Goal: Transaction & Acquisition: Purchase product/service

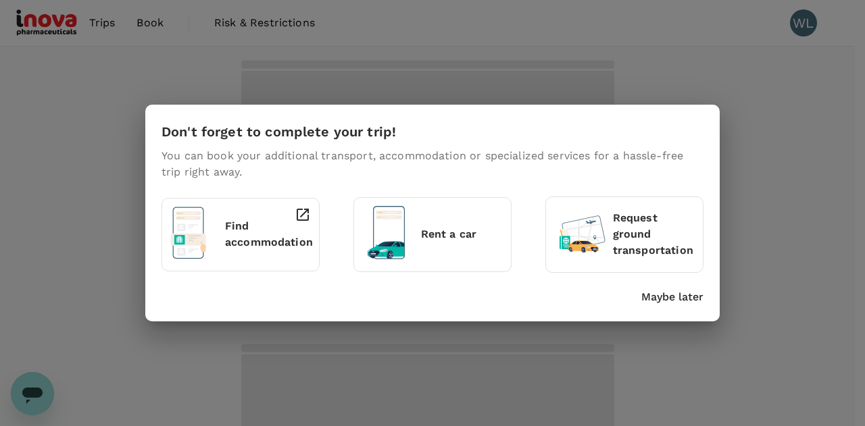
click at [141, 24] on div "Don't forget to complete your trip! You can book your additional transport, acc…" at bounding box center [432, 213] width 865 height 426
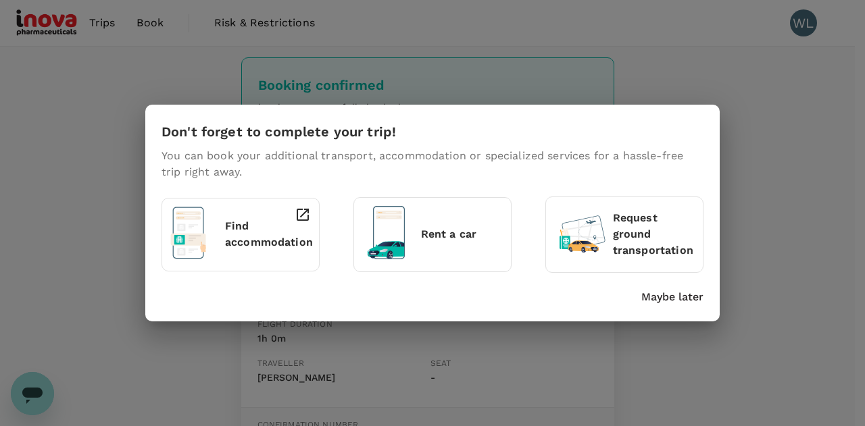
click at [811, 163] on div "Don't forget to complete your trip! You can book your additional transport, acc…" at bounding box center [432, 213] width 865 height 426
drag, startPoint x: 800, startPoint y: 238, endPoint x: 776, endPoint y: 247, distance: 25.2
click at [801, 237] on div "Don't forget to complete your trip! You can book your additional transport, acc…" at bounding box center [432, 213] width 865 height 426
click at [686, 295] on p "Maybe later" at bounding box center [672, 297] width 62 height 16
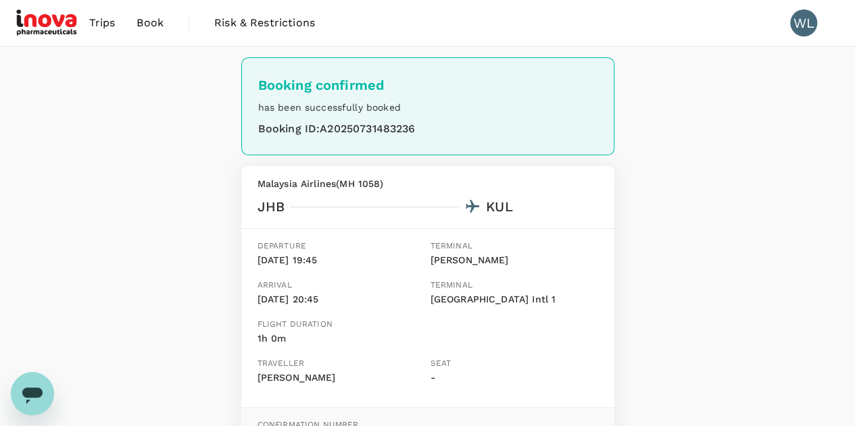
click at [99, 28] on span "Trips" at bounding box center [102, 23] width 26 height 16
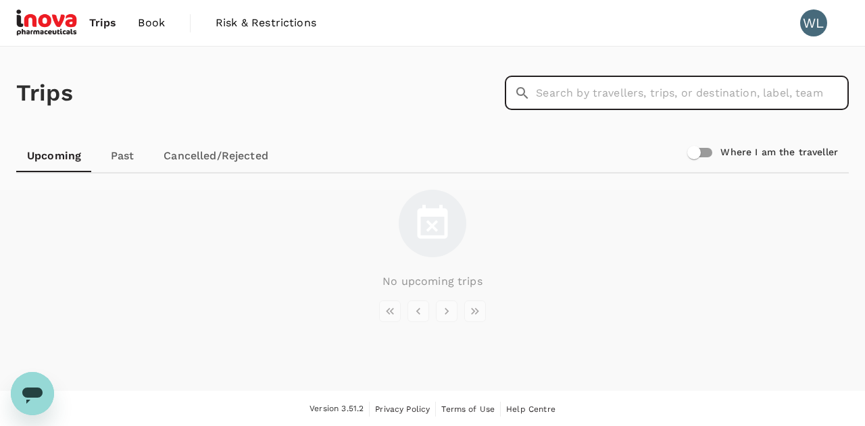
click at [619, 103] on input "text" at bounding box center [692, 93] width 313 height 34
click at [572, 97] on input "text" at bounding box center [692, 93] width 313 height 34
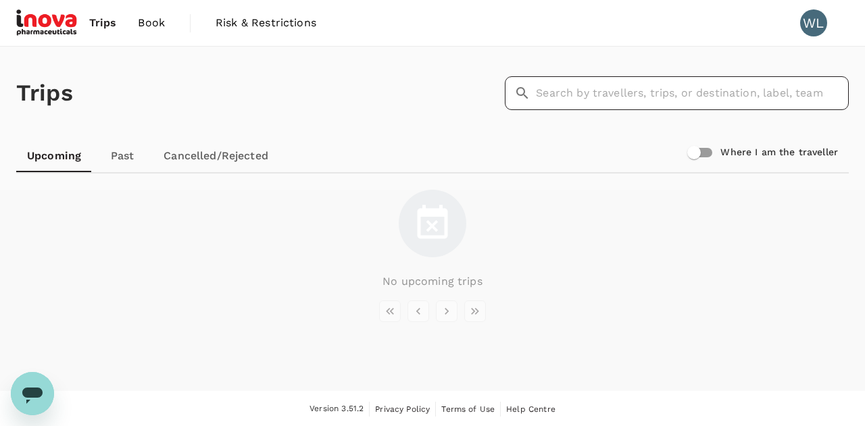
click at [522, 93] on icon at bounding box center [522, 93] width 16 height 16
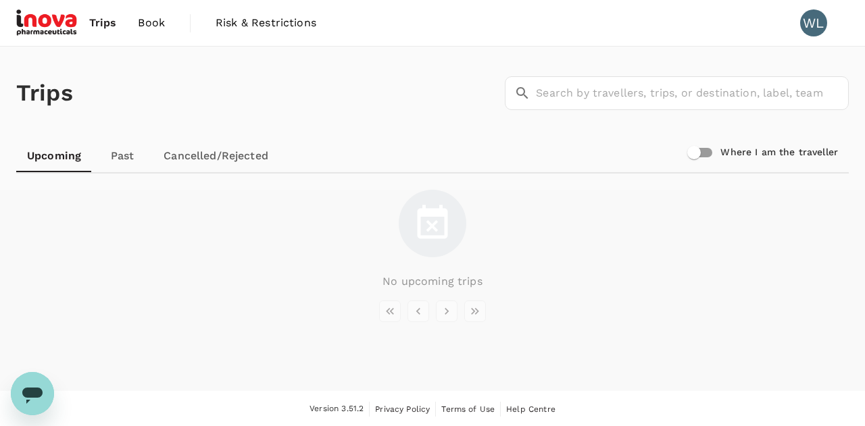
click at [50, 23] on img at bounding box center [47, 23] width 62 height 30
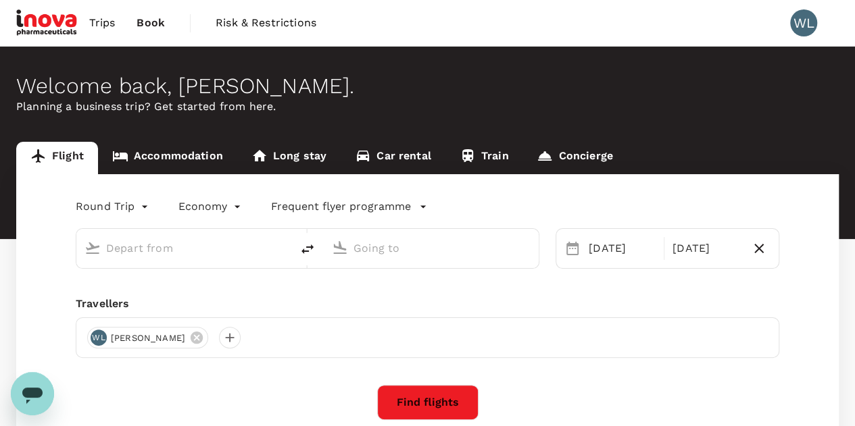
type input "Kuala Lumpur Intl ([GEOGRAPHIC_DATA])"
type input "Sultan [PERSON_NAME] (KBR)"
type input "Kuala Lumpur Intl ([GEOGRAPHIC_DATA])"
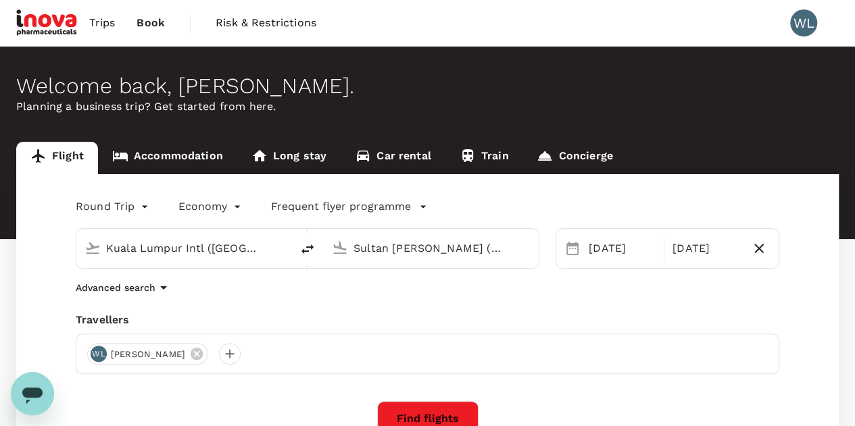
click at [491, 258] on input "Sultan [PERSON_NAME] (KBR)" at bounding box center [431, 248] width 157 height 21
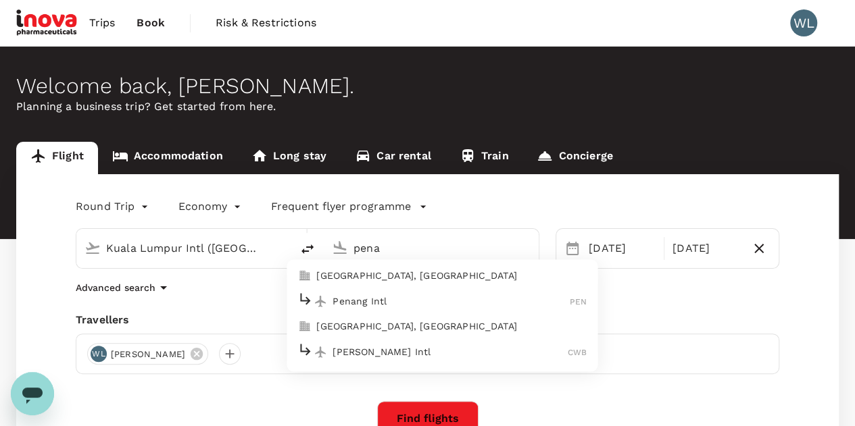
click at [374, 292] on div "Penang Intl PEN" at bounding box center [441, 301] width 289 height 21
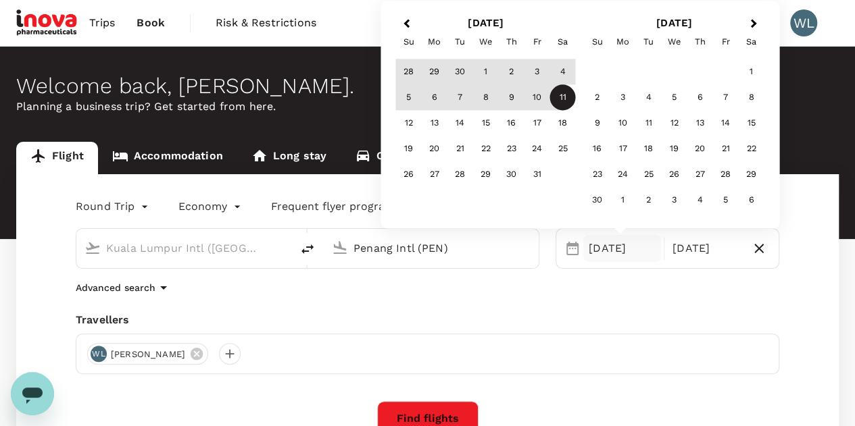
type input "Penang Intl (PEN)"
click at [584, 312] on div "Round Trip roundtrip Economy economy Frequent flyer programme Kuala Lumpur Intl…" at bounding box center [427, 365] width 823 height 383
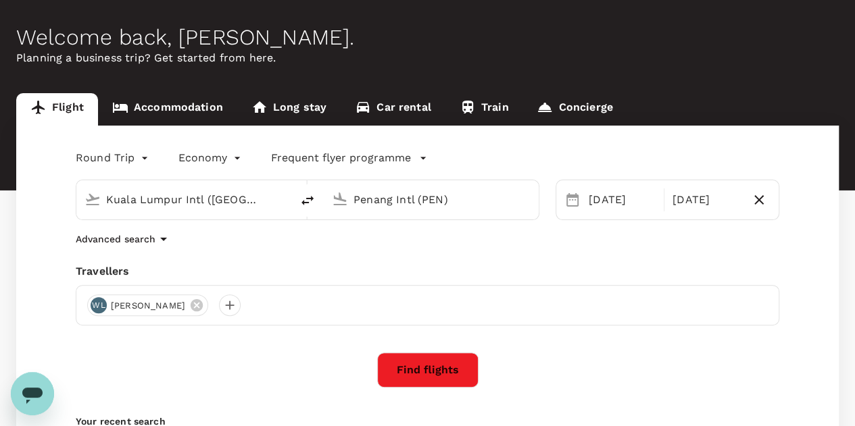
scroll to position [68, 0]
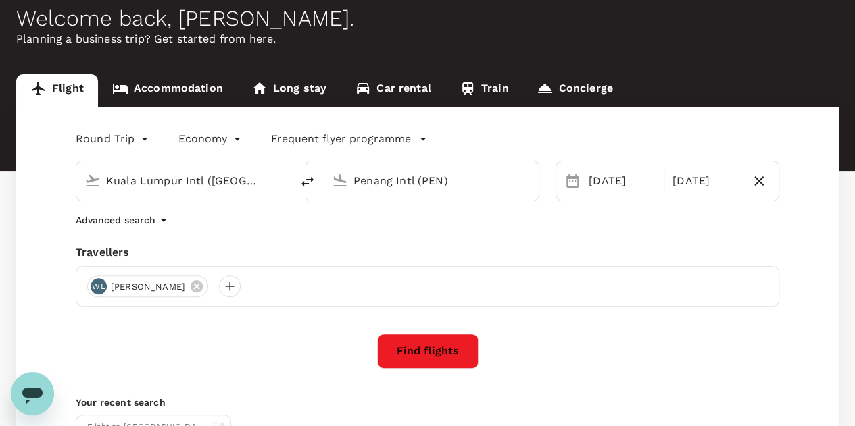
click at [442, 358] on button "Find flights" at bounding box center [427, 351] width 101 height 35
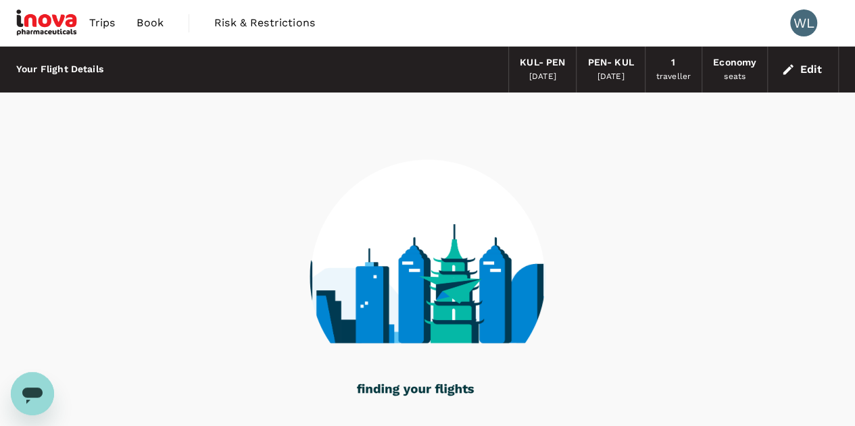
click at [546, 77] on div "[DATE]" at bounding box center [542, 77] width 27 height 14
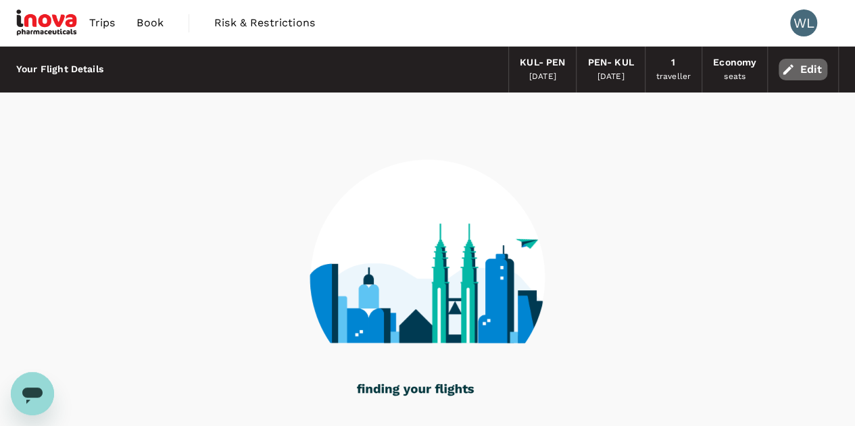
click at [808, 74] on button "Edit" at bounding box center [803, 70] width 49 height 22
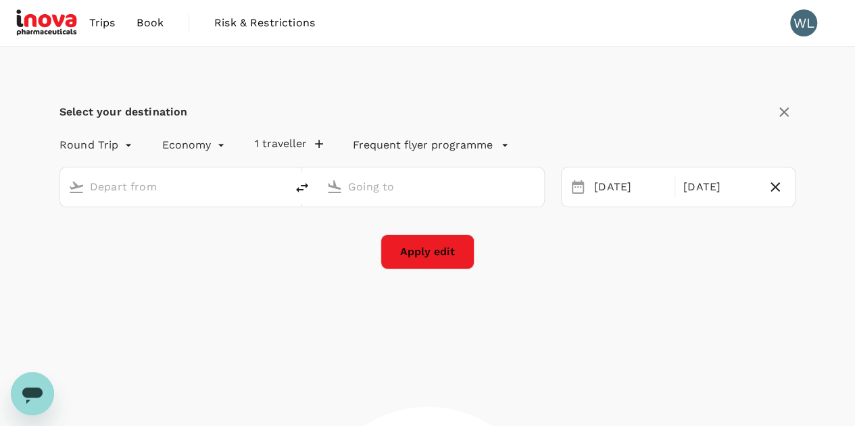
type input "Kuala Lumpur Intl ([GEOGRAPHIC_DATA])"
type input "Penang Intl (PEN)"
click at [615, 192] on div "[DATE]" at bounding box center [630, 187] width 83 height 26
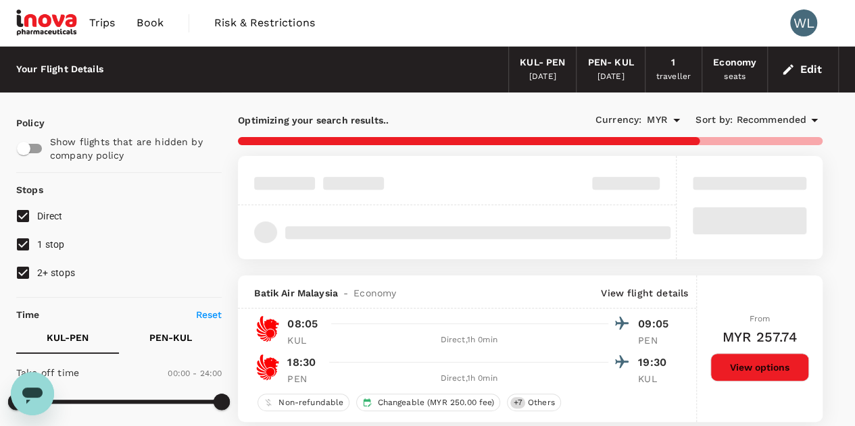
click at [625, 80] on div "[DATE]" at bounding box center [610, 77] width 27 height 14
click at [810, 73] on button "Edit" at bounding box center [803, 70] width 49 height 22
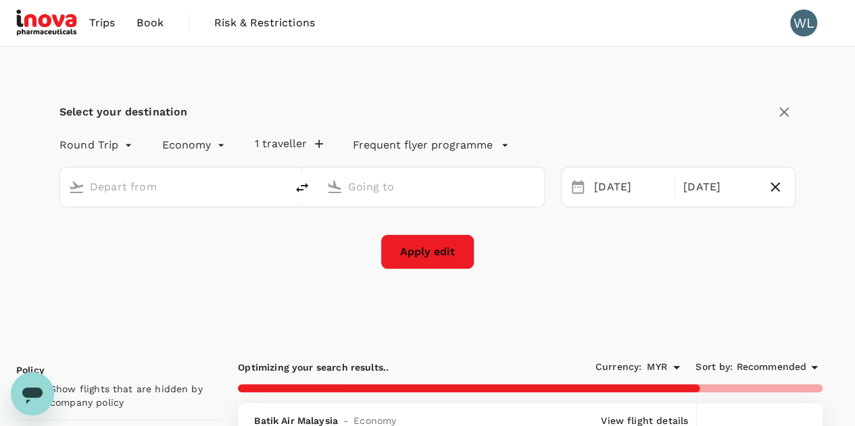
type input "Kuala Lumpur Intl ([GEOGRAPHIC_DATA])"
type input "Penang Intl (PEN)"
click at [579, 187] on icon at bounding box center [578, 187] width 16 height 16
click at [618, 191] on div "[DATE]" at bounding box center [630, 187] width 83 height 26
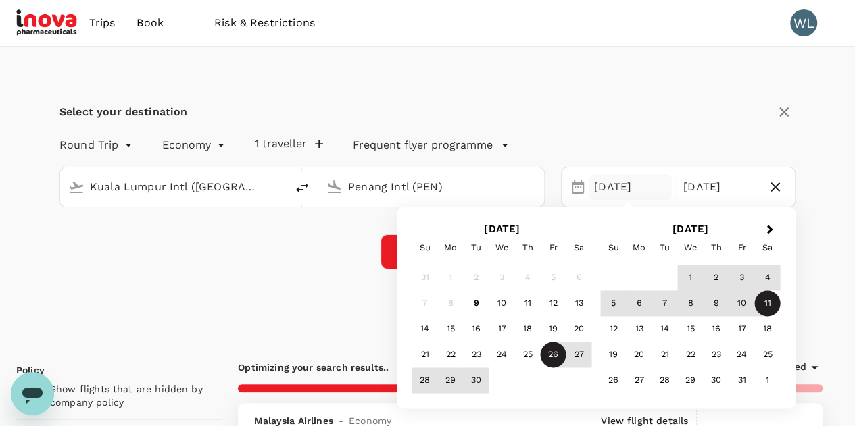
click at [554, 358] on div "26" at bounding box center [554, 356] width 26 height 26
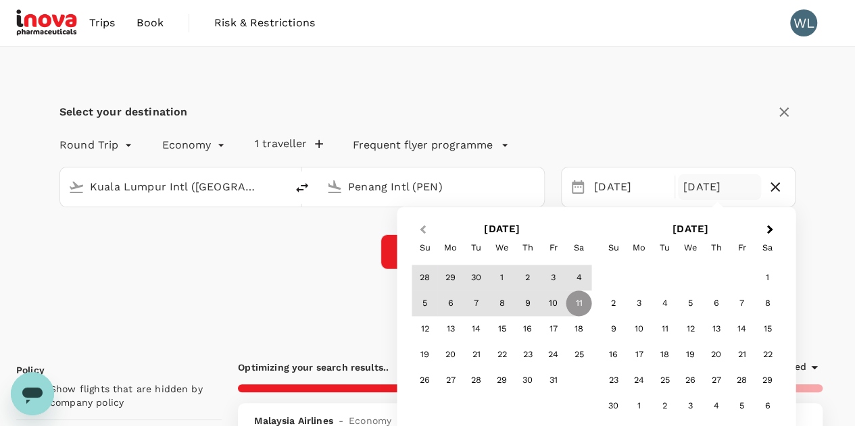
click at [422, 228] on span "Previous Month" at bounding box center [422, 230] width 0 height 16
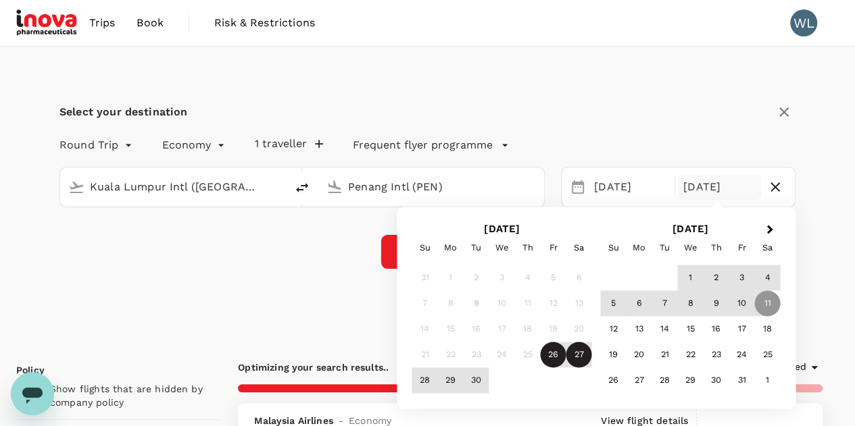
click at [579, 352] on div "27" at bounding box center [579, 356] width 26 height 26
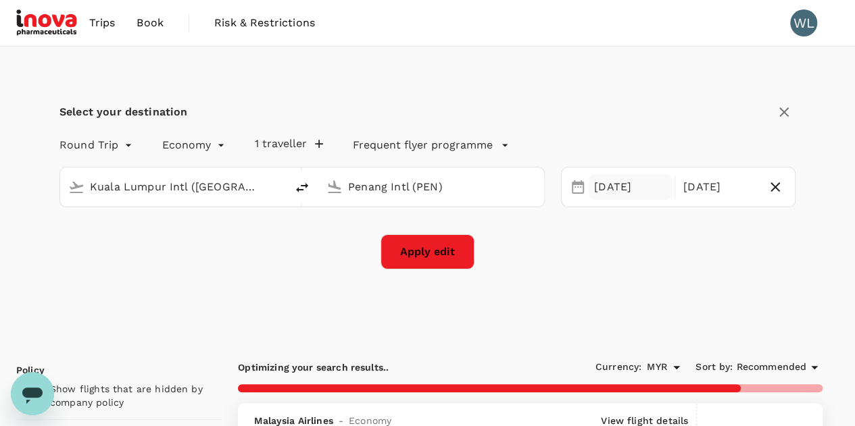
click at [630, 188] on div "26 Sep" at bounding box center [630, 187] width 83 height 26
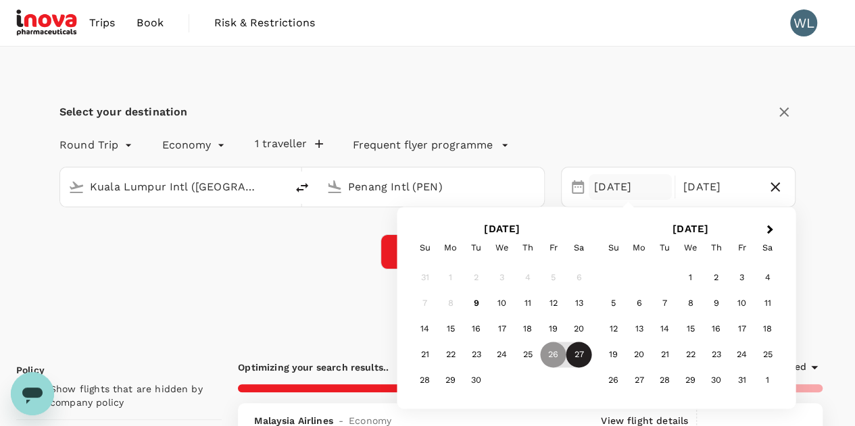
click at [581, 354] on div "27" at bounding box center [579, 356] width 26 height 26
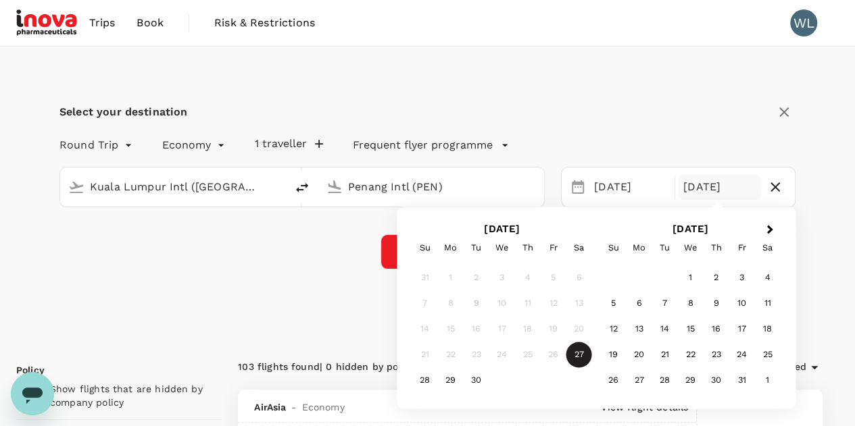
click at [719, 191] on div "[DATE]" at bounding box center [719, 187] width 83 height 26
click at [428, 383] on div "28" at bounding box center [425, 381] width 26 height 26
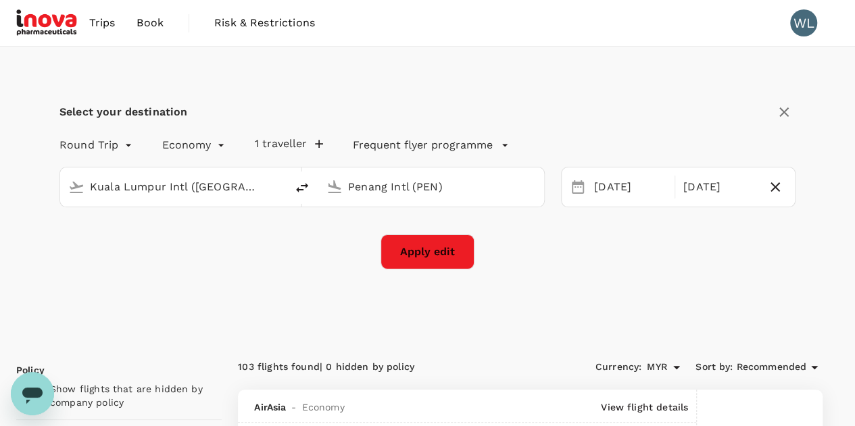
drag, startPoint x: 736, startPoint y: 268, endPoint x: 660, endPoint y: 271, distance: 75.7
click at [735, 270] on div "Select your destination Round Trip roundtrip Economy economy 1 traveller Freque…" at bounding box center [427, 193] width 823 height 293
click at [436, 255] on button "Apply edit" at bounding box center [428, 252] width 94 height 35
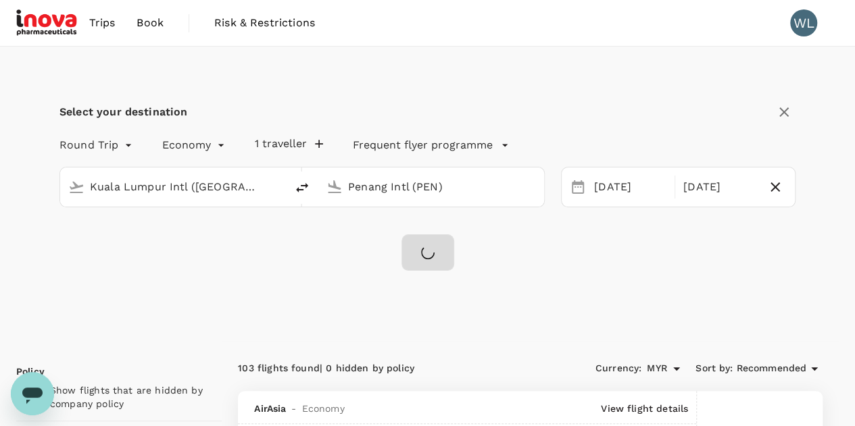
checkbox input "false"
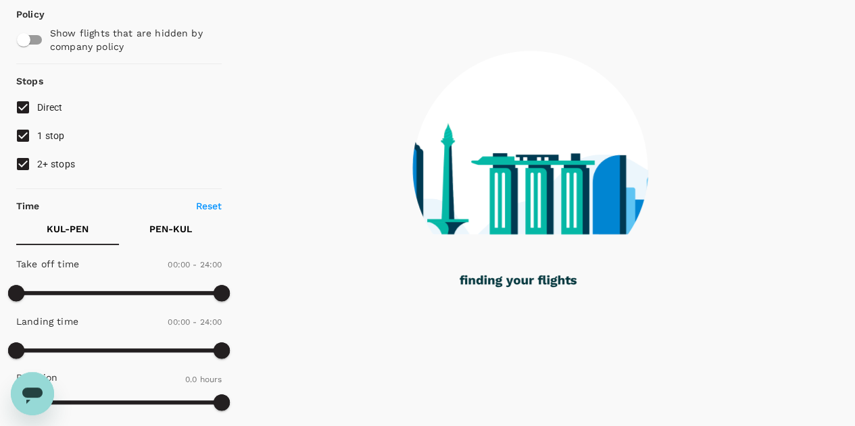
scroll to position [135, 0]
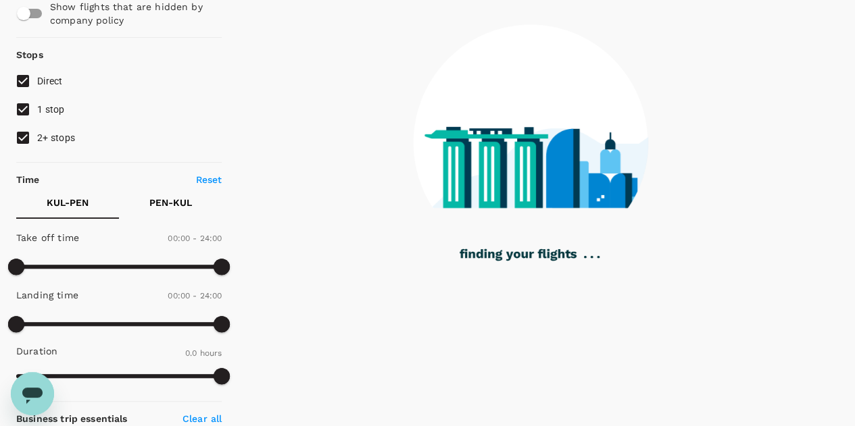
type input "885"
checkbox input "true"
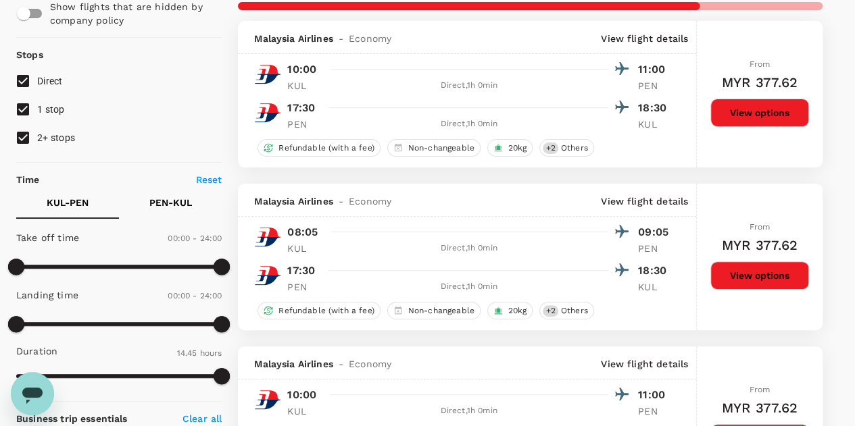
checkbox input "false"
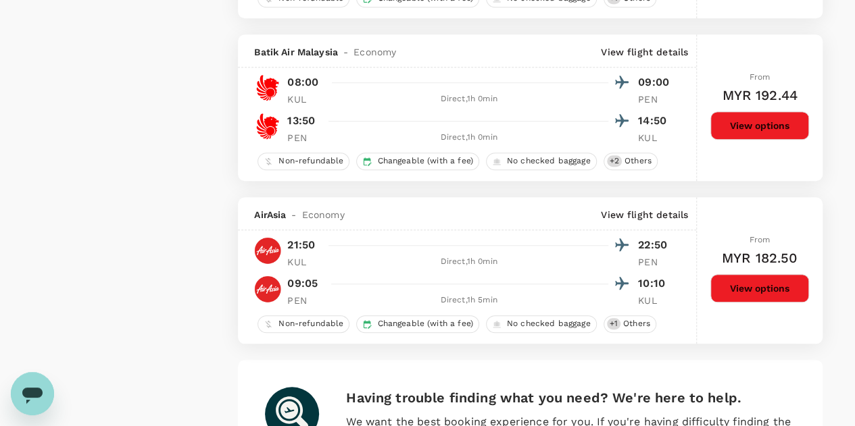
scroll to position [3177, 0]
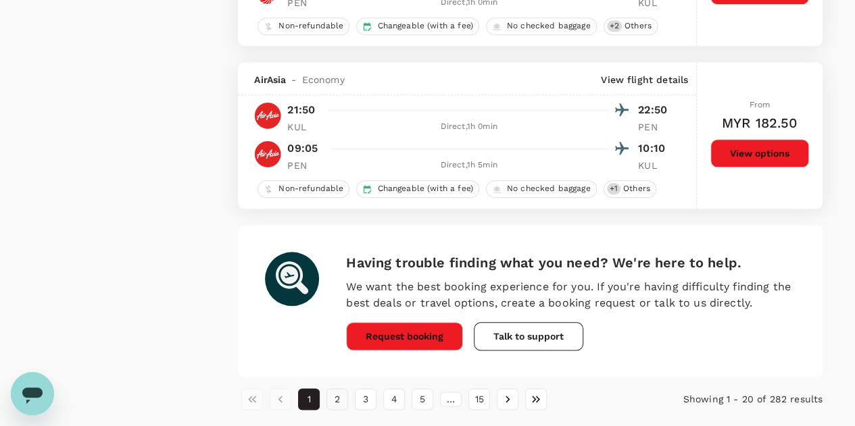
click at [339, 394] on button "2" at bounding box center [337, 400] width 22 height 22
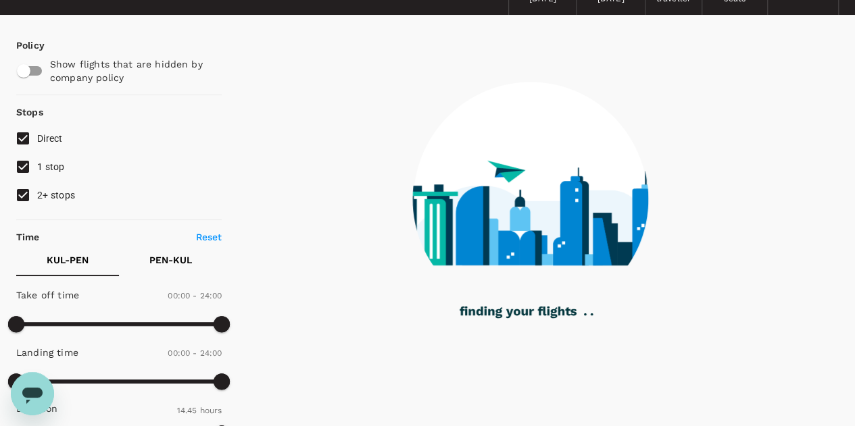
scroll to position [135, 0]
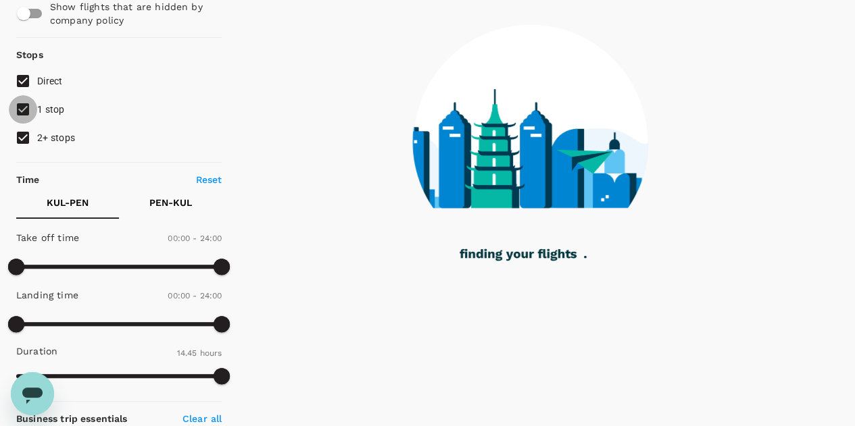
click at [24, 107] on input "1 stop" at bounding box center [23, 109] width 28 height 28
checkbox input "false"
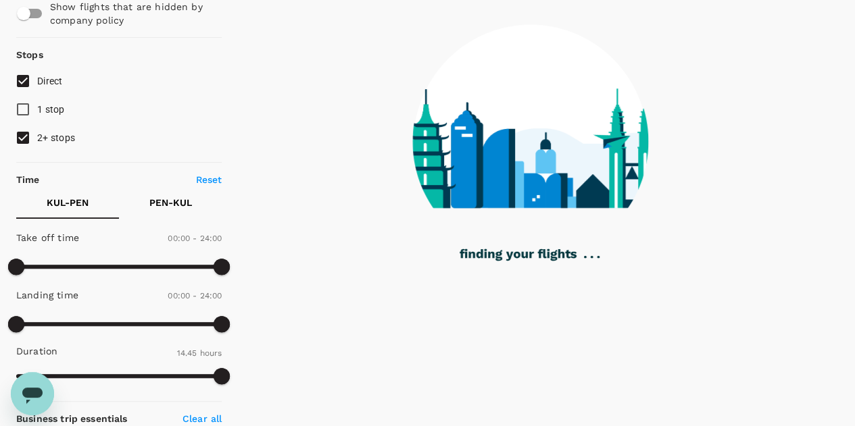
click at [22, 135] on input "2+ stops" at bounding box center [23, 138] width 28 height 28
checkbox input "false"
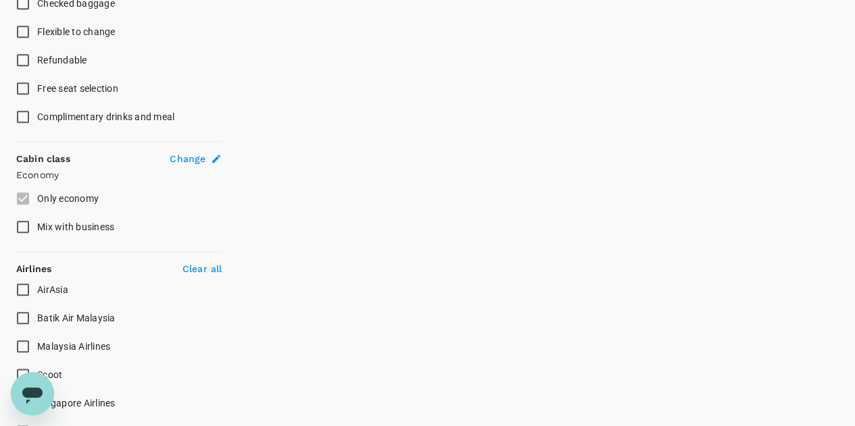
scroll to position [676, 0]
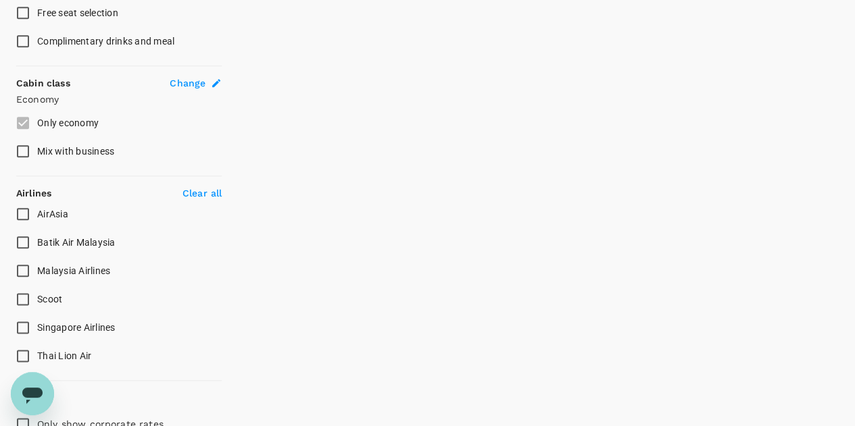
click at [20, 270] on input "Malaysia Airlines" at bounding box center [23, 271] width 28 height 28
checkbox input "true"
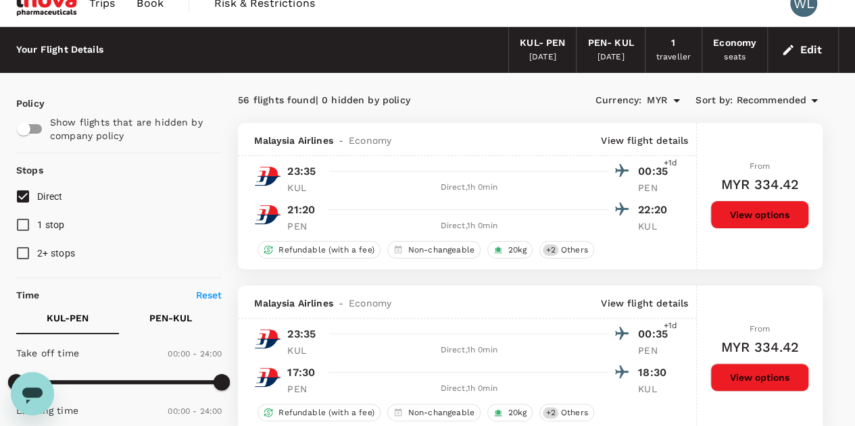
scroll to position [0, 0]
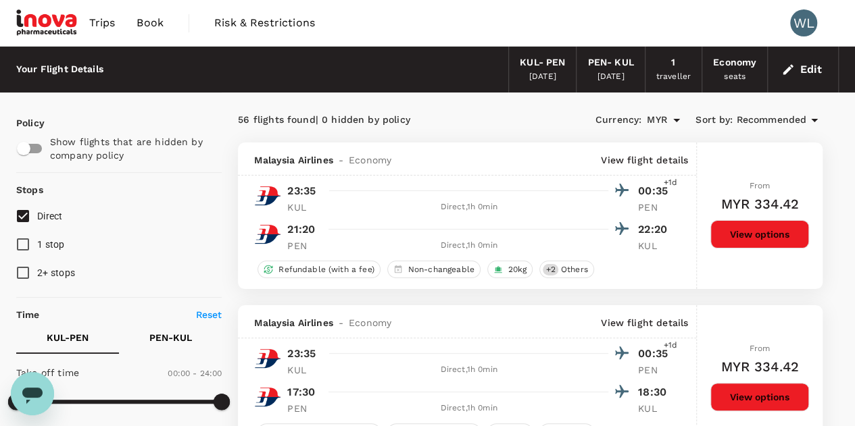
click at [815, 120] on icon at bounding box center [814, 120] width 7 height 3
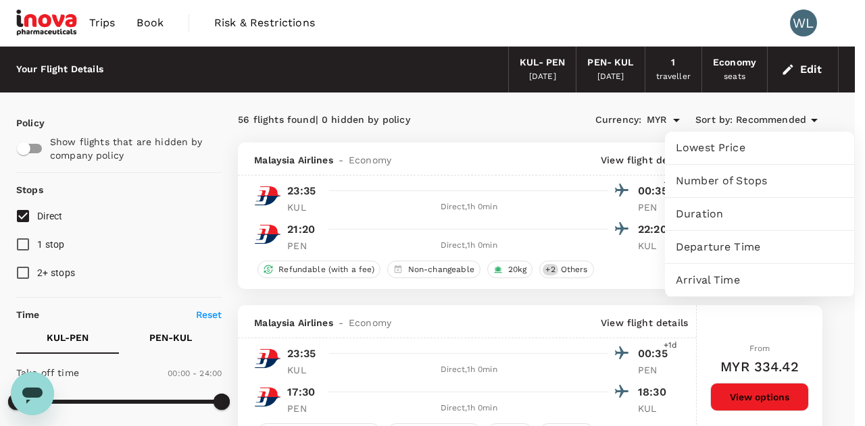
click at [846, 117] on div at bounding box center [432, 213] width 865 height 426
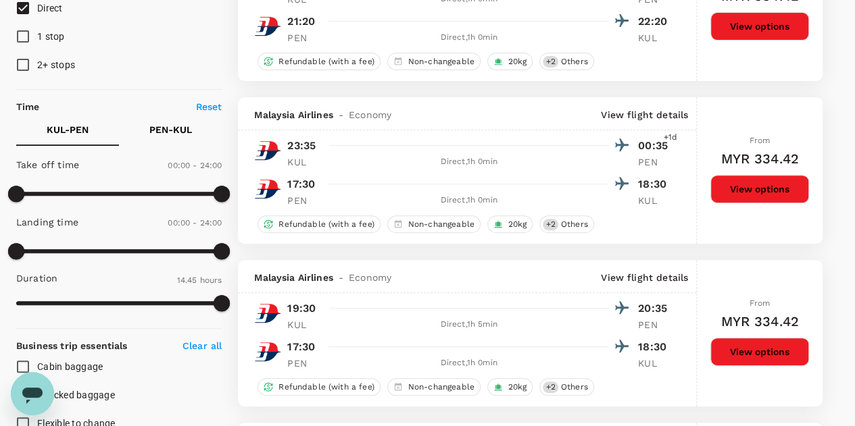
scroll to position [270, 0]
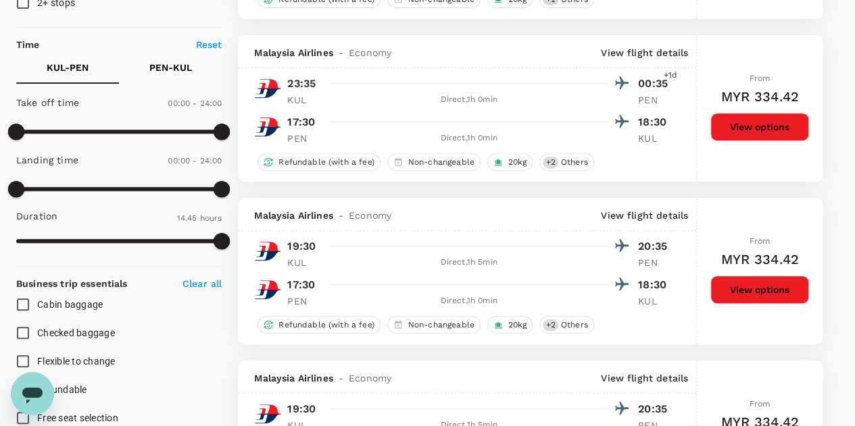
click at [179, 70] on p "PEN - KUL" at bounding box center [170, 68] width 43 height 14
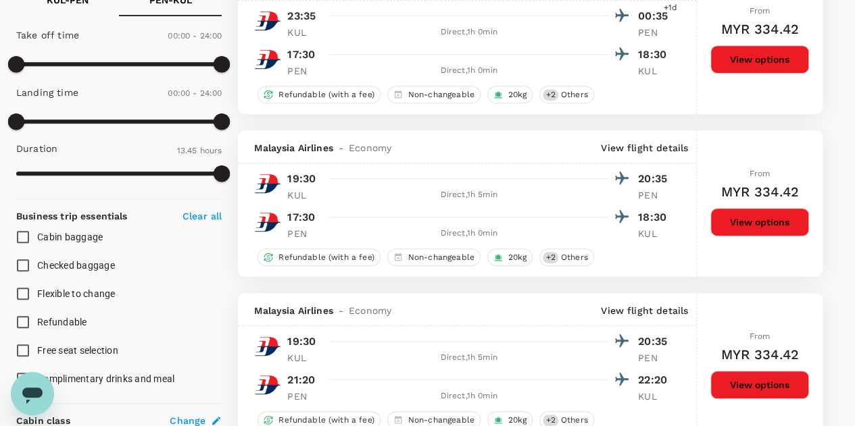
scroll to position [0, 0]
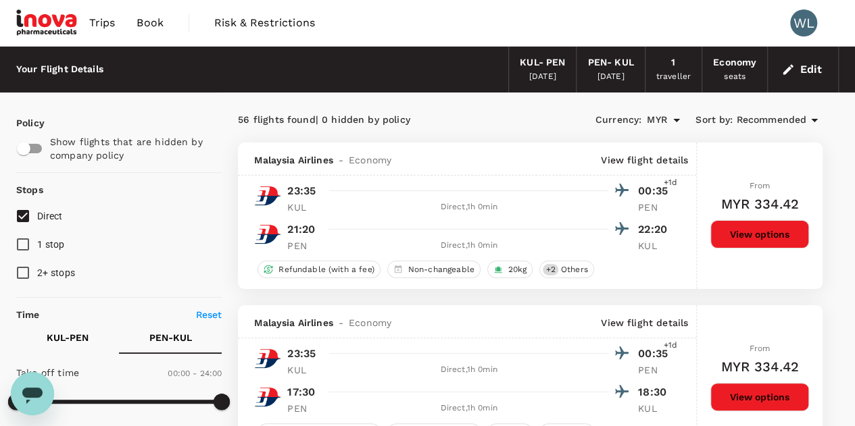
click at [214, 309] on p "Reset" at bounding box center [209, 315] width 26 height 14
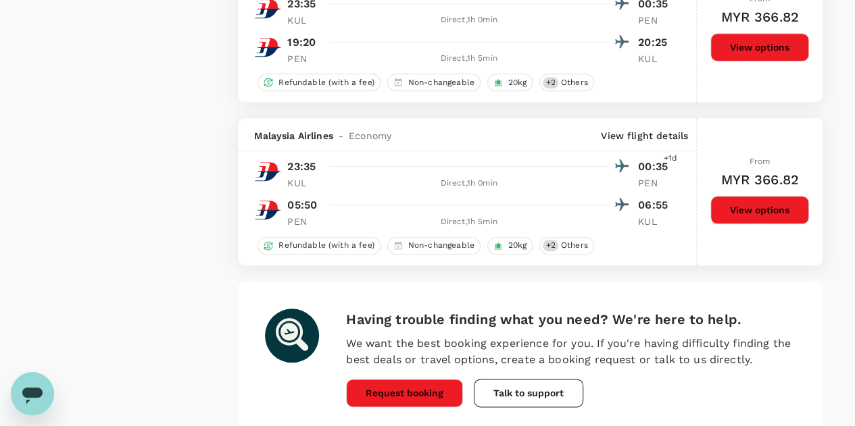
scroll to position [3177, 0]
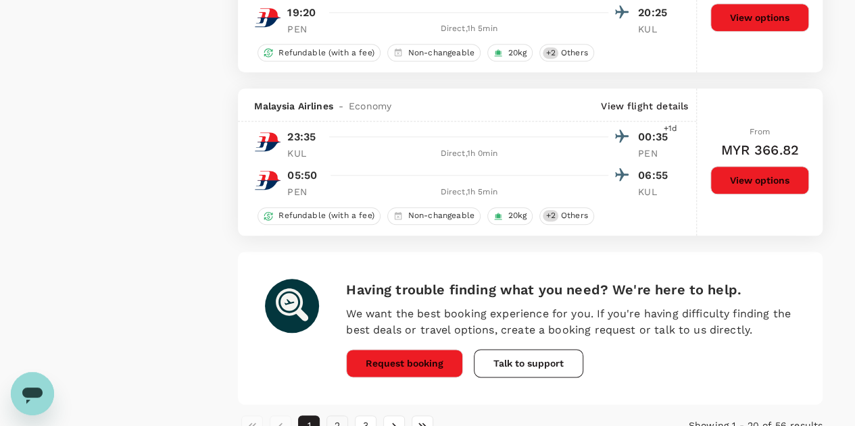
click at [339, 422] on button "2" at bounding box center [337, 427] width 22 height 22
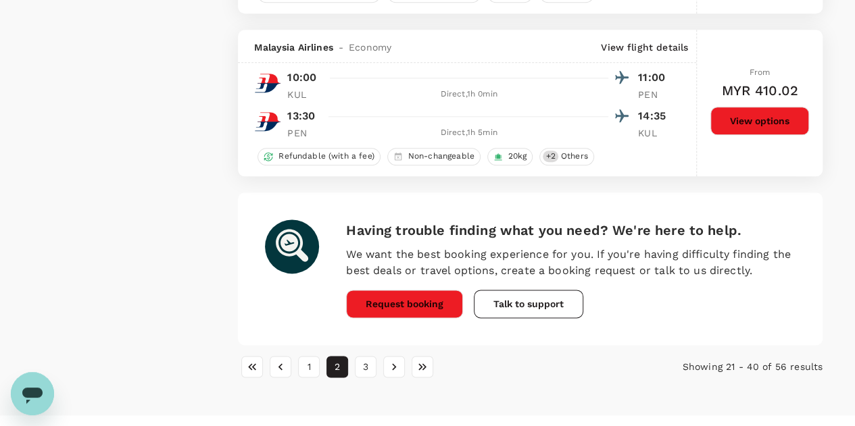
scroll to position [3349, 0]
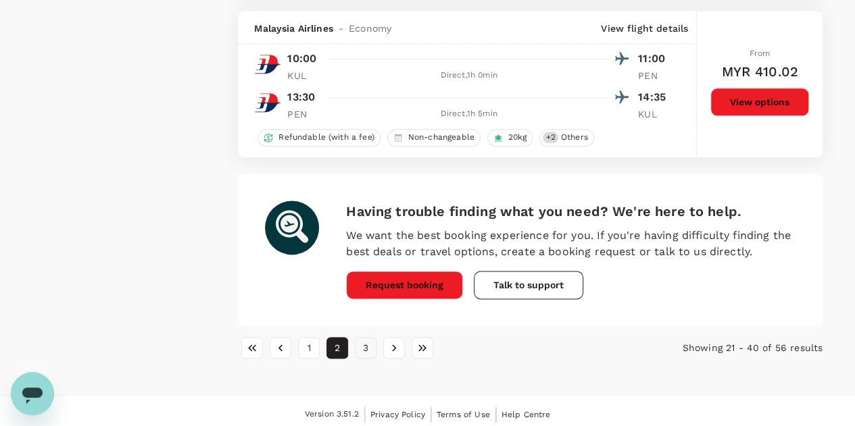
click at [372, 341] on button "3" at bounding box center [366, 348] width 22 height 22
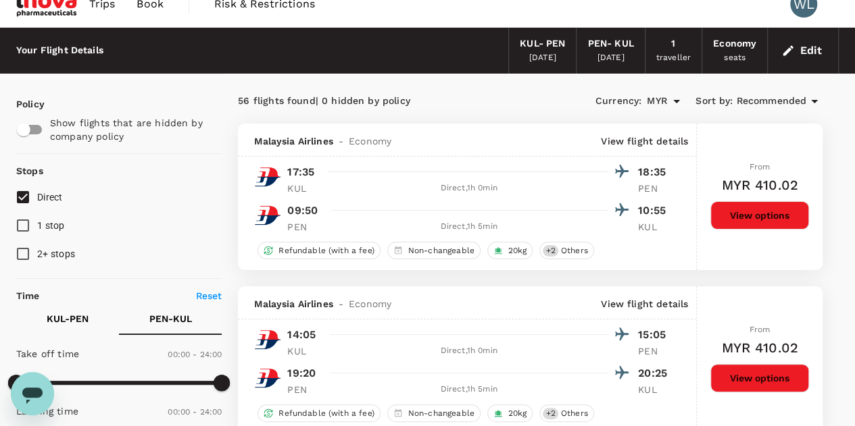
scroll to position [8, 0]
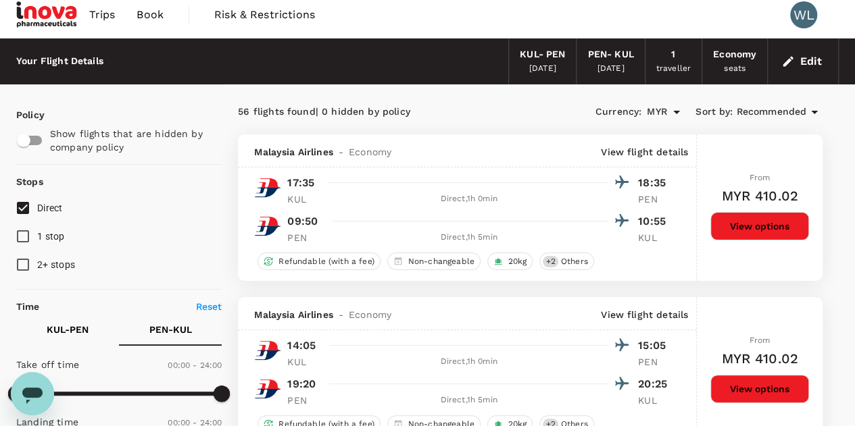
click at [802, 68] on button "Edit" at bounding box center [803, 62] width 49 height 22
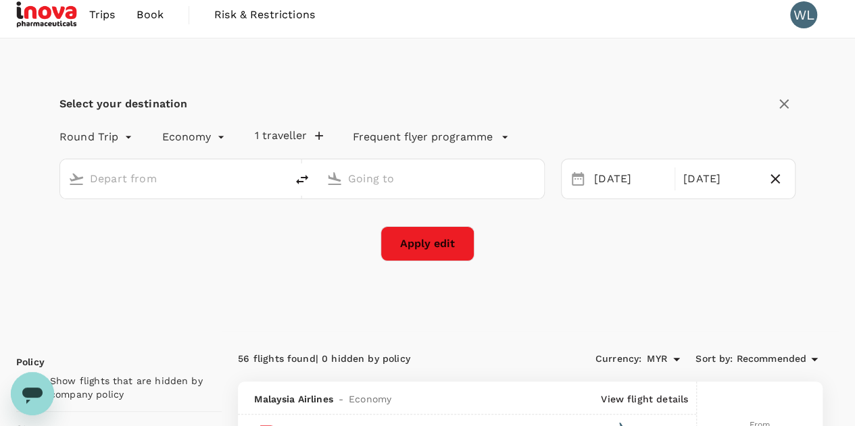
type input "Kuala Lumpur Intl ([GEOGRAPHIC_DATA])"
type input "Penang Intl (PEN)"
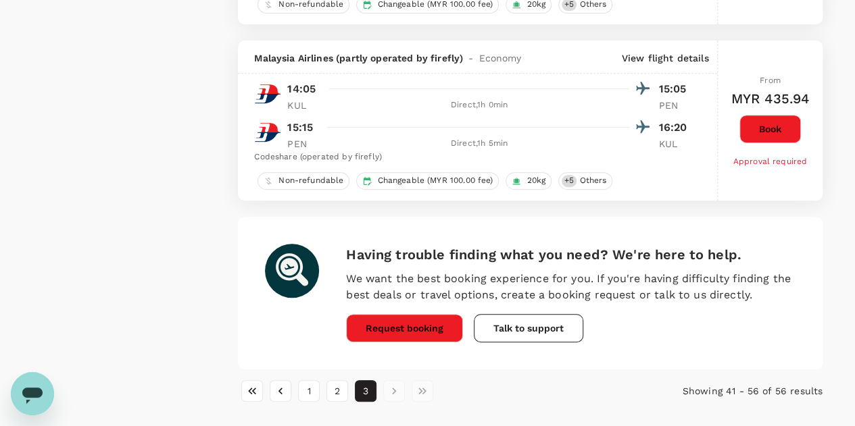
scroll to position [2878, 0]
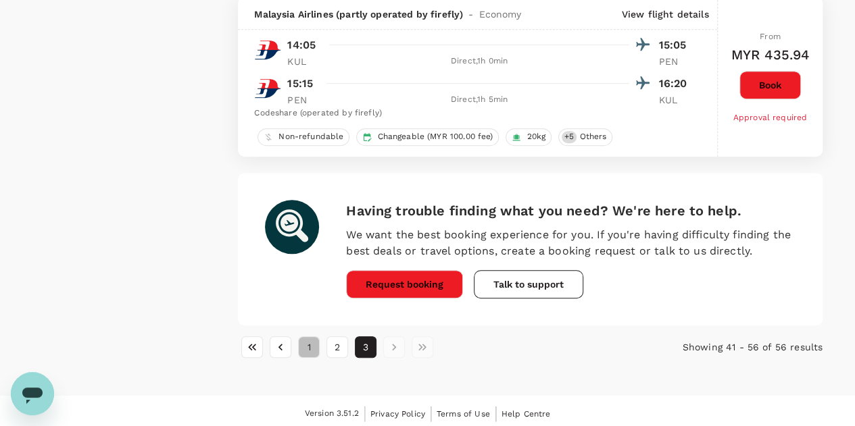
click at [312, 345] on button "1" at bounding box center [309, 348] width 22 height 22
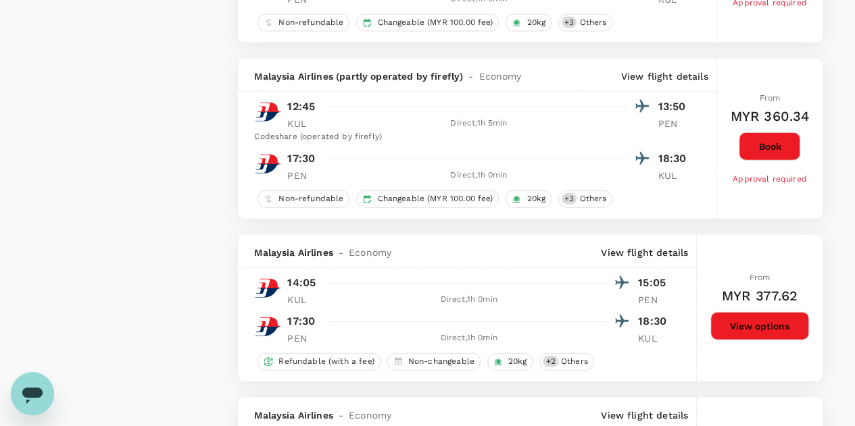
scroll to position [1487, 0]
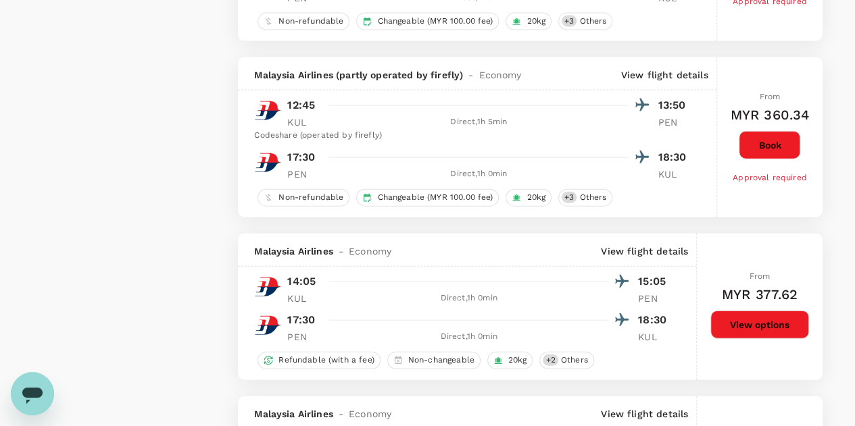
click at [763, 323] on button "View options" at bounding box center [759, 325] width 99 height 28
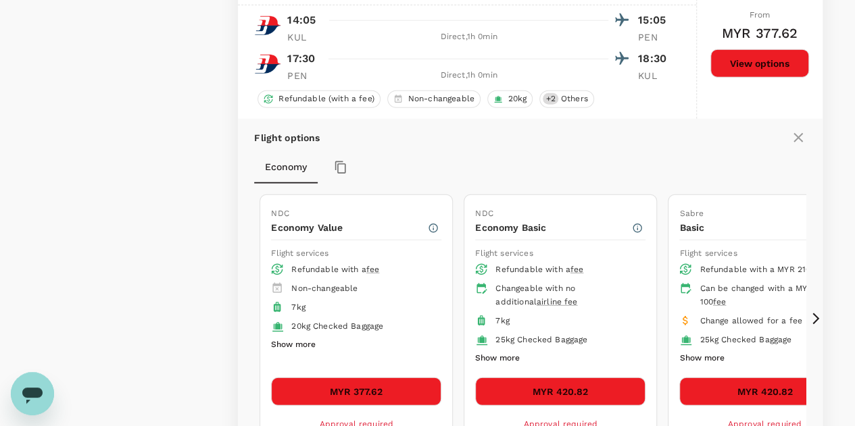
scroll to position [1718, 0]
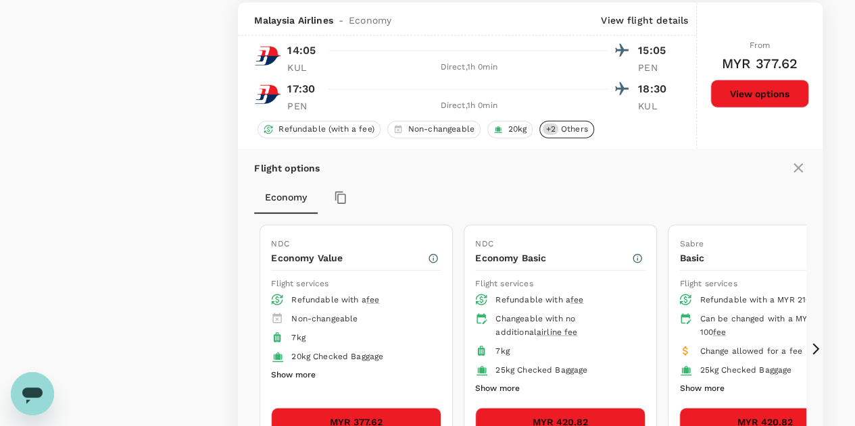
click at [570, 128] on span "Others" at bounding box center [575, 129] width 38 height 11
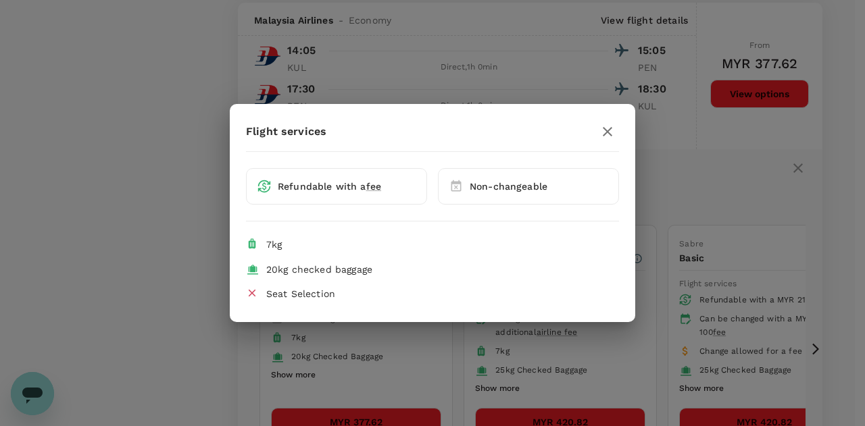
click at [607, 128] on icon "button" at bounding box center [608, 132] width 16 height 16
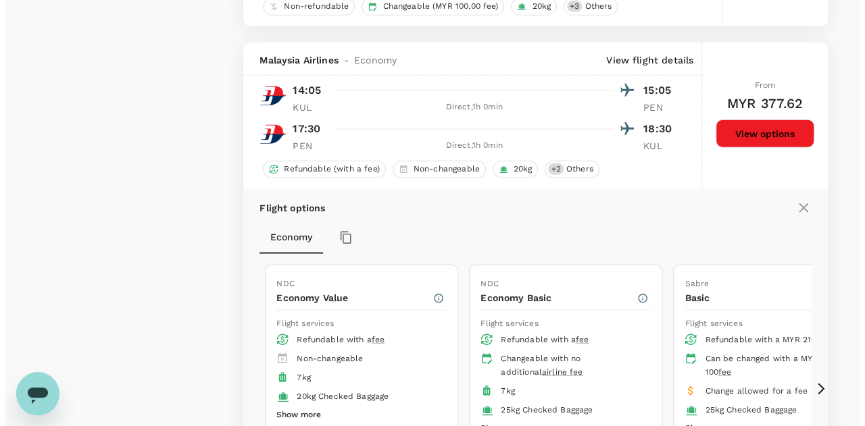
scroll to position [1583, 0]
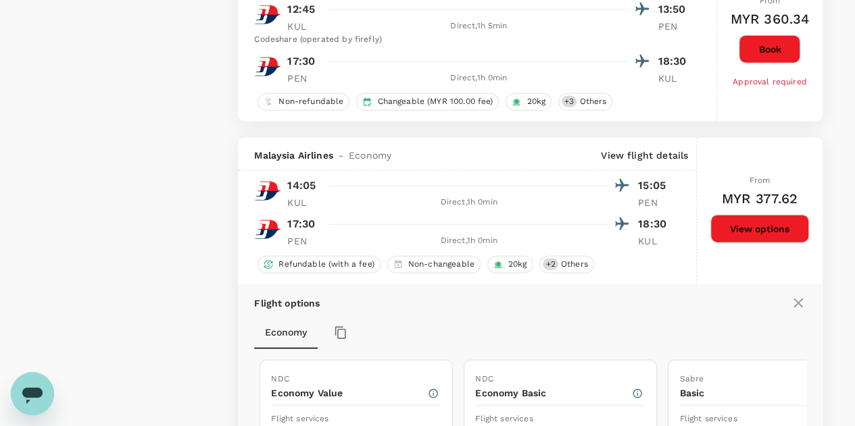
click at [639, 153] on p "View flight details" at bounding box center [644, 156] width 87 height 14
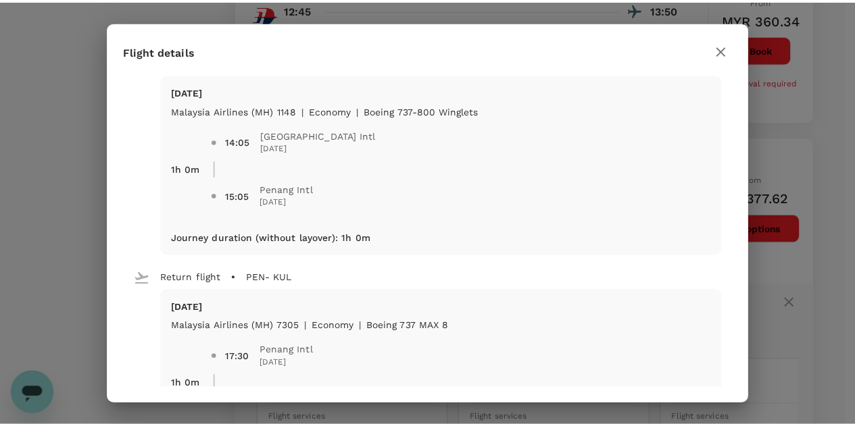
scroll to position [0, 0]
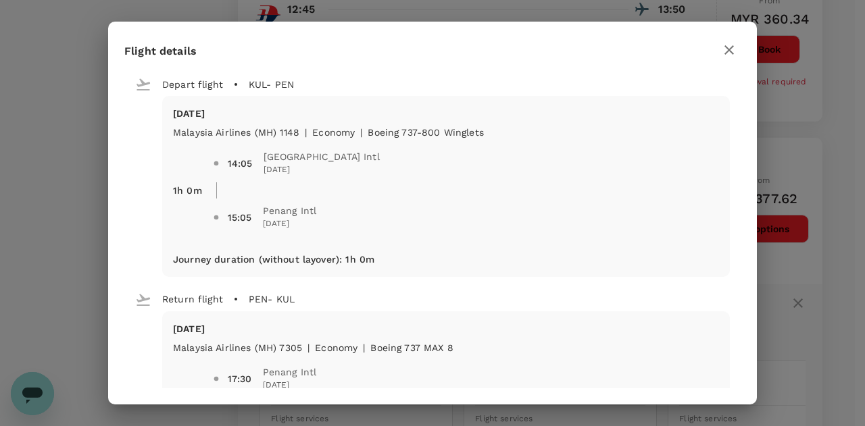
click at [734, 48] on icon "button" at bounding box center [729, 50] width 16 height 16
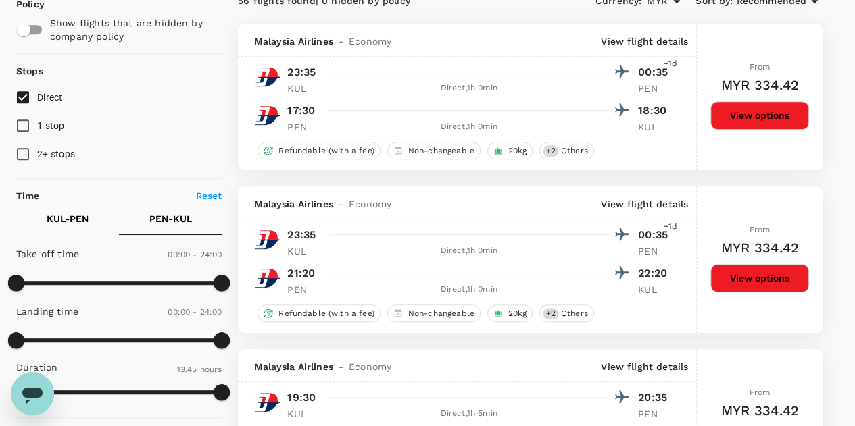
scroll to position [164, 0]
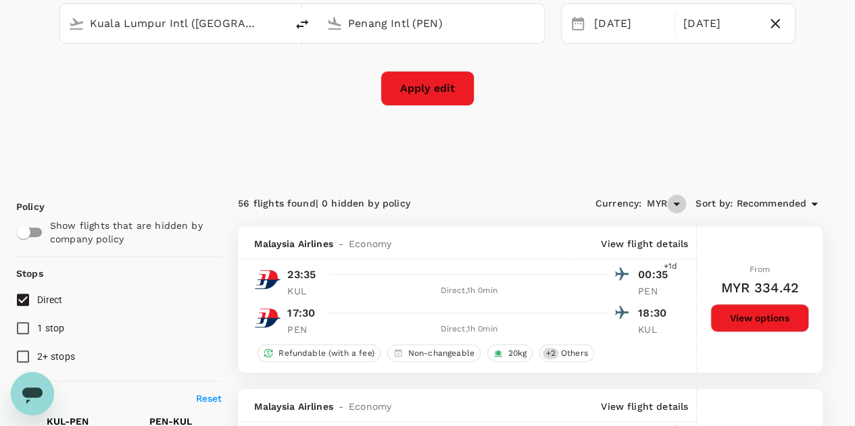
click at [677, 203] on icon "Open" at bounding box center [676, 204] width 7 height 3
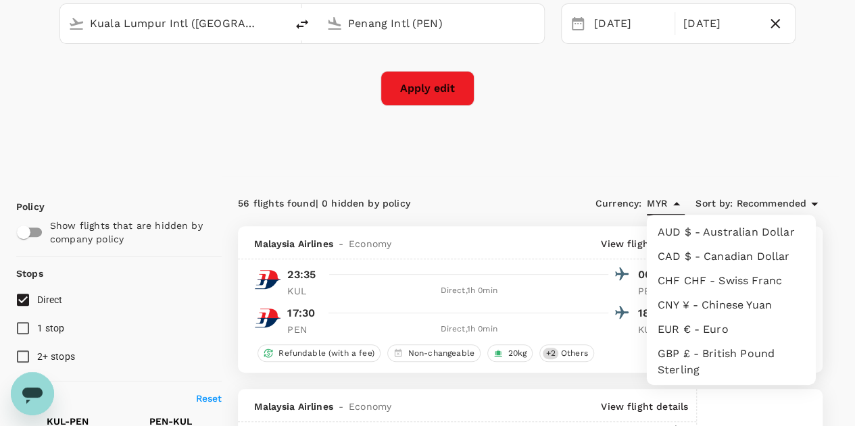
scroll to position [248, 0]
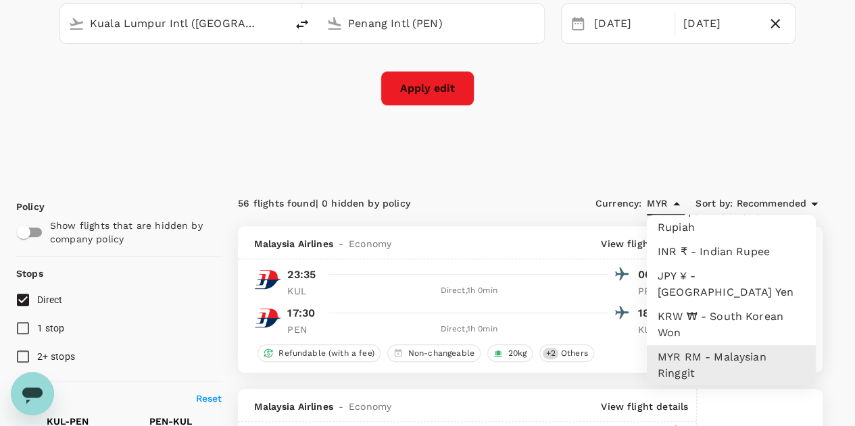
click at [733, 164] on div "Select your destination Round Trip roundtrip Economy economy 1 traveller Freque…" at bounding box center [427, 29] width 823 height 293
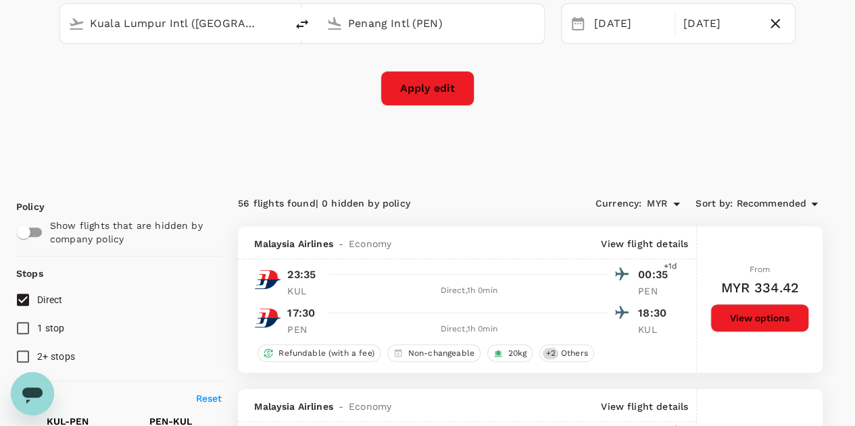
click at [791, 209] on span "Recommended" at bounding box center [771, 204] width 70 height 15
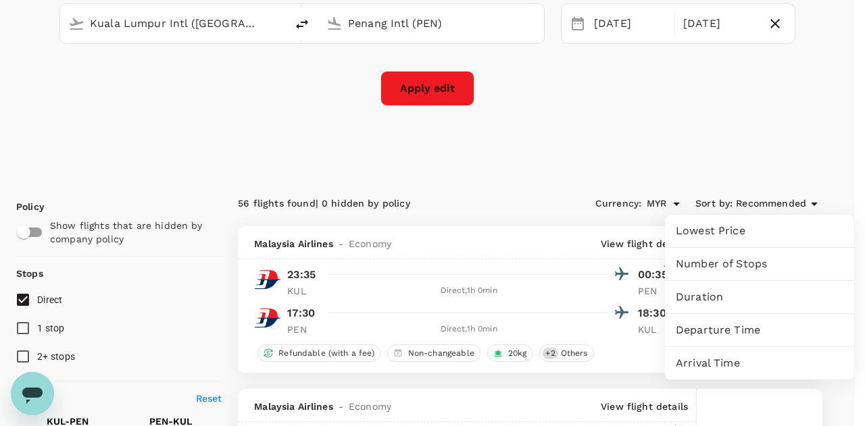
click at [787, 162] on div at bounding box center [432, 213] width 865 height 426
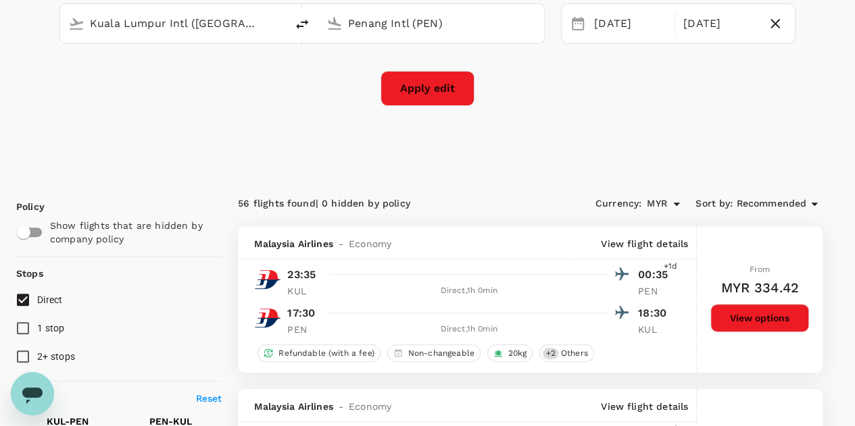
scroll to position [96, 0]
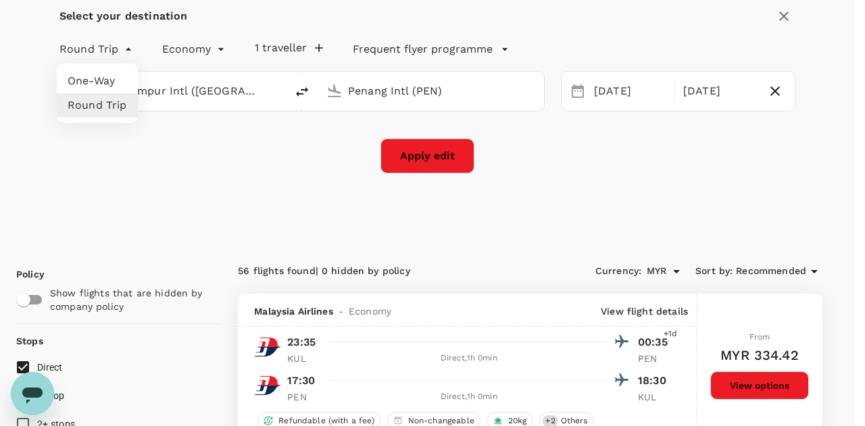
click at [116, 80] on li "One-Way" at bounding box center [97, 81] width 81 height 24
type input "oneway"
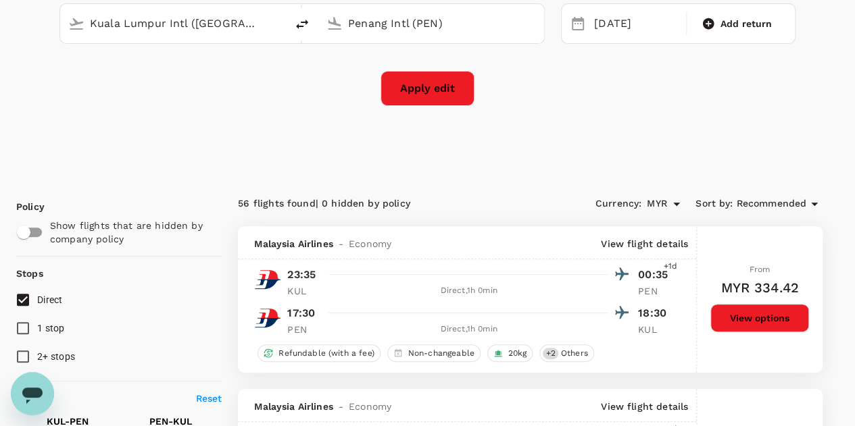
scroll to position [0, 0]
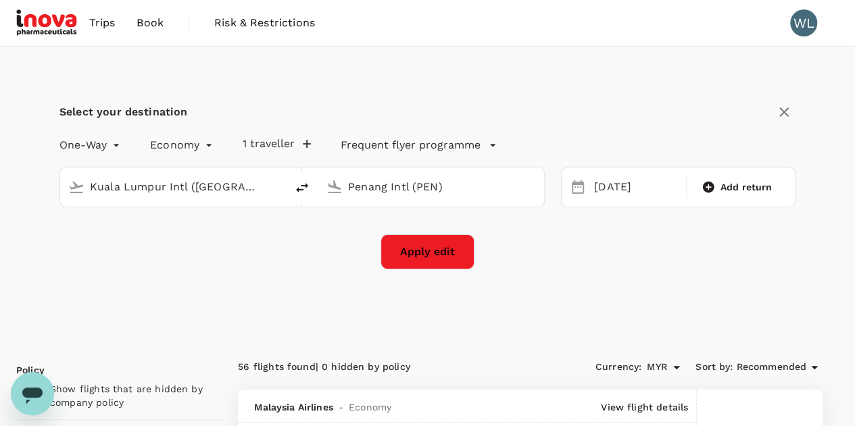
click at [418, 255] on button "Apply edit" at bounding box center [428, 252] width 94 height 35
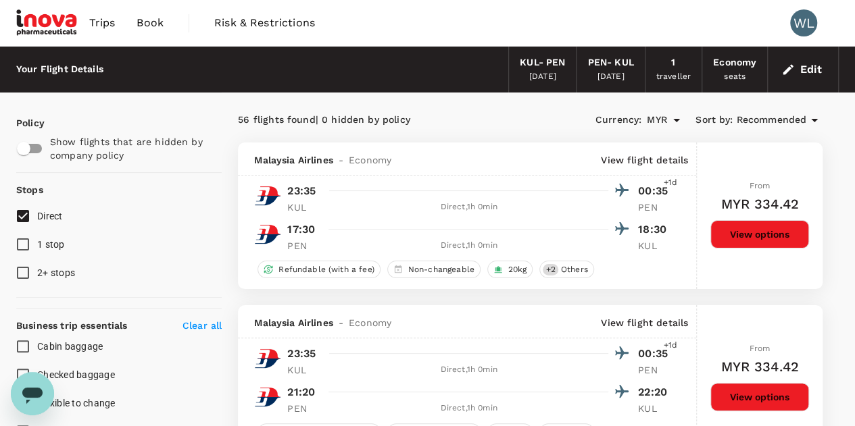
checkbox input "false"
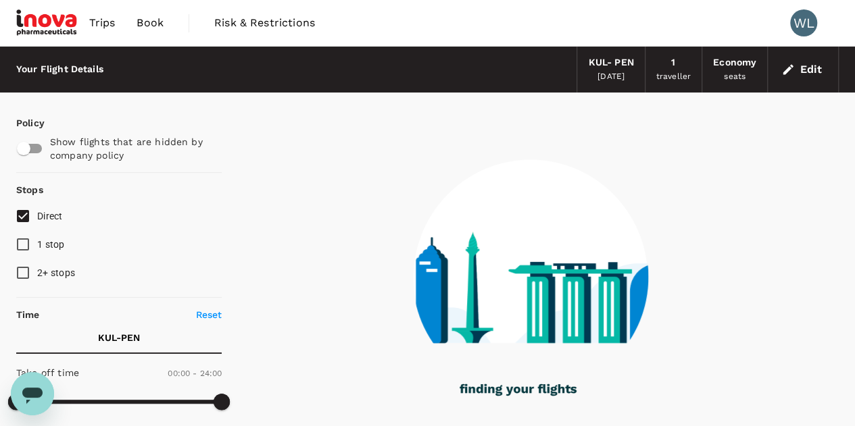
type input "955"
checkbox input "true"
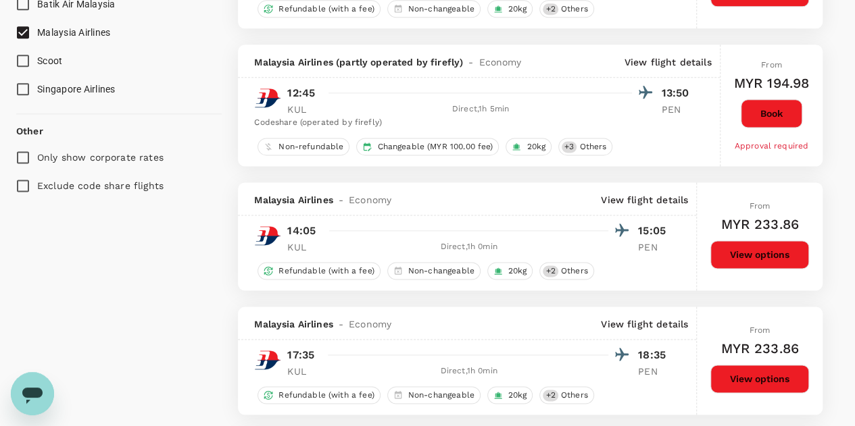
scroll to position [879, 0]
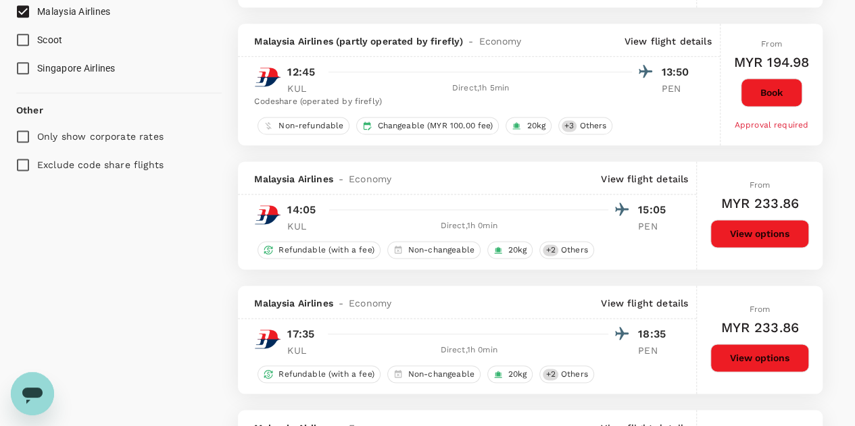
checkbox input "false"
checkbox input "true"
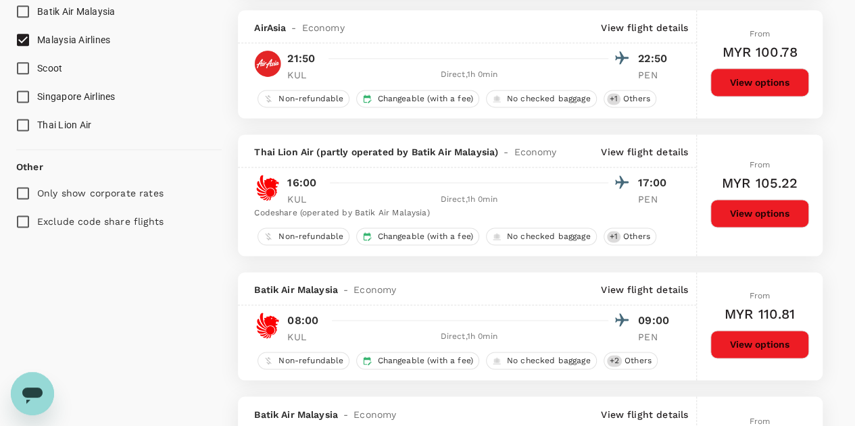
click at [750, 235] on div "From MYR 105.22 View options" at bounding box center [759, 196] width 99 height 122
click at [738, 215] on button "View options" at bounding box center [759, 213] width 99 height 28
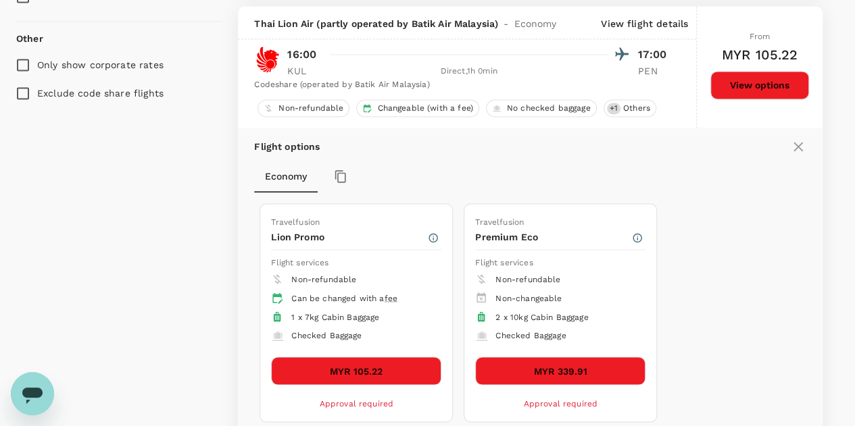
scroll to position [1010, 0]
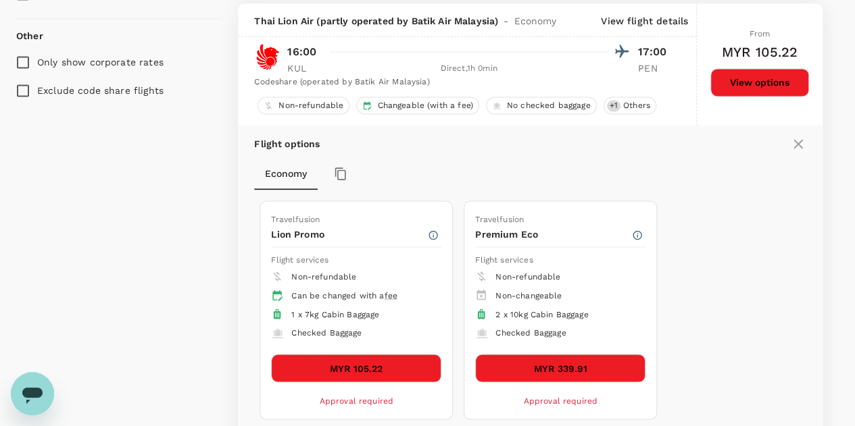
click at [804, 137] on icon at bounding box center [798, 144] width 16 height 16
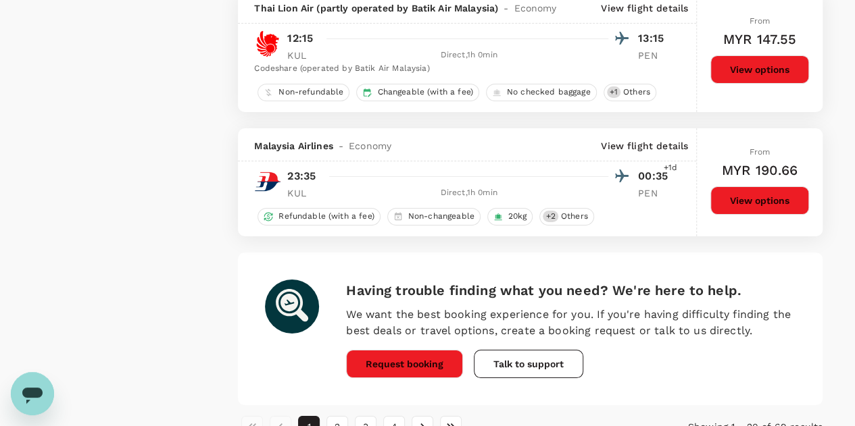
scroll to position [2433, 0]
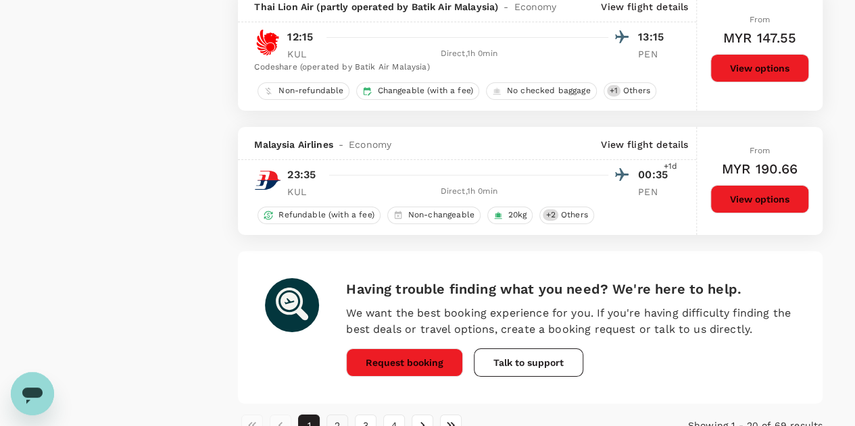
click at [335, 415] on button "2" at bounding box center [337, 426] width 22 height 22
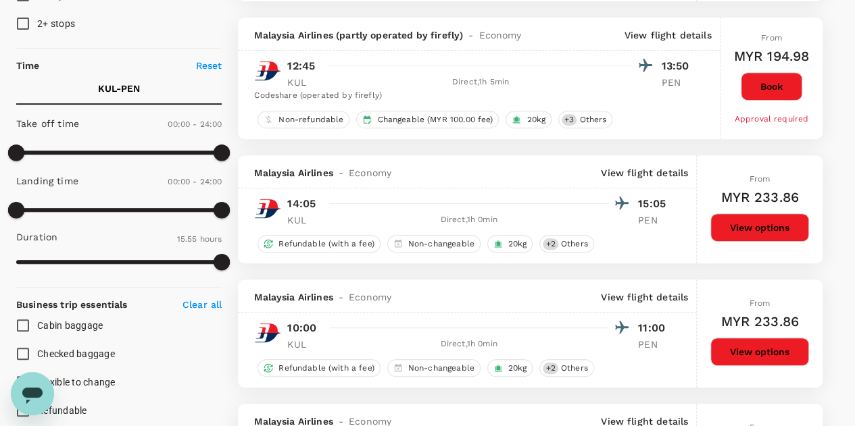
scroll to position [270, 0]
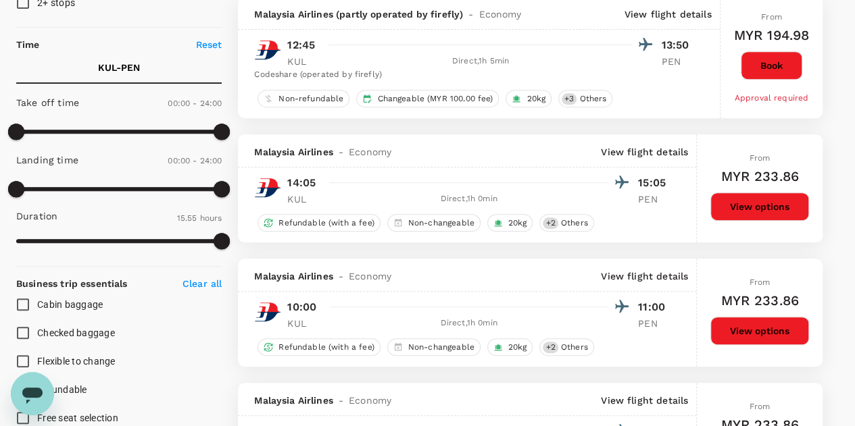
click at [766, 203] on button "View options" at bounding box center [759, 207] width 99 height 28
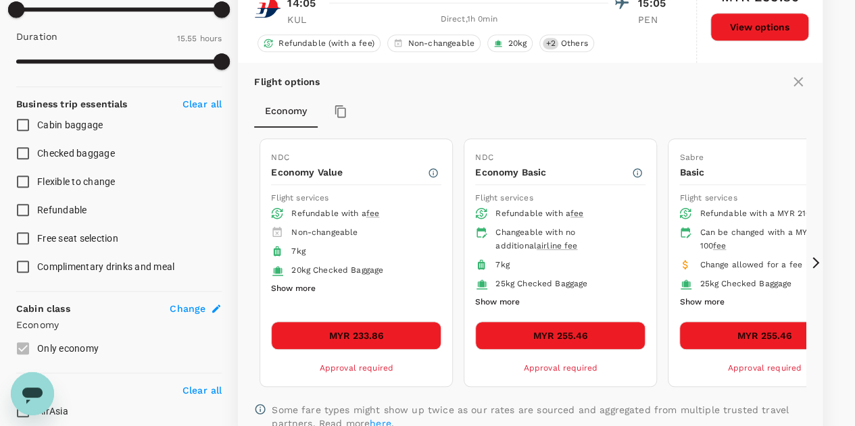
scroll to position [471, 0]
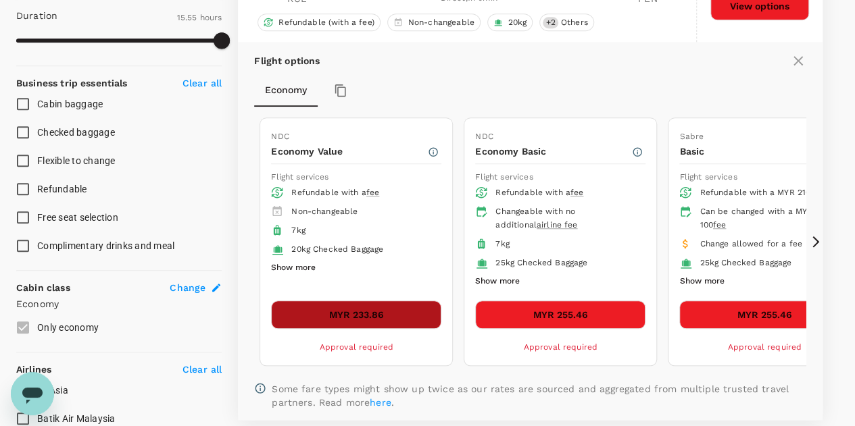
click at [378, 316] on button "MYR 233.86" at bounding box center [356, 315] width 170 height 28
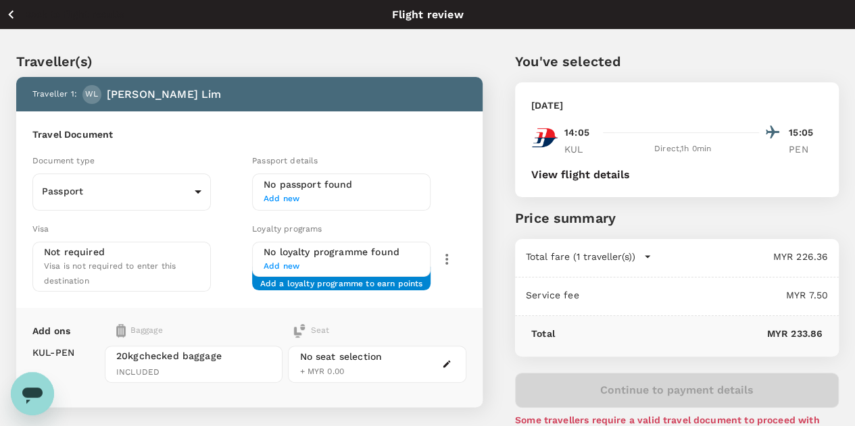
click at [483, 308] on div "Add ons Baggage Seat KUL - PEN 20kg checked baggage INCLUDED No seat selection …" at bounding box center [249, 357] width 466 height 99
click at [15, 14] on icon "button" at bounding box center [11, 14] width 17 height 17
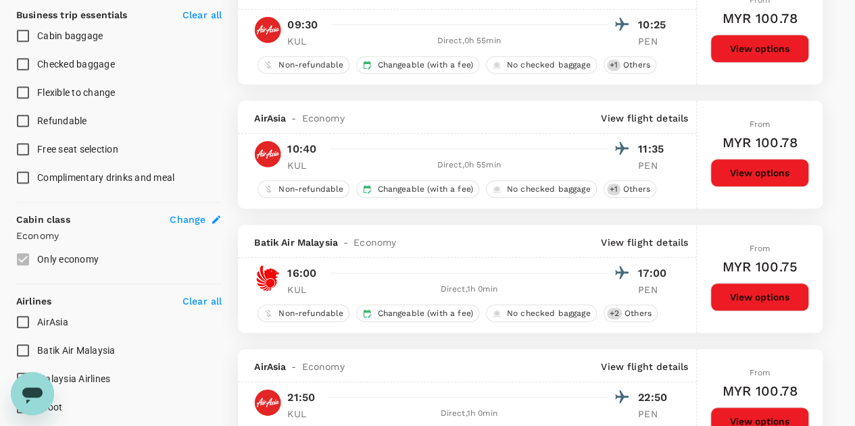
scroll to position [616, 0]
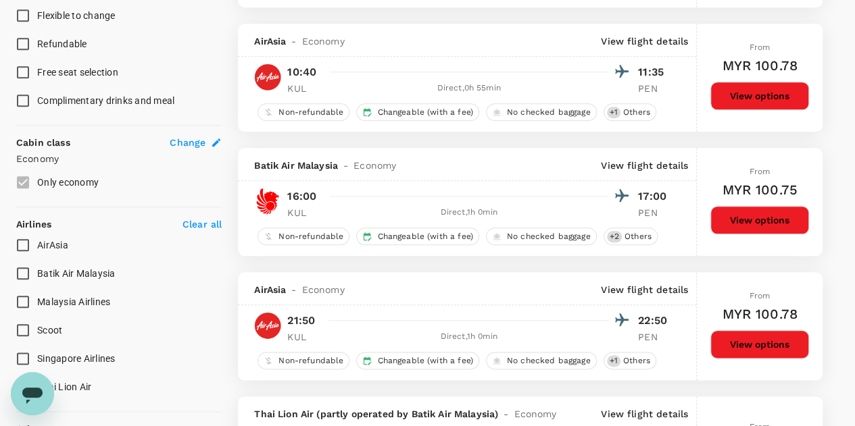
click at [23, 302] on input "Malaysia Airlines" at bounding box center [23, 302] width 28 height 28
checkbox input "true"
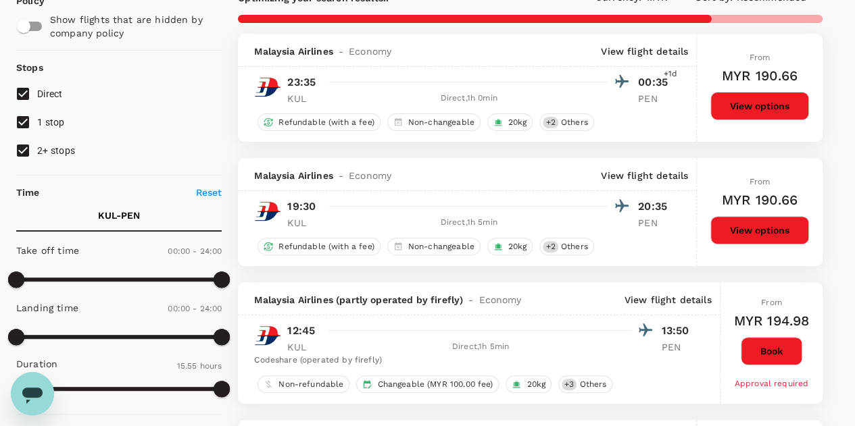
scroll to position [0, 0]
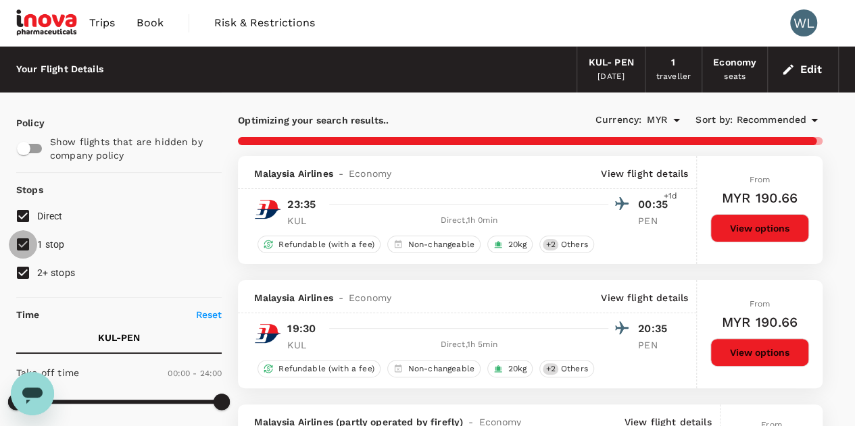
click at [26, 247] on input "1 stop" at bounding box center [23, 244] width 28 height 28
checkbox input "false"
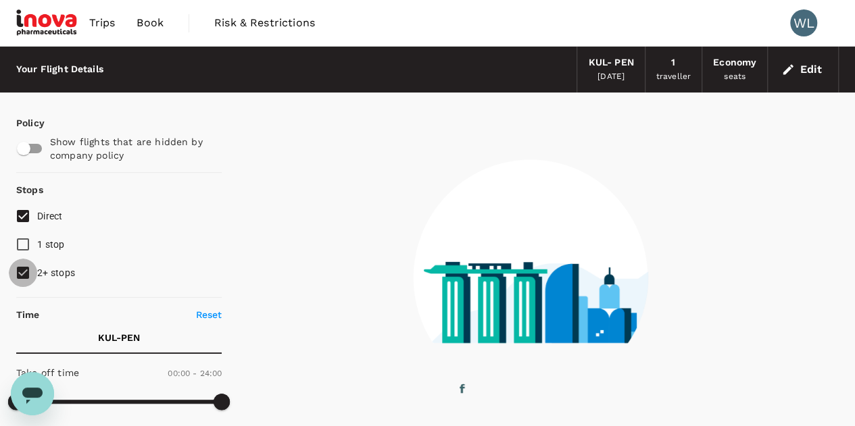
click at [23, 272] on input "2+ stops" at bounding box center [23, 273] width 28 height 28
checkbox input "false"
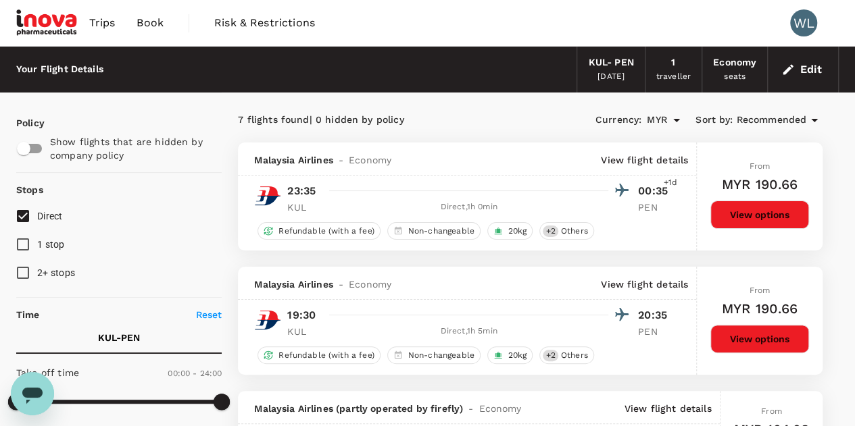
click at [806, 76] on button "Edit" at bounding box center [803, 70] width 49 height 22
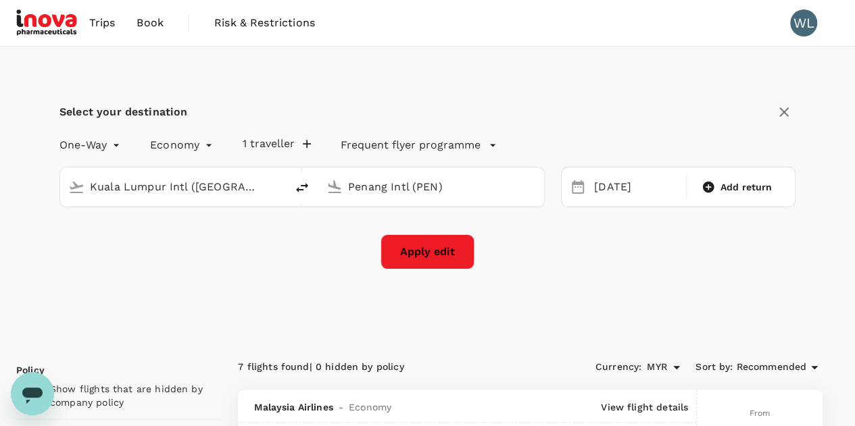
type input "Kuala Lumpur Intl ([GEOGRAPHIC_DATA])"
type input "Penang Intl (PEN)"
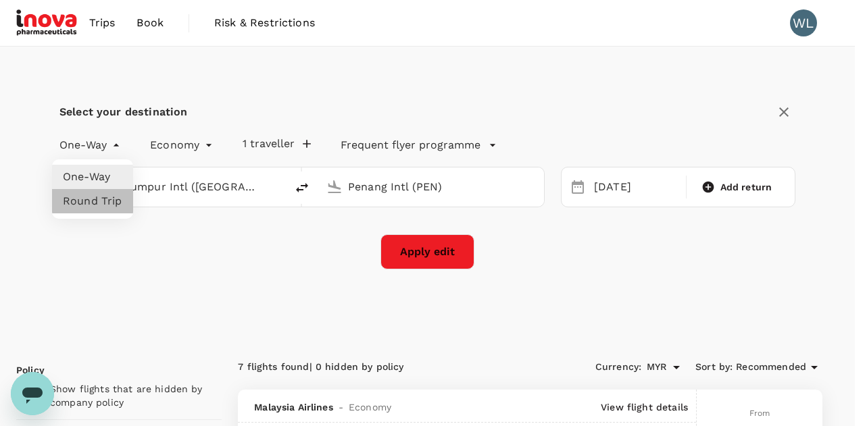
click at [112, 202] on li "Round Trip" at bounding box center [92, 201] width 81 height 24
type input "roundtrip"
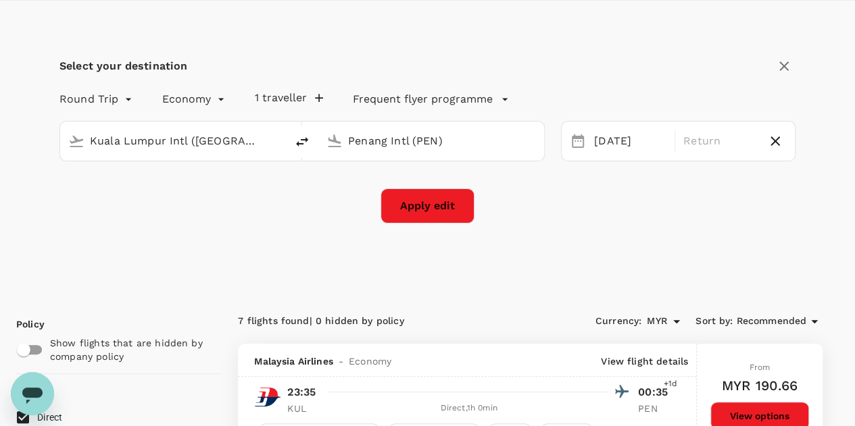
scroll to position [68, 0]
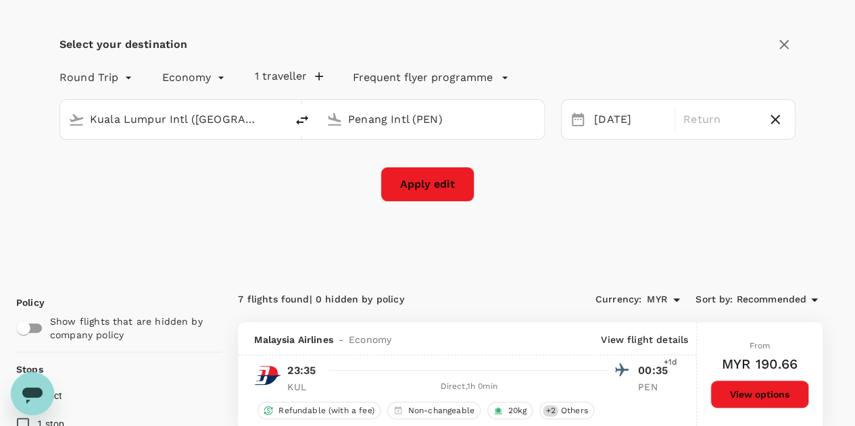
click at [404, 185] on button "Apply edit" at bounding box center [428, 184] width 94 height 35
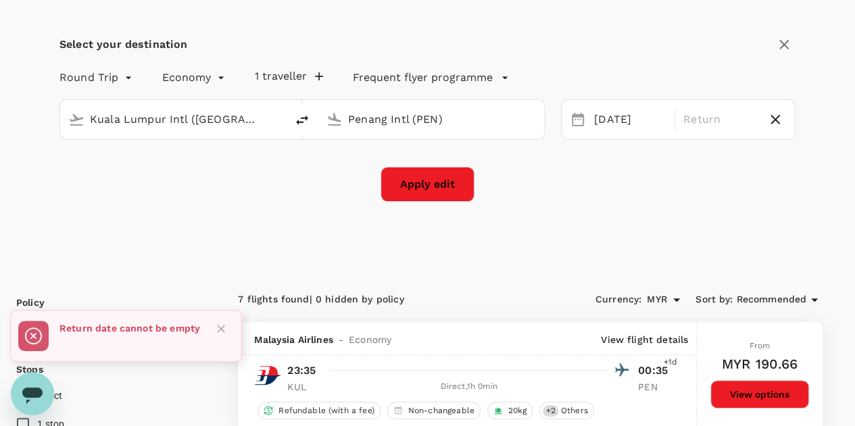
click at [221, 331] on icon "Close" at bounding box center [221, 329] width 8 height 8
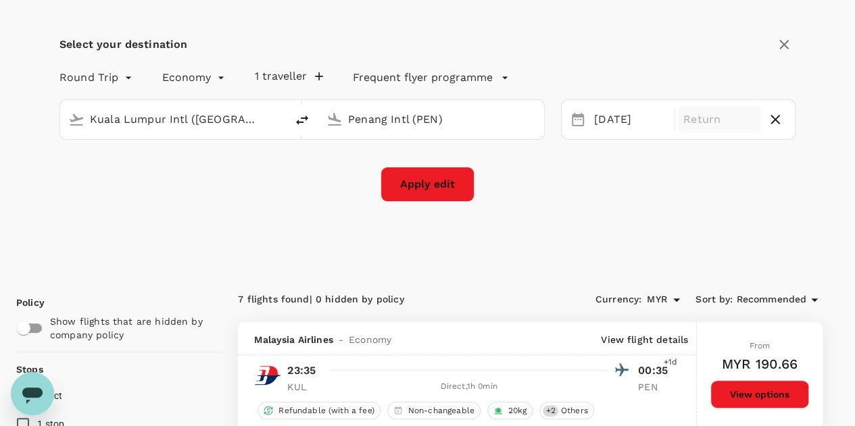
click at [681, 121] on div "Return" at bounding box center [719, 119] width 83 height 27
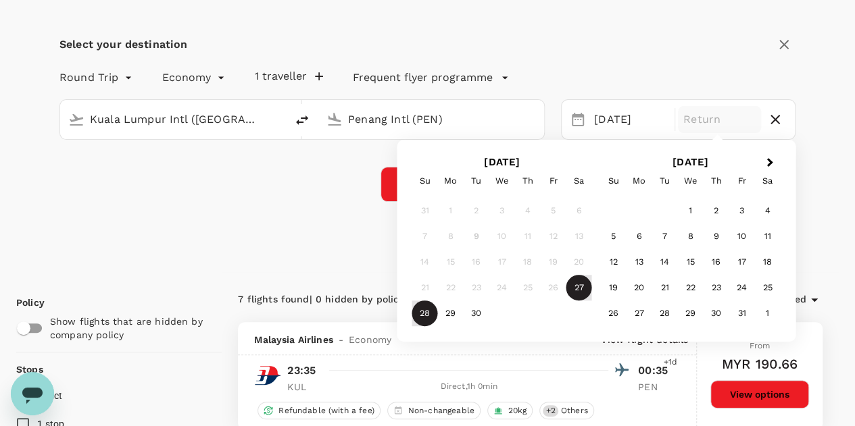
click at [422, 313] on div "28" at bounding box center [425, 314] width 26 height 26
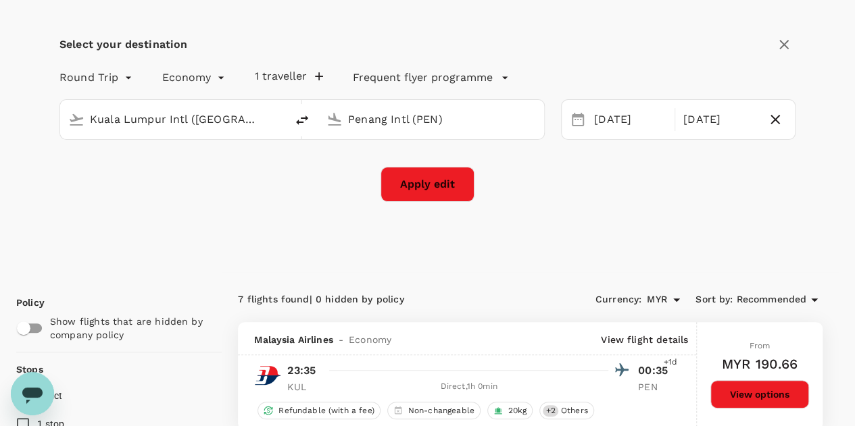
click at [453, 190] on button "Apply edit" at bounding box center [428, 184] width 94 height 35
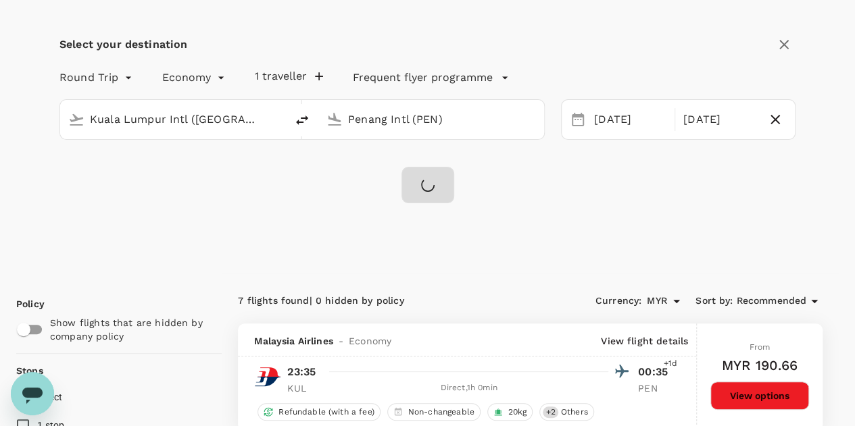
checkbox input "false"
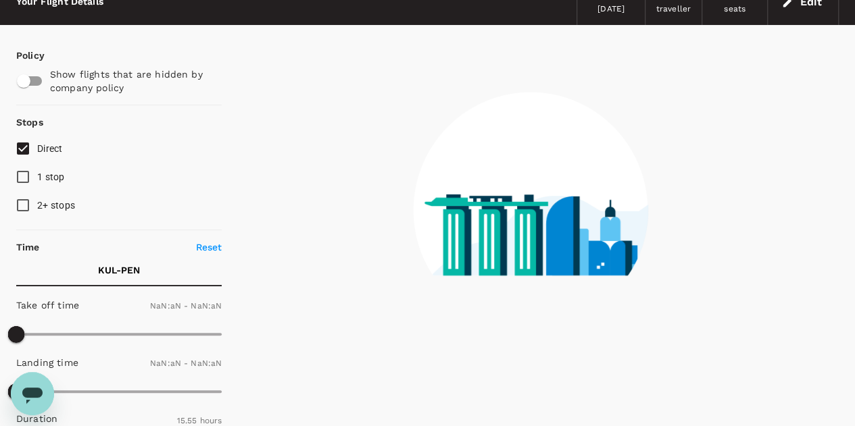
checkbox input "false"
type input "1440"
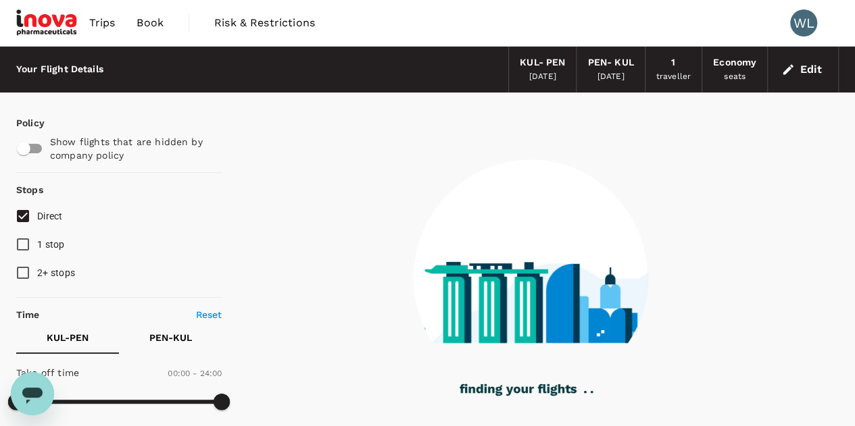
type input "885"
checkbox input "true"
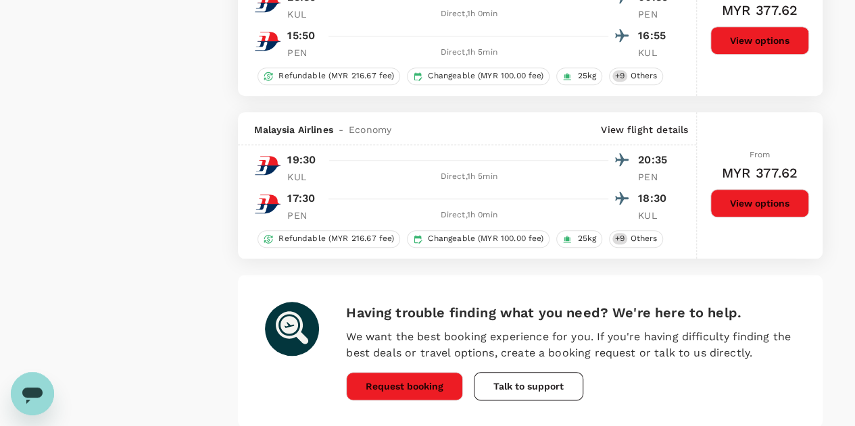
scroll to position [3177, 0]
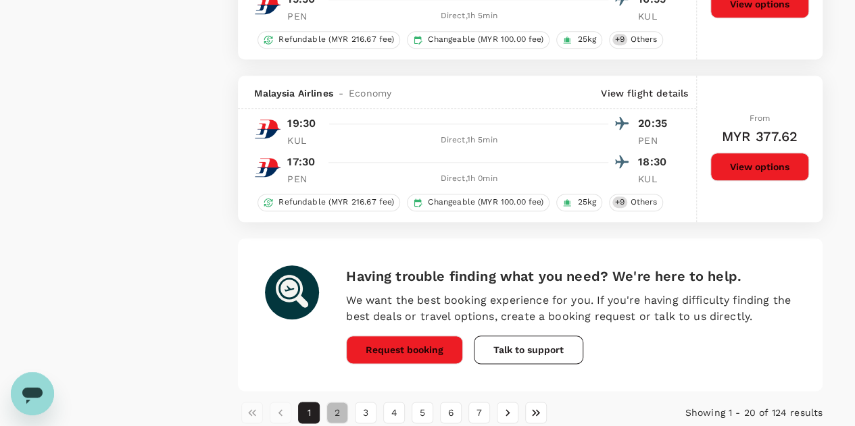
click at [337, 411] on button "2" at bounding box center [337, 413] width 22 height 22
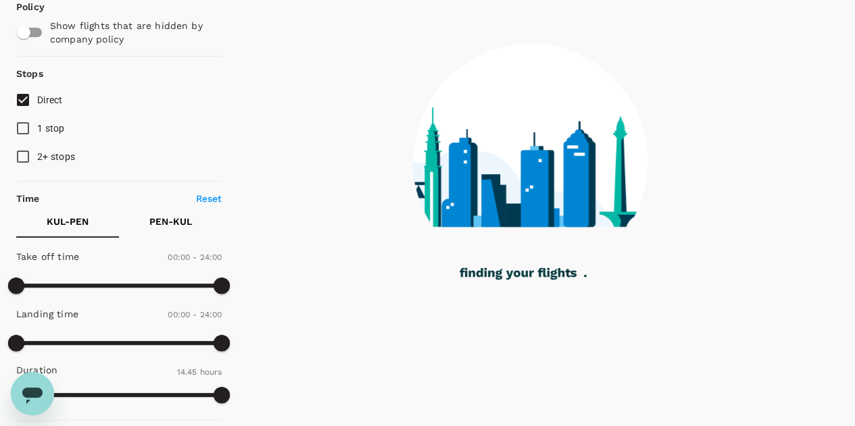
scroll to position [135, 0]
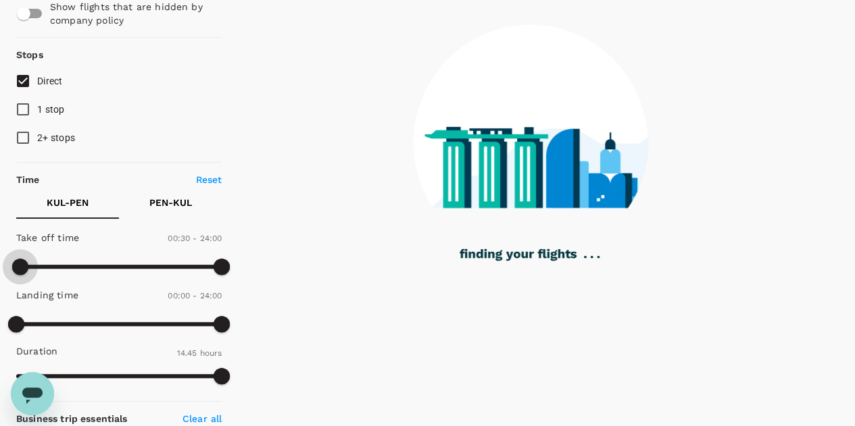
type input "60"
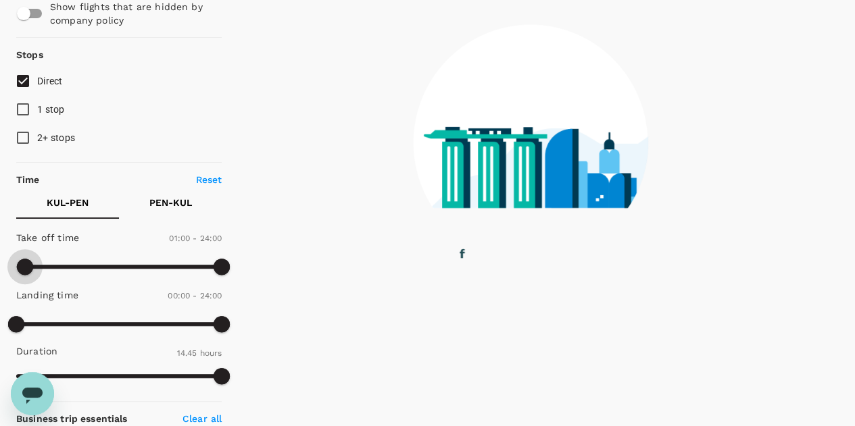
checkbox input "false"
checkbox input "true"
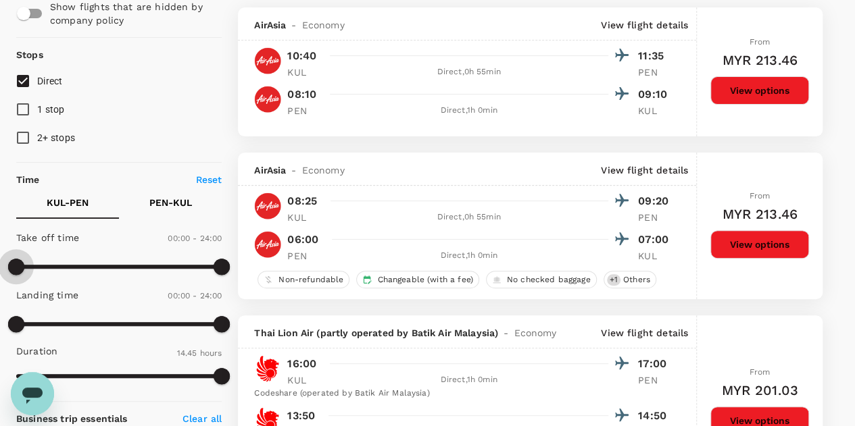
type input "0"
drag, startPoint x: 16, startPoint y: 267, endPoint x: 142, endPoint y: 263, distance: 125.8
click at [12, 262] on span at bounding box center [16, 267] width 16 height 16
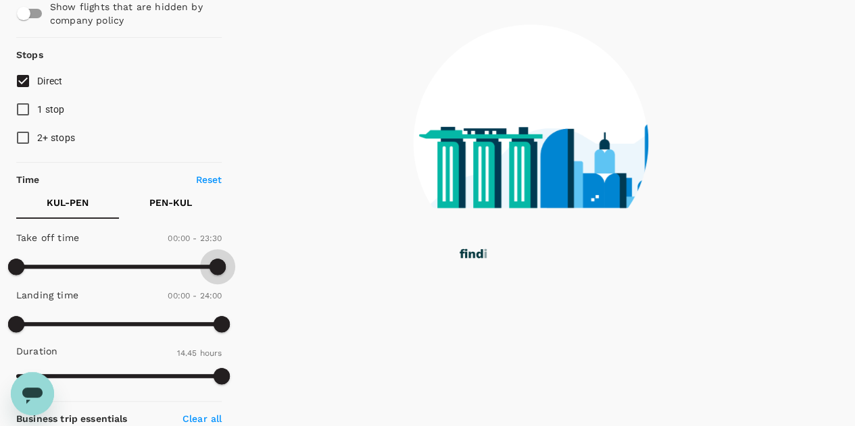
type input "1440"
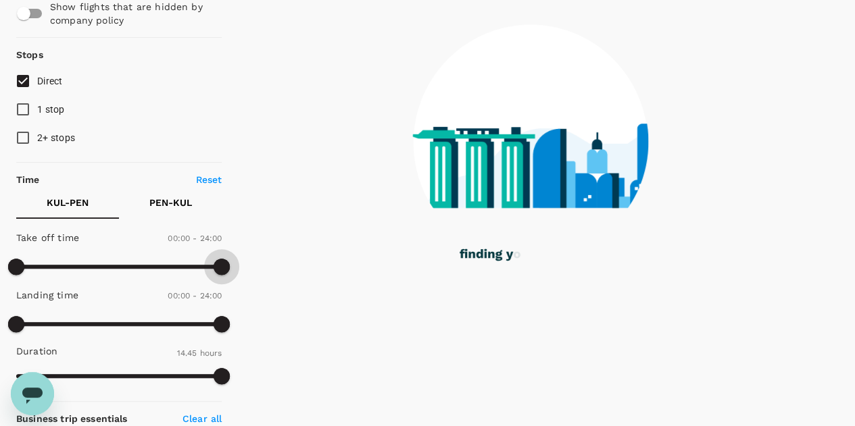
click at [224, 266] on span at bounding box center [222, 267] width 16 height 16
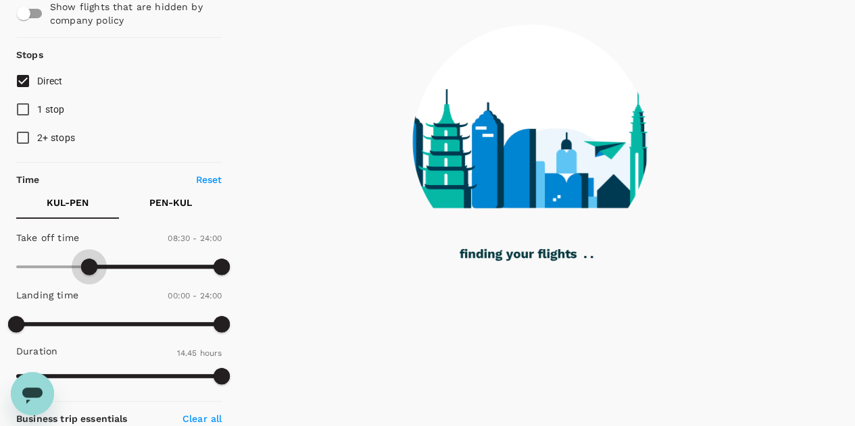
type input "570"
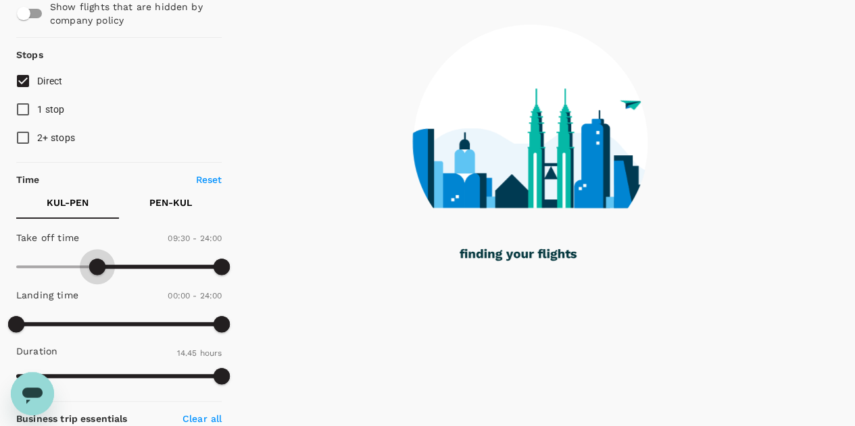
drag, startPoint x: 17, startPoint y: 262, endPoint x: 96, endPoint y: 256, distance: 79.3
click at [96, 259] on span at bounding box center [97, 267] width 16 height 16
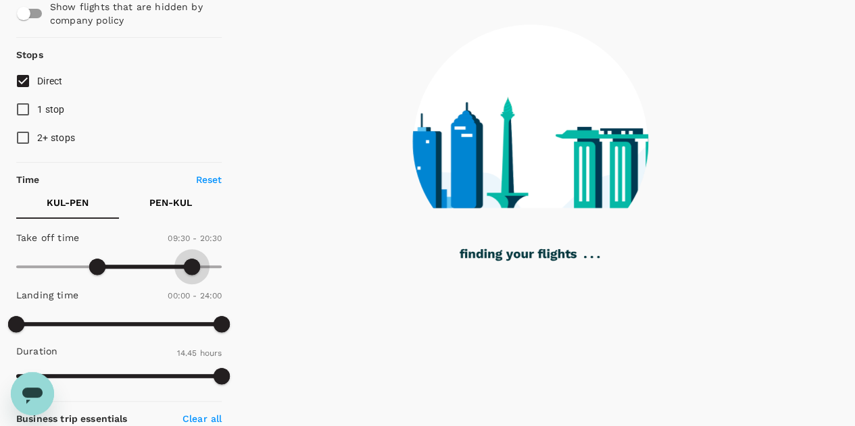
type input "1110"
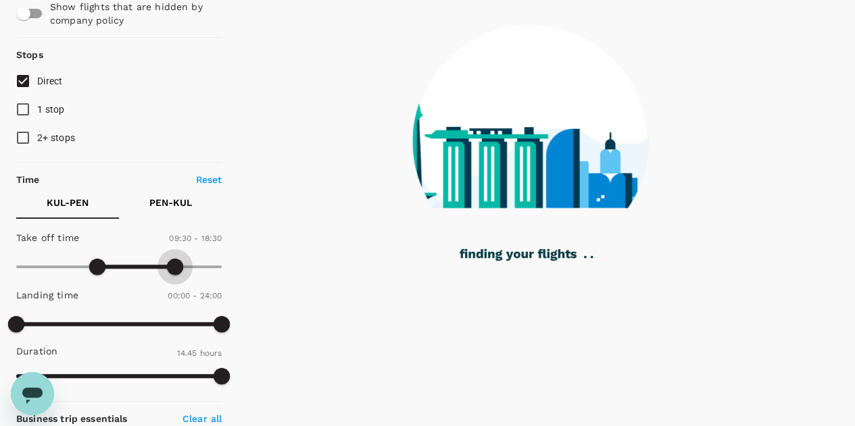
drag, startPoint x: 220, startPoint y: 267, endPoint x: 174, endPoint y: 271, distance: 45.5
click at [174, 271] on span at bounding box center [175, 267] width 16 height 16
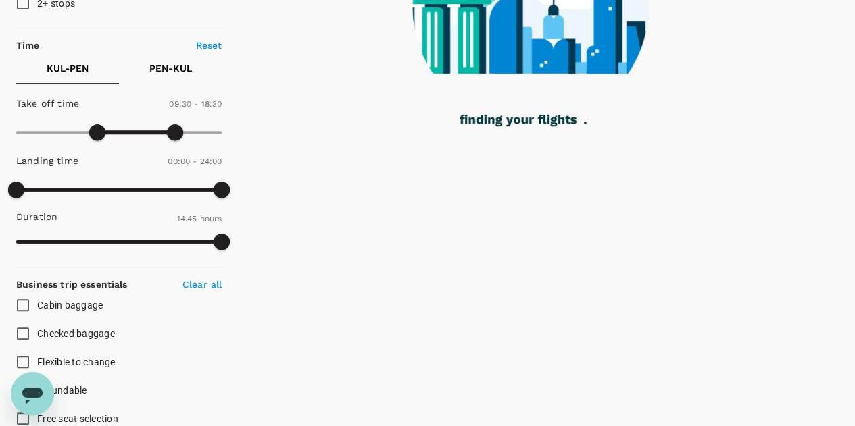
scroll to position [270, 0]
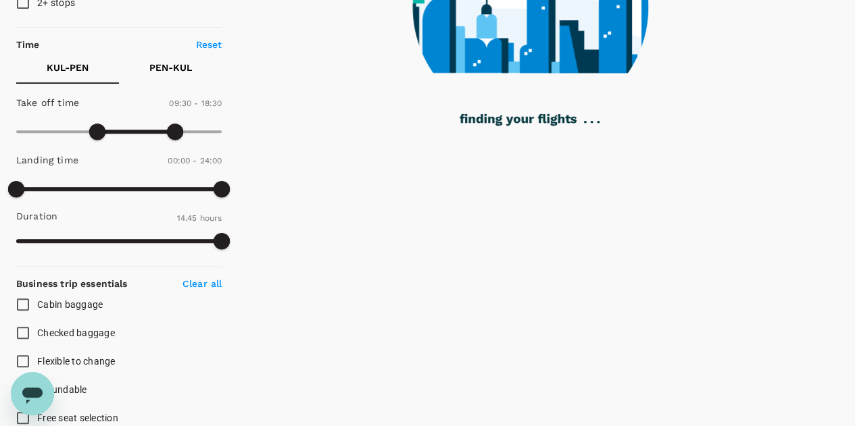
click at [185, 66] on p "PEN - KUL" at bounding box center [170, 68] width 43 height 14
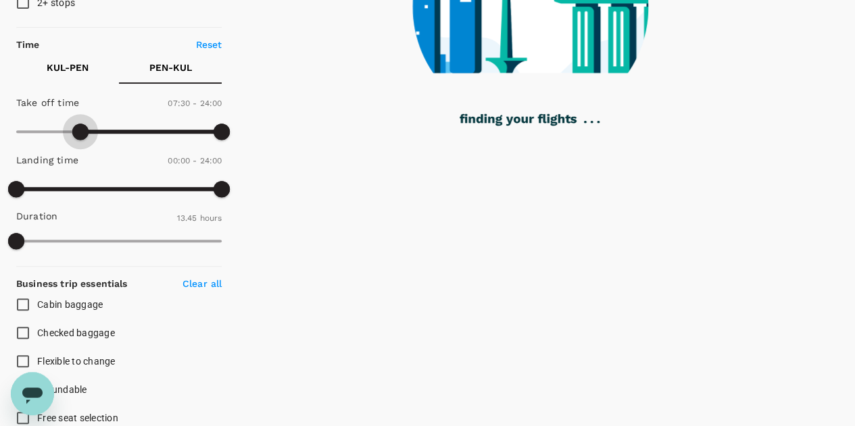
type input "480"
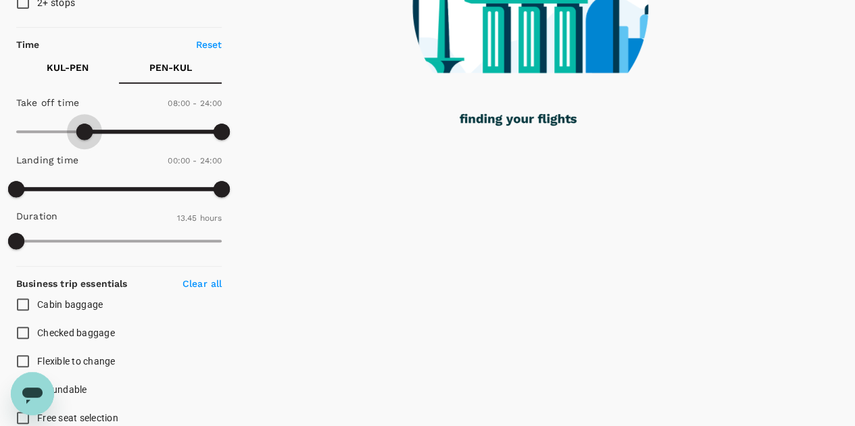
drag, startPoint x: 20, startPoint y: 130, endPoint x: 97, endPoint y: 132, distance: 77.1
click at [86, 133] on span at bounding box center [84, 132] width 16 height 16
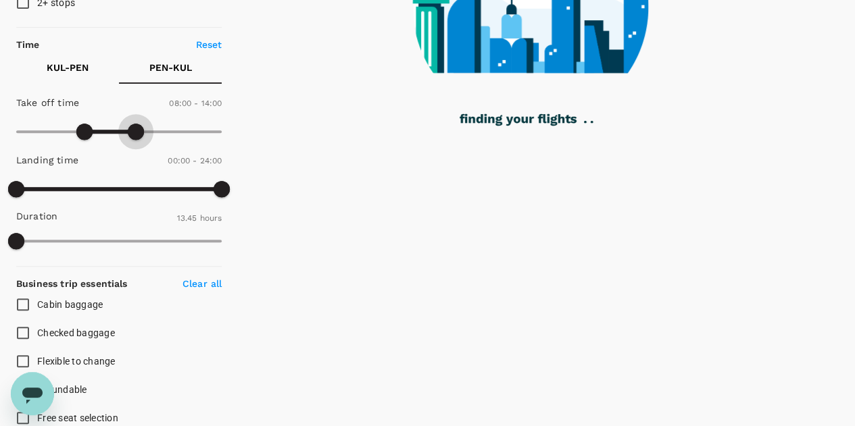
drag, startPoint x: 226, startPoint y: 132, endPoint x: 165, endPoint y: 125, distance: 61.2
click at [139, 136] on span at bounding box center [136, 132] width 16 height 16
type input "870"
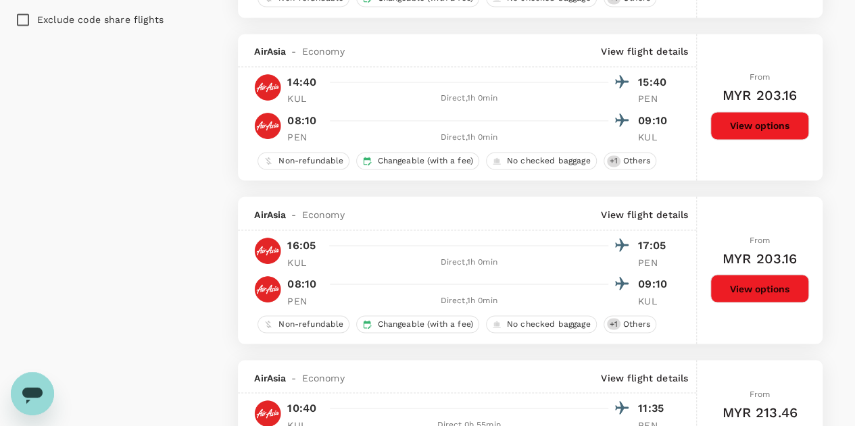
scroll to position [636, 0]
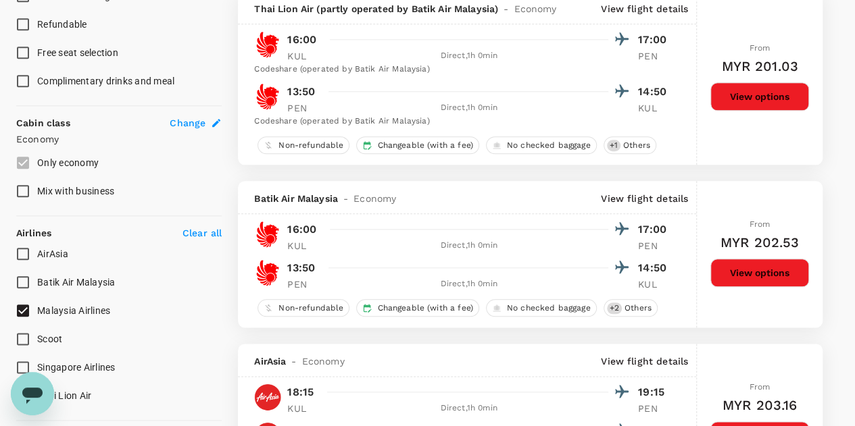
click at [210, 228] on p "Clear all" at bounding box center [201, 233] width 39 height 14
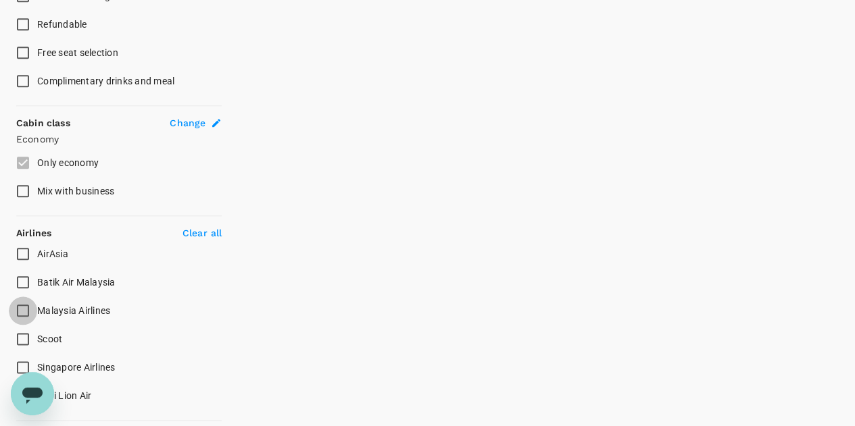
click at [22, 315] on input "Malaysia Airlines" at bounding box center [23, 311] width 28 height 28
checkbox input "true"
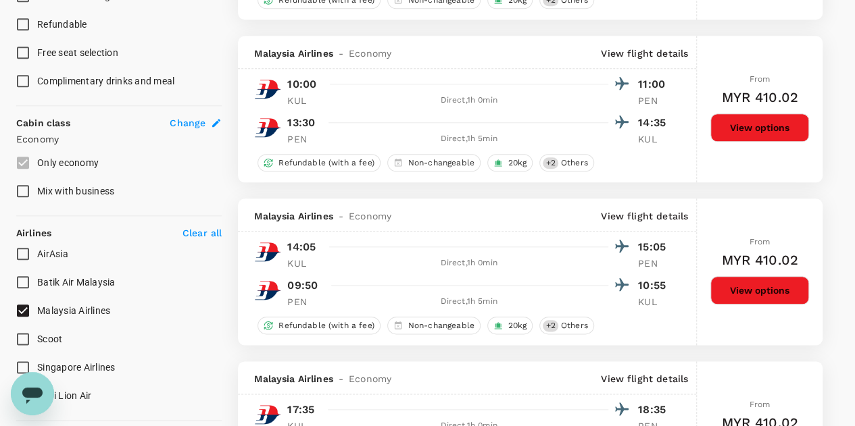
type input "MYR"
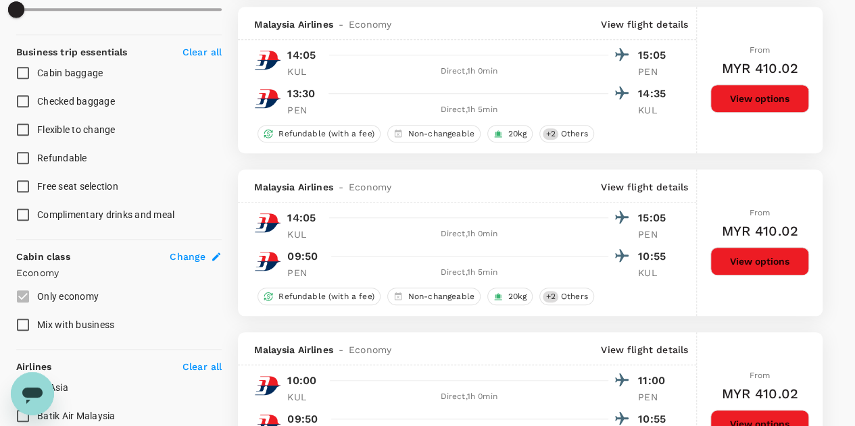
scroll to position [298, 0]
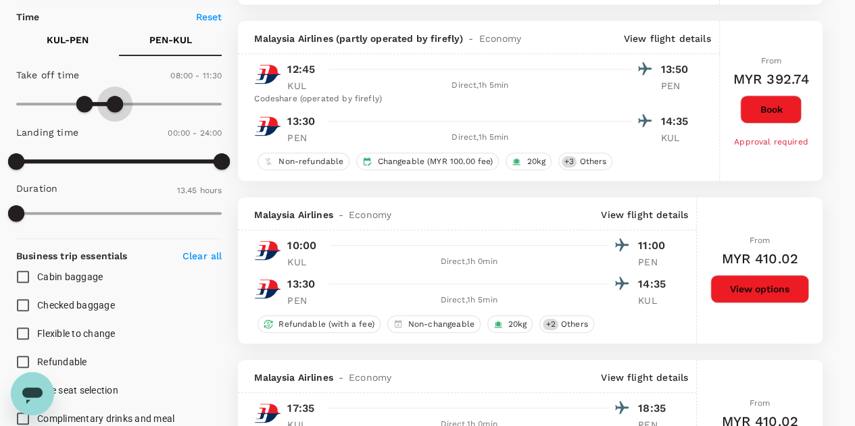
type input "720"
drag, startPoint x: 135, startPoint y: 105, endPoint x: 118, endPoint y: 106, distance: 17.6
click at [118, 106] on span at bounding box center [119, 104] width 16 height 16
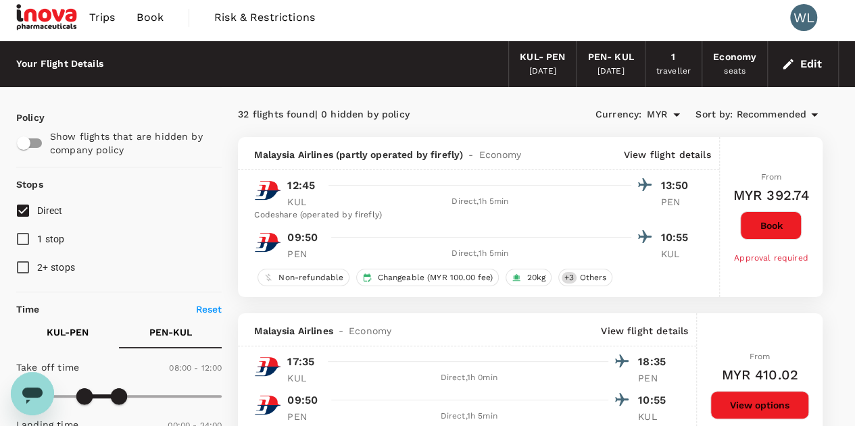
scroll to position [0, 0]
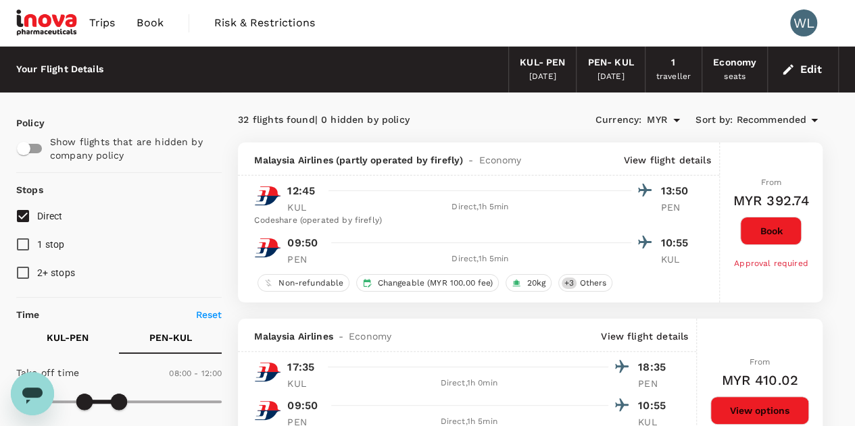
click at [23, 216] on input "Direct" at bounding box center [23, 216] width 28 height 28
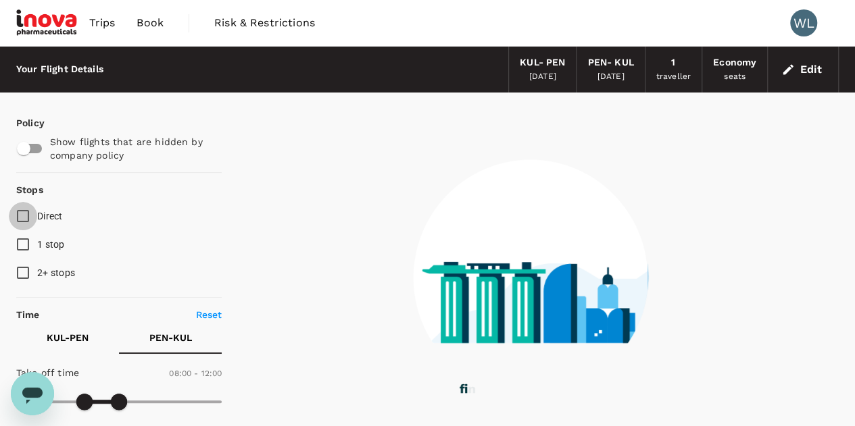
click at [22, 218] on input "Direct" at bounding box center [23, 216] width 28 height 28
checkbox input "true"
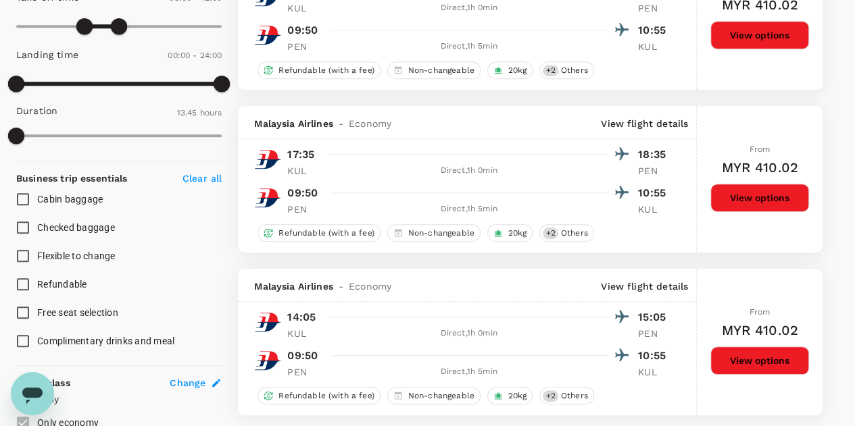
scroll to position [406, 0]
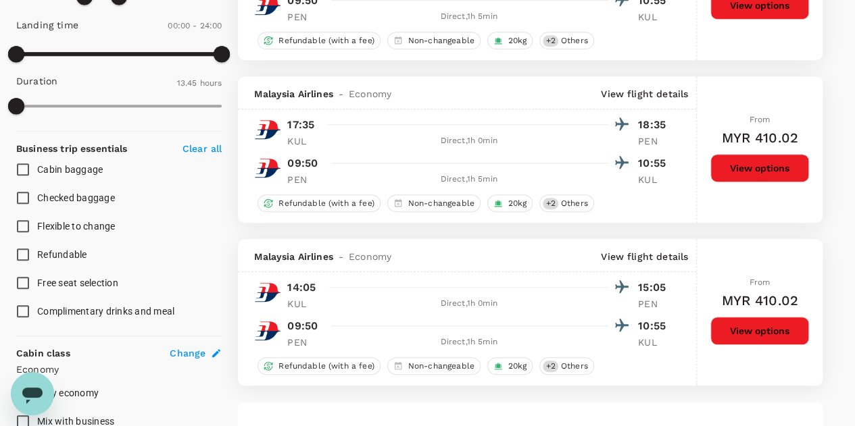
click at [770, 335] on button "View options" at bounding box center [759, 331] width 99 height 28
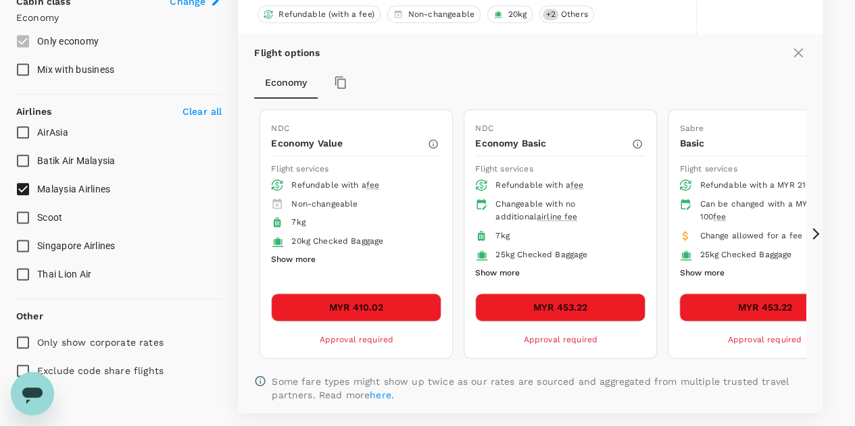
scroll to position [779, 0]
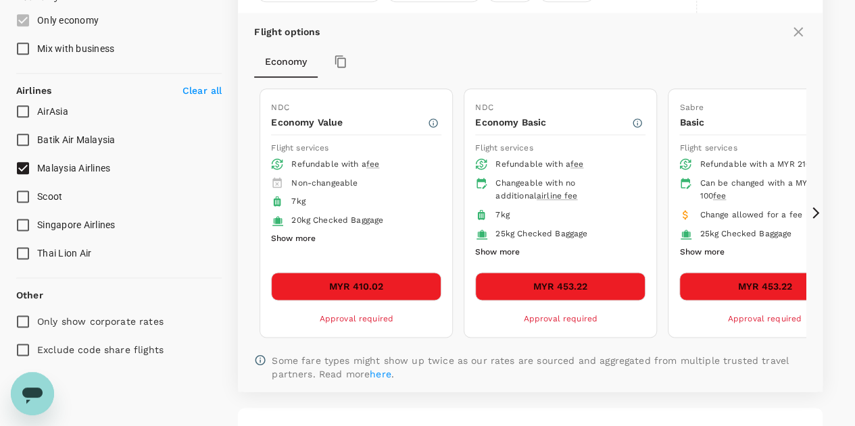
click at [371, 282] on button "MYR 410.02" at bounding box center [356, 286] width 170 height 28
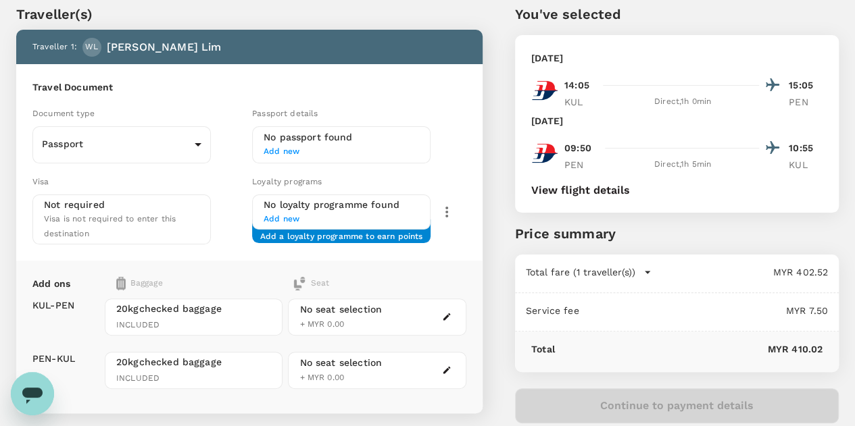
scroll to position [68, 0]
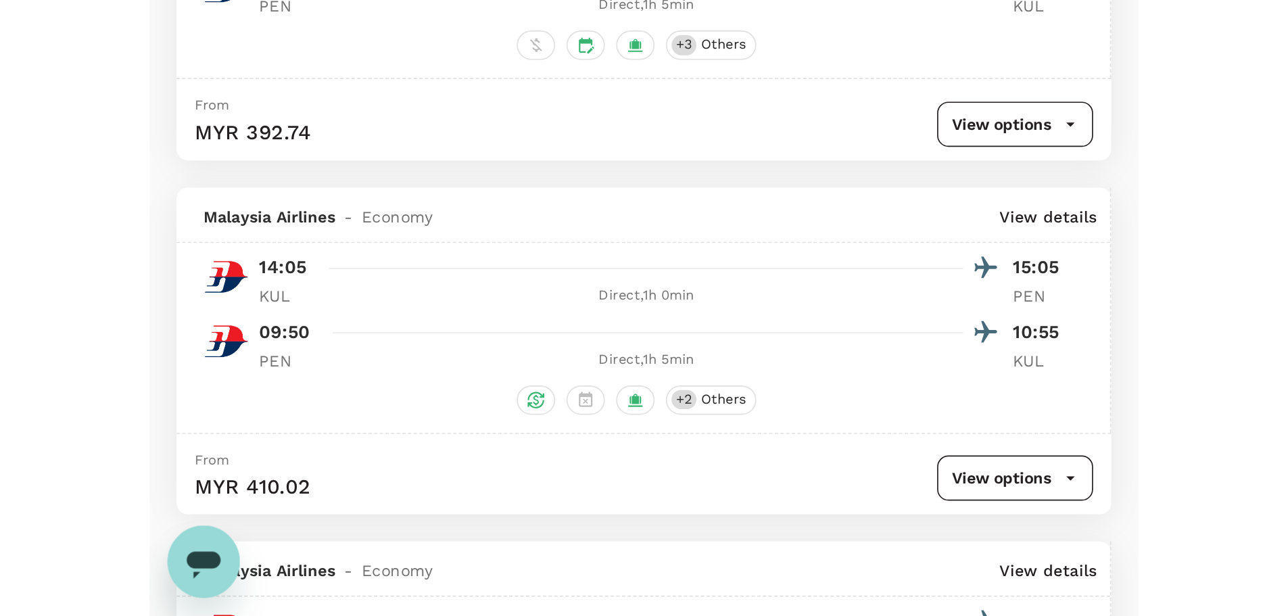
scroll to position [279, 0]
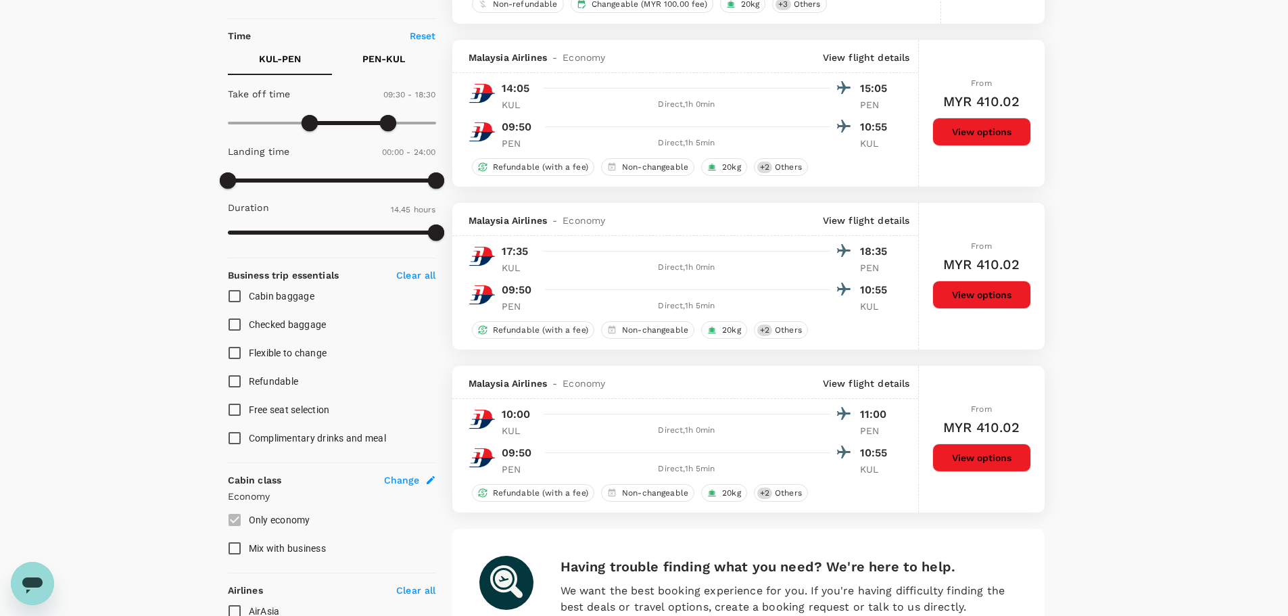
click at [854, 135] on button "View options" at bounding box center [981, 132] width 99 height 28
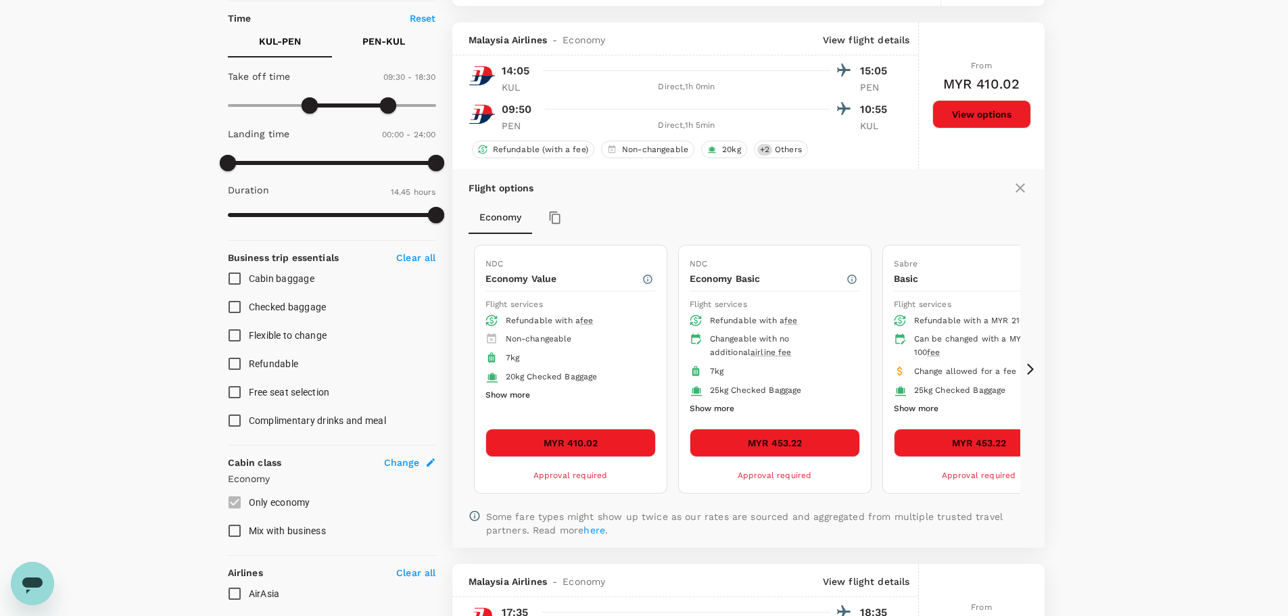
scroll to position [319, 0]
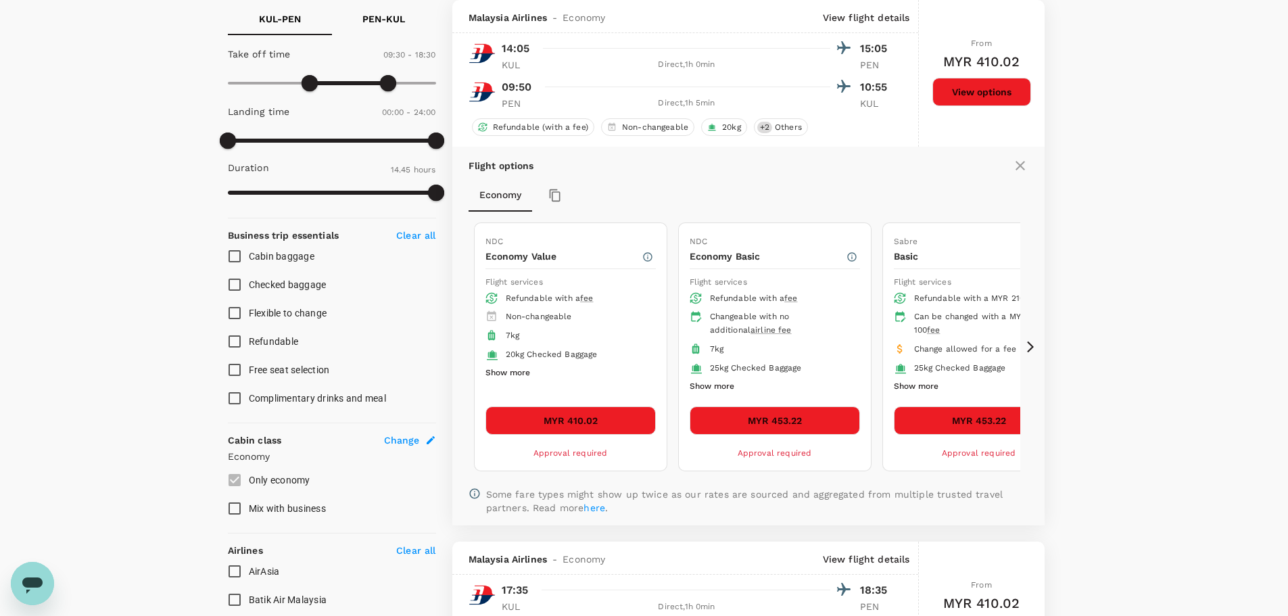
click at [625, 418] on button "MYR 410.02" at bounding box center [570, 420] width 170 height 28
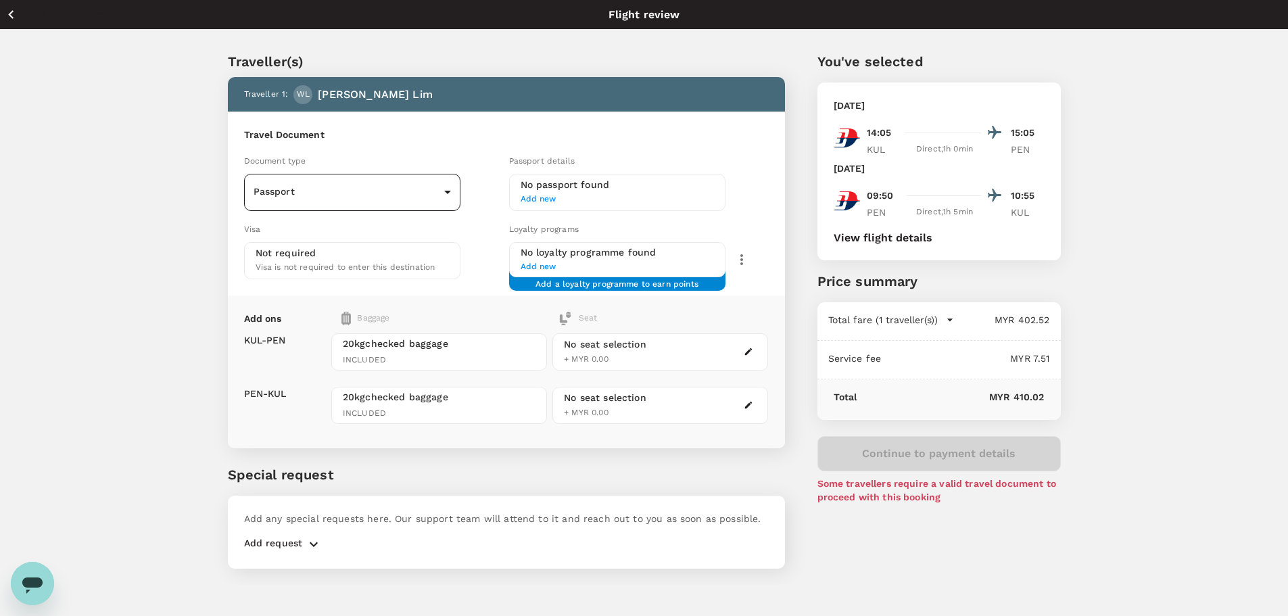
click at [398, 182] on body "Back to flight results Flight review Traveller(s) Traveller 1 : WL Woan Mei Lim…" at bounding box center [644, 326] width 1288 height 652
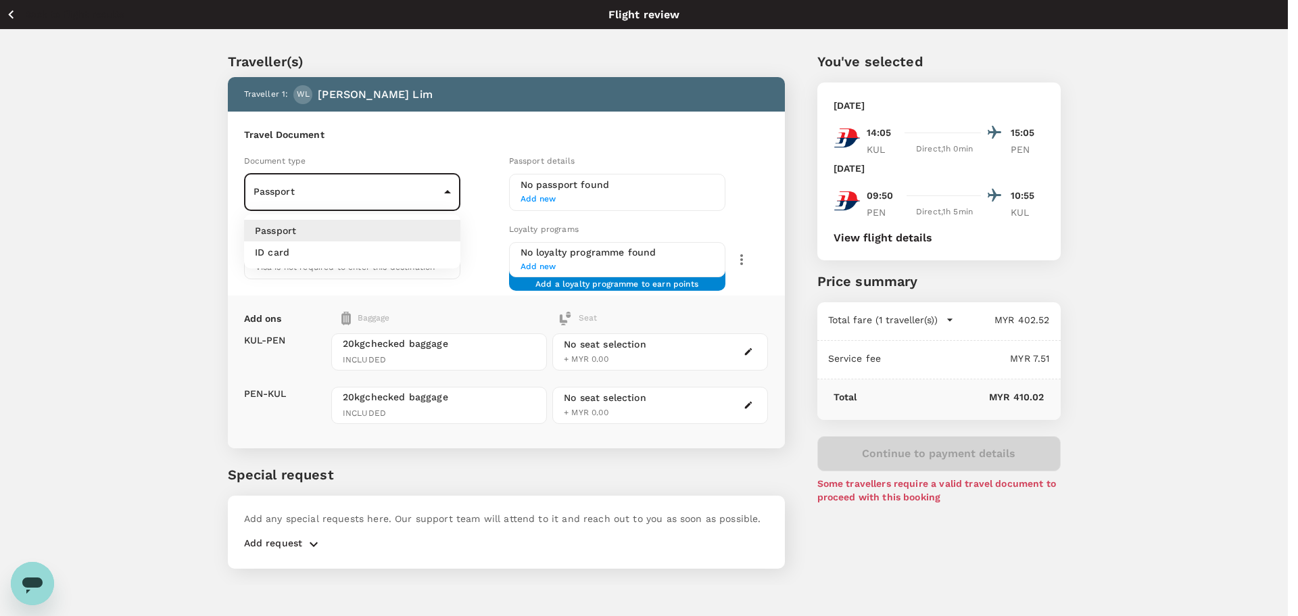
click at [335, 249] on li "ID card" at bounding box center [352, 252] width 216 height 22
type input "Id card"
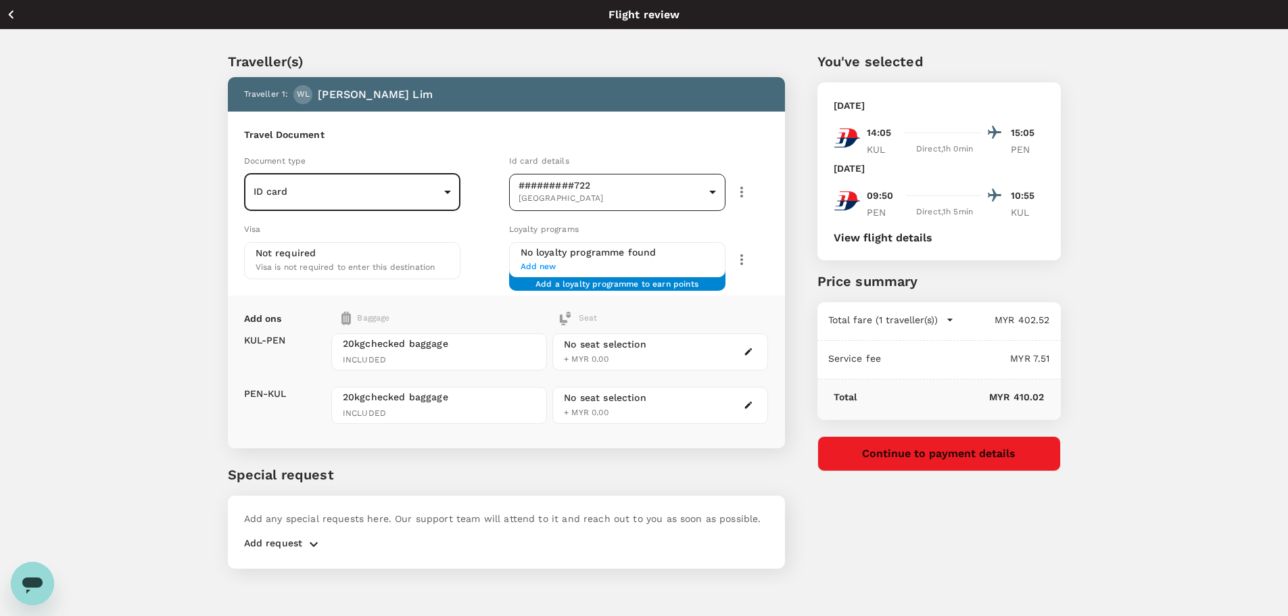
click at [615, 201] on body "Back to flight results Flight review Traveller(s) Traveller 1 : WL Woan Mei Lim…" at bounding box center [644, 326] width 1288 height 652
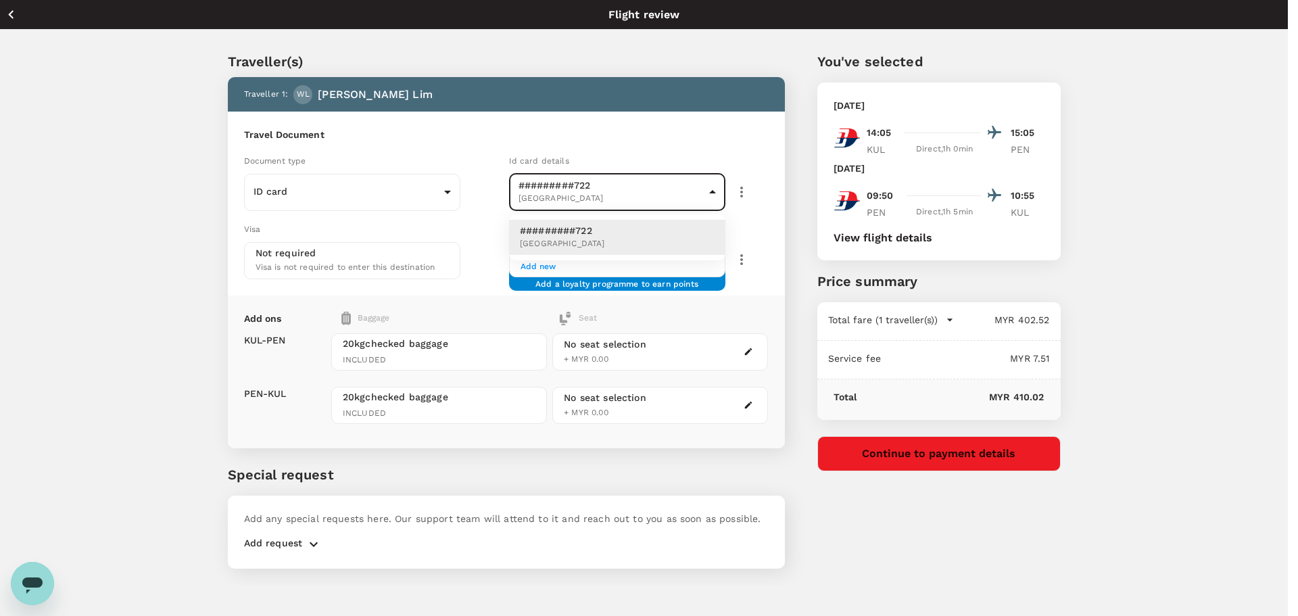
click at [742, 187] on div at bounding box center [649, 308] width 1298 height 616
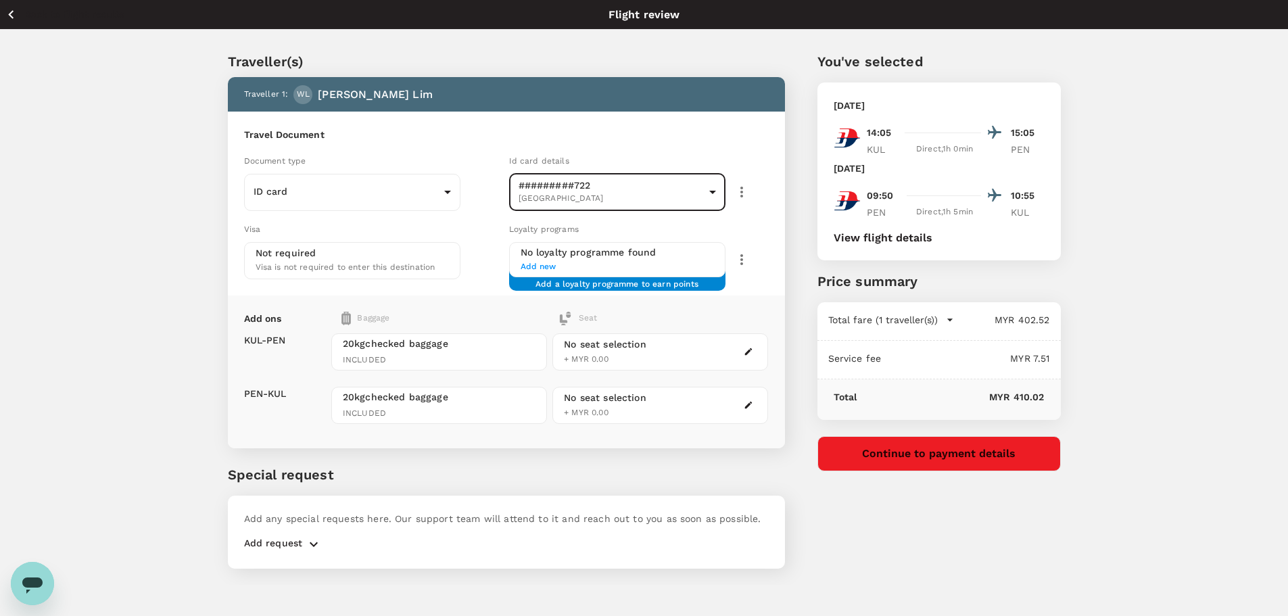
click at [737, 199] on icon "button" at bounding box center [741, 192] width 16 height 16
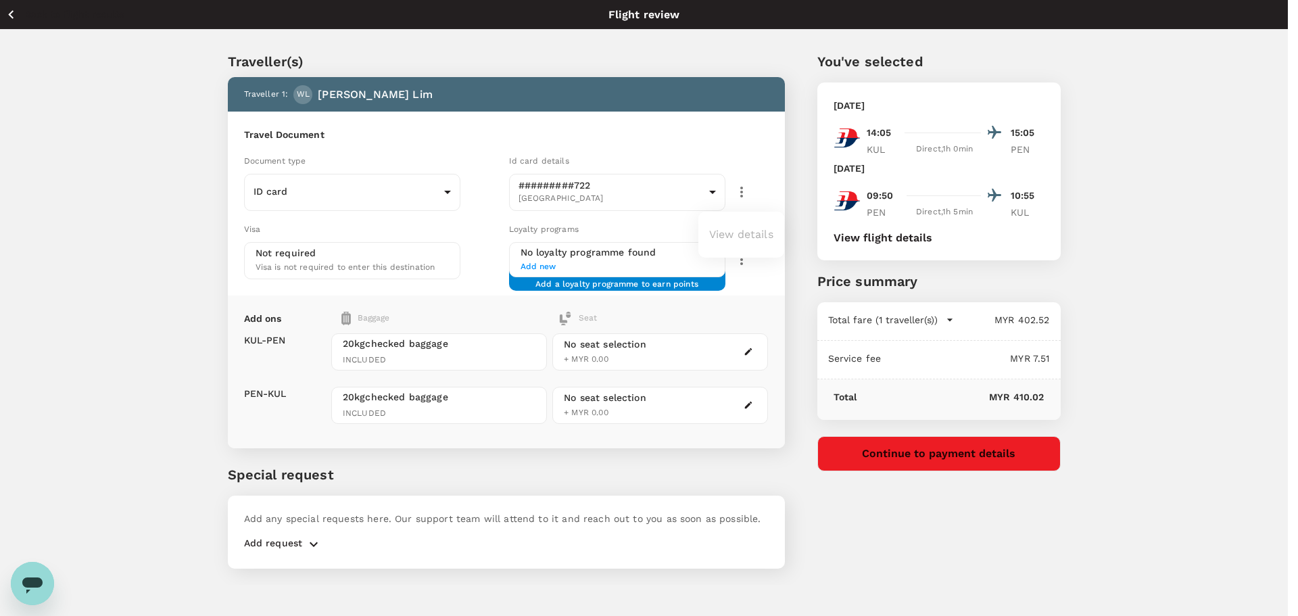
click at [739, 234] on ul "View details" at bounding box center [741, 234] width 86 height 35
click at [612, 199] on div at bounding box center [649, 308] width 1298 height 616
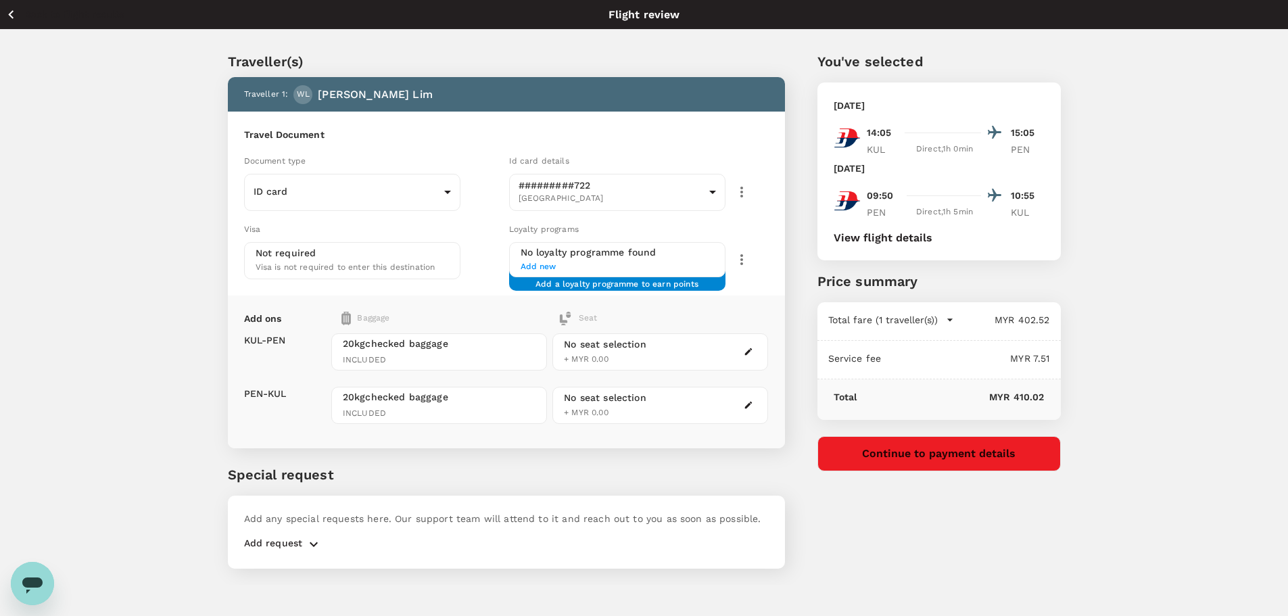
click at [854, 426] on div "You've selected Saturday, 27 Sep 2025 14:05 15:05 KUL Direct , 1h 0min PEN Sund…" at bounding box center [923, 302] width 276 height 566
click at [764, 292] on div "Travel Document Document type ID card Id card ​ Id card details #########722 Ma…" at bounding box center [506, 204] width 557 height 184
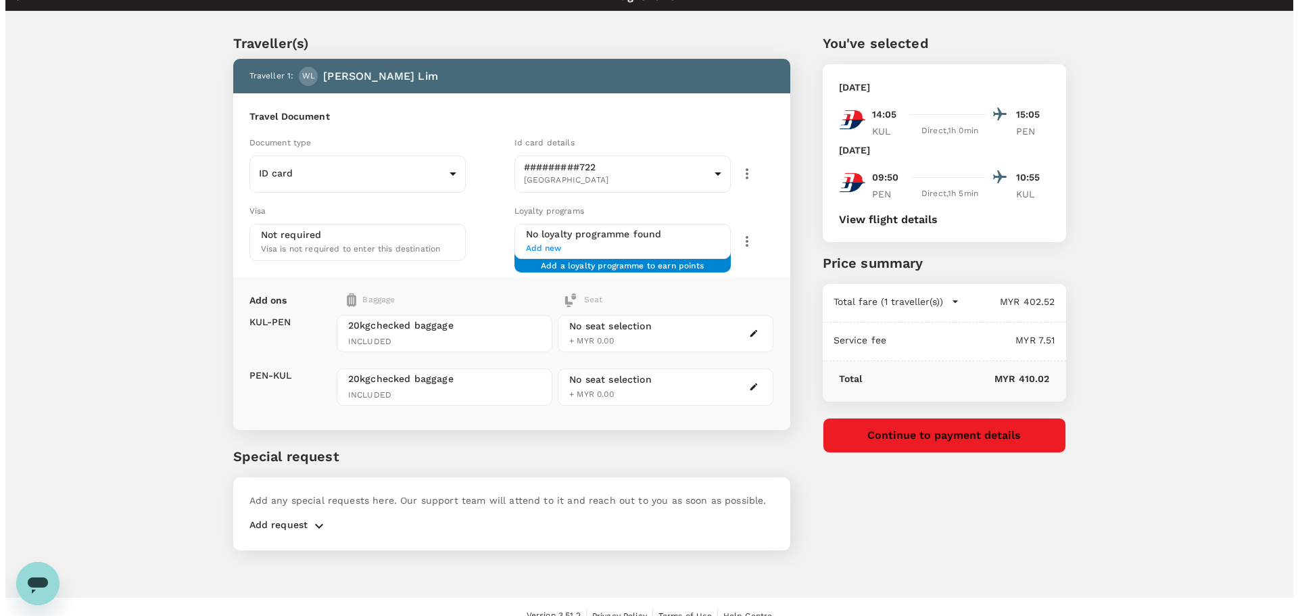
scroll to position [36, 0]
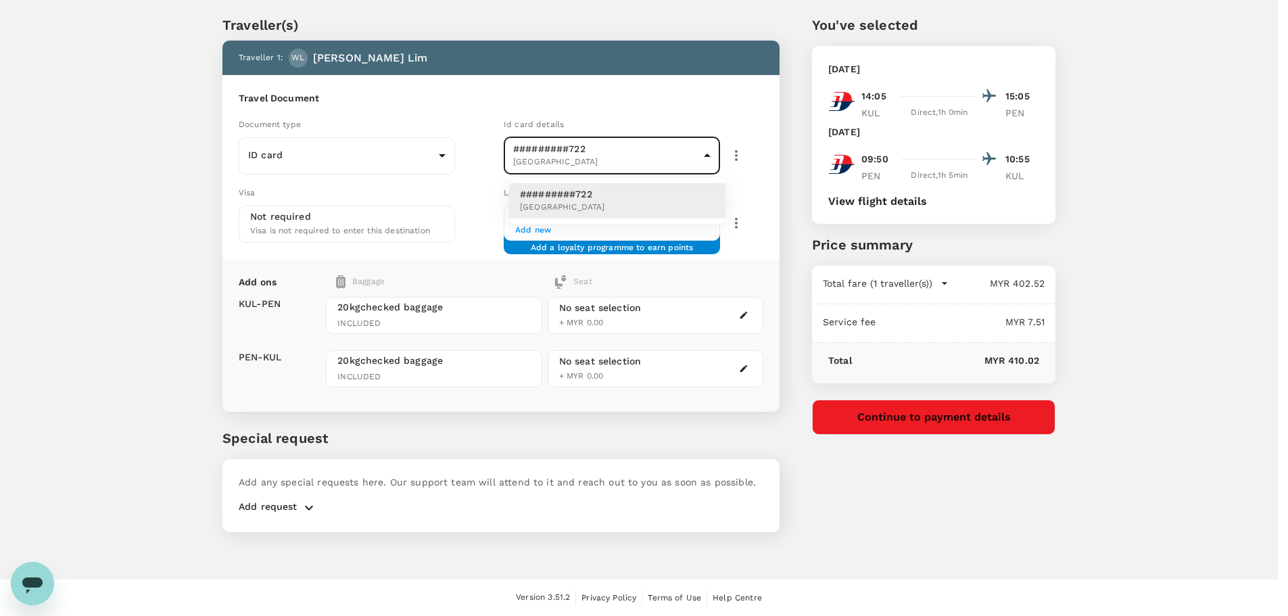
click at [570, 153] on body "Back to flight results Flight review Traveller(s) Traveller 1 : WL Woan Mei Lim…" at bounding box center [644, 290] width 1288 height 652
click at [754, 106] on div at bounding box center [649, 308] width 1298 height 616
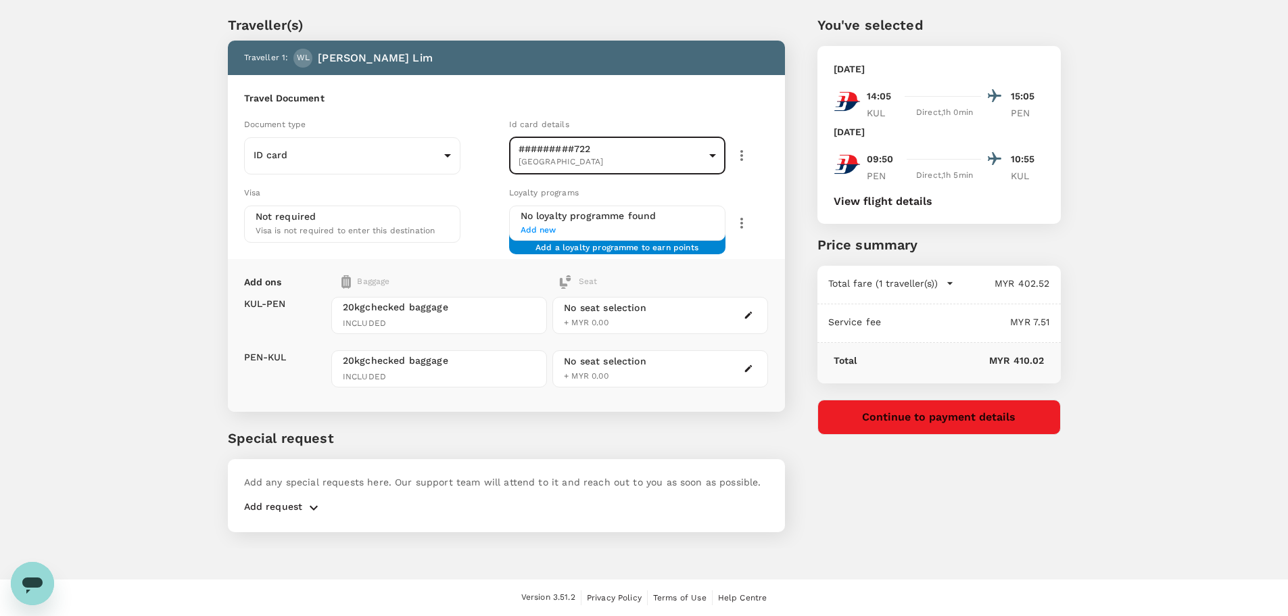
click at [854, 422] on button "Continue to payment details" at bounding box center [938, 416] width 243 height 35
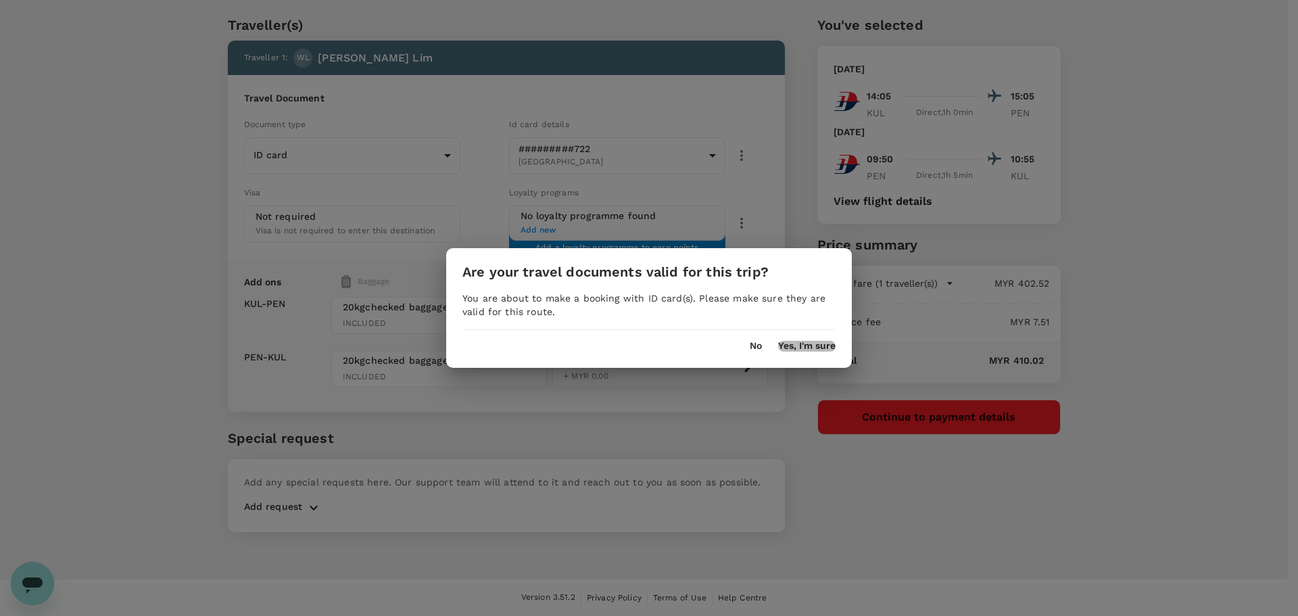
click at [791, 346] on button "Yes, I'm sure" at bounding box center [806, 346] width 57 height 11
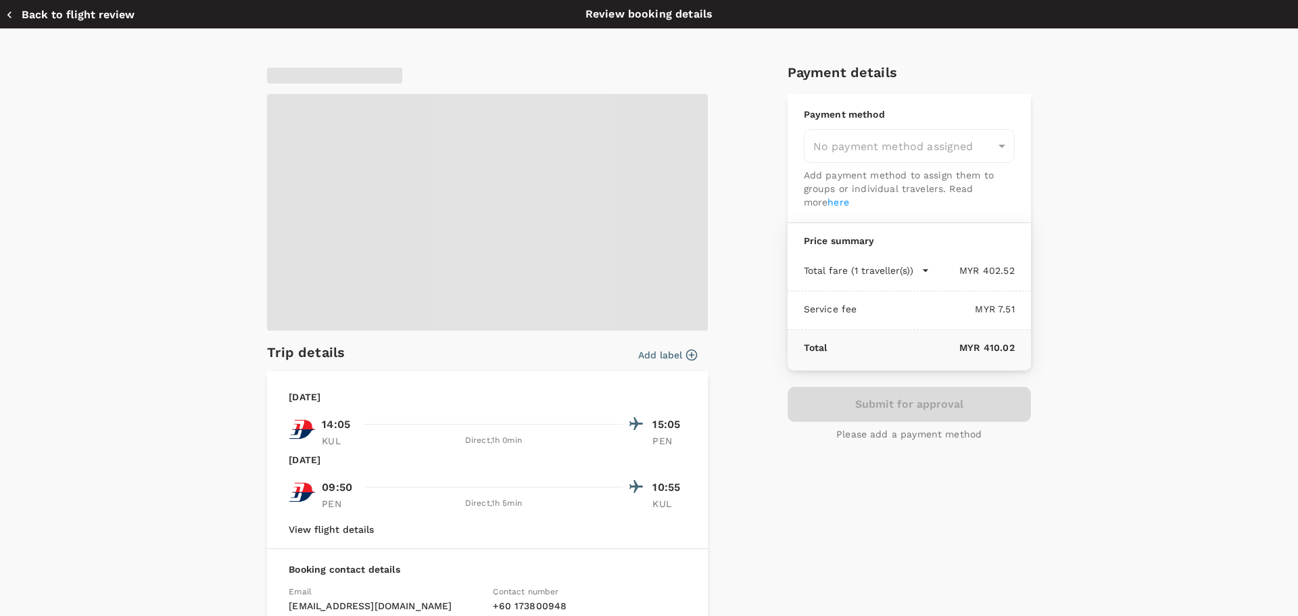
type input "9f84f5b0-80ee-4cf9-9452-59a7fa8b456c"
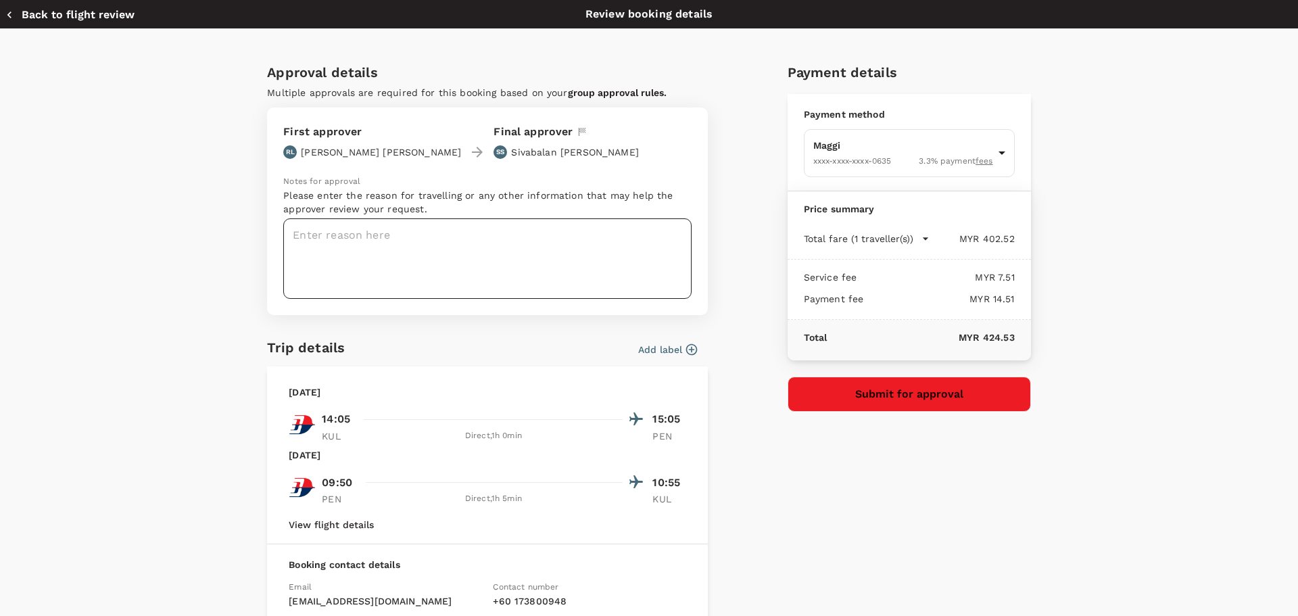
click at [458, 251] on textarea at bounding box center [487, 258] width 408 height 80
type textarea "For Contrave FGD in Penang, 27th Sep (Sat)"
click at [854, 426] on div "Payment details Payment method Maggi XXXX-XXXX-XXXX-0635 3.3 % payment fees 9f8…" at bounding box center [904, 401] width 254 height 700
click at [854, 404] on button "Submit for approval" at bounding box center [908, 393] width 243 height 35
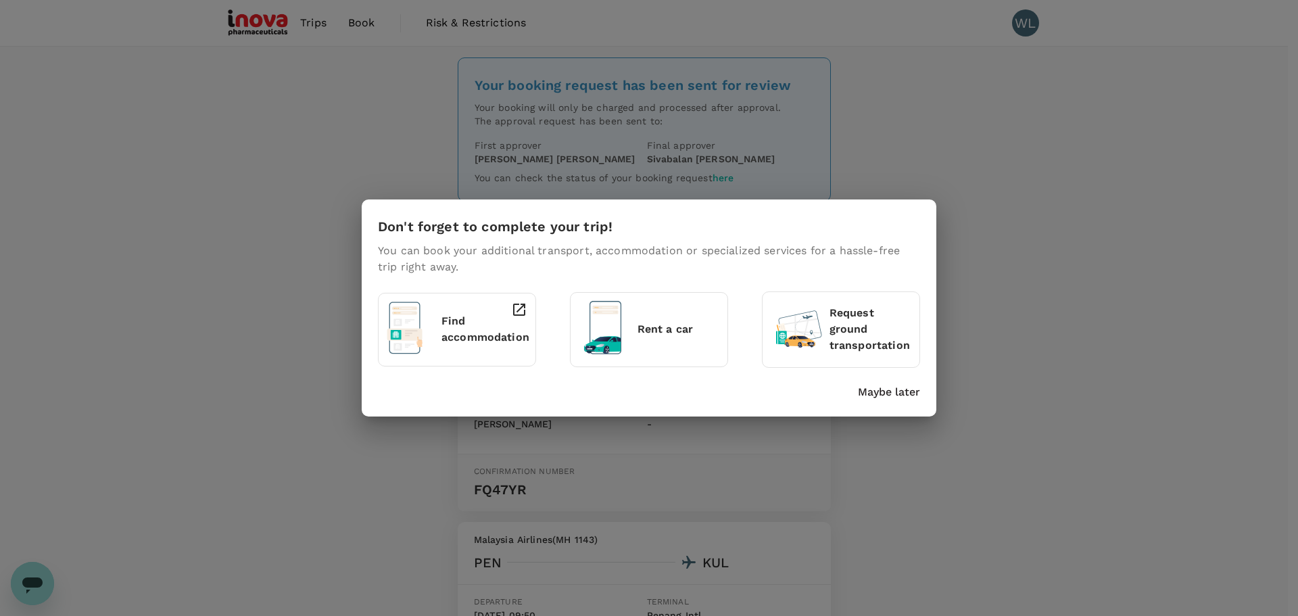
click at [908, 386] on p "Maybe later" at bounding box center [889, 392] width 62 height 16
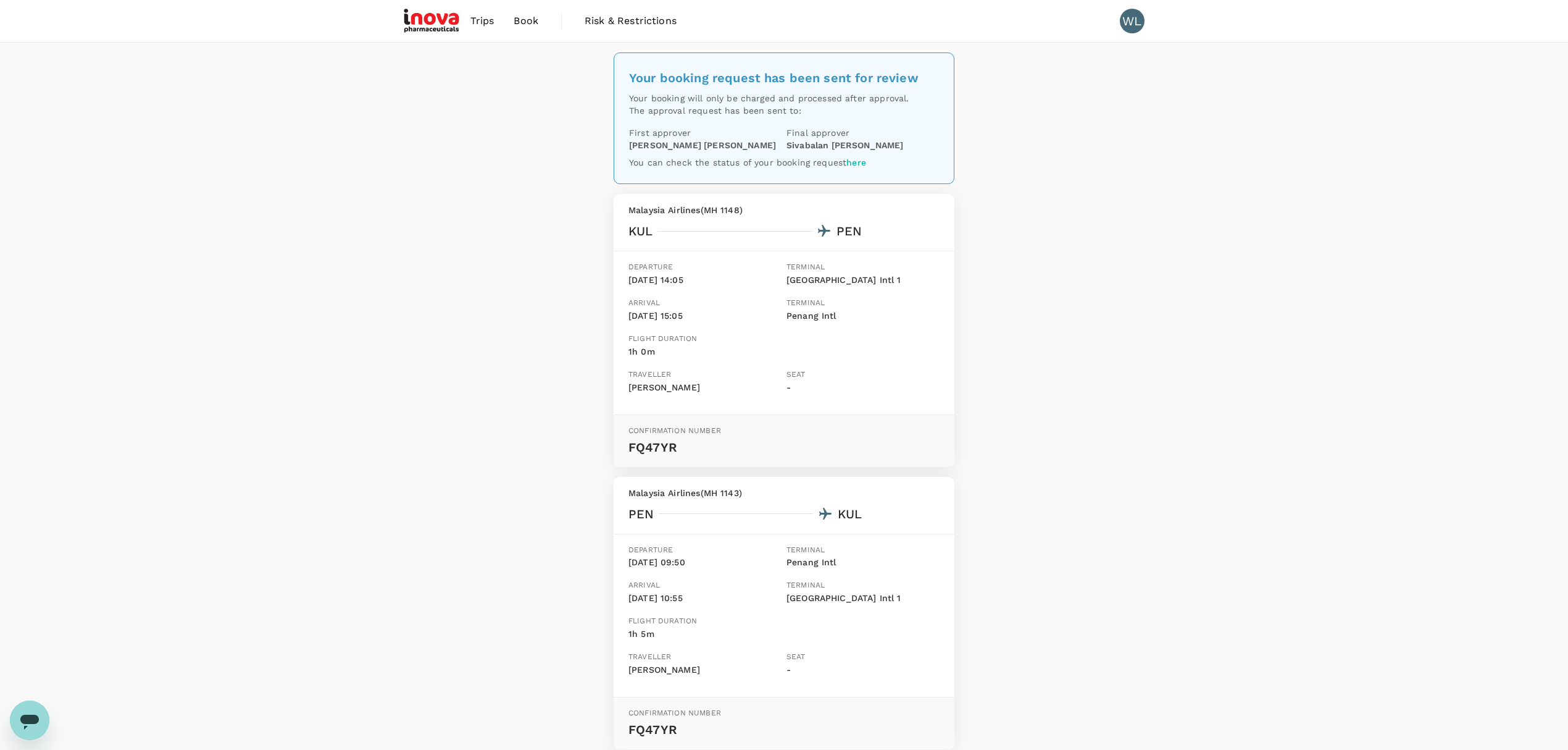
click at [416, 20] on img at bounding box center [432, 21] width 57 height 27
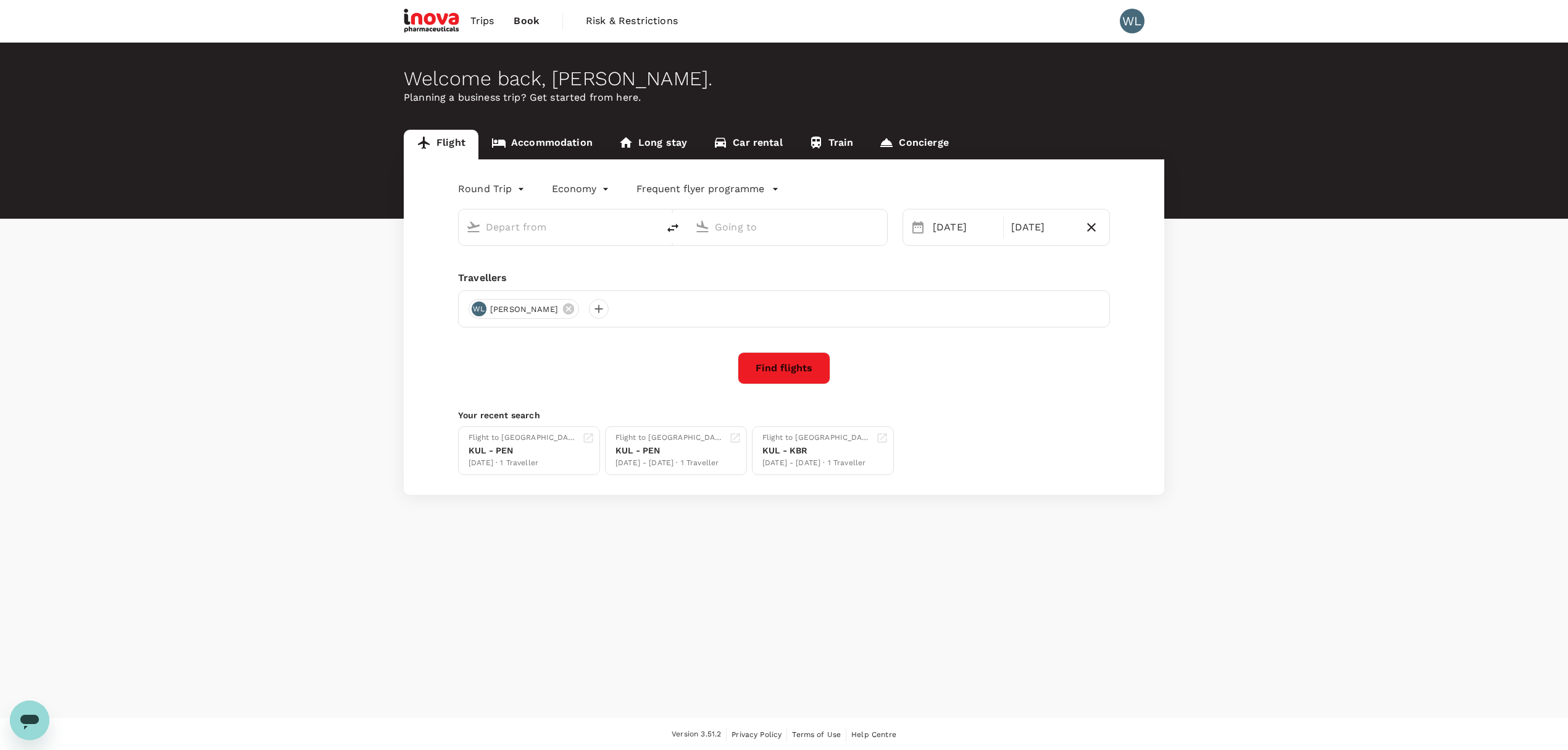
type input "Kuala Lumpur Intl ([GEOGRAPHIC_DATA])"
type input "Penang Intl (PEN)"
type input "Kuala Lumpur Intl ([GEOGRAPHIC_DATA])"
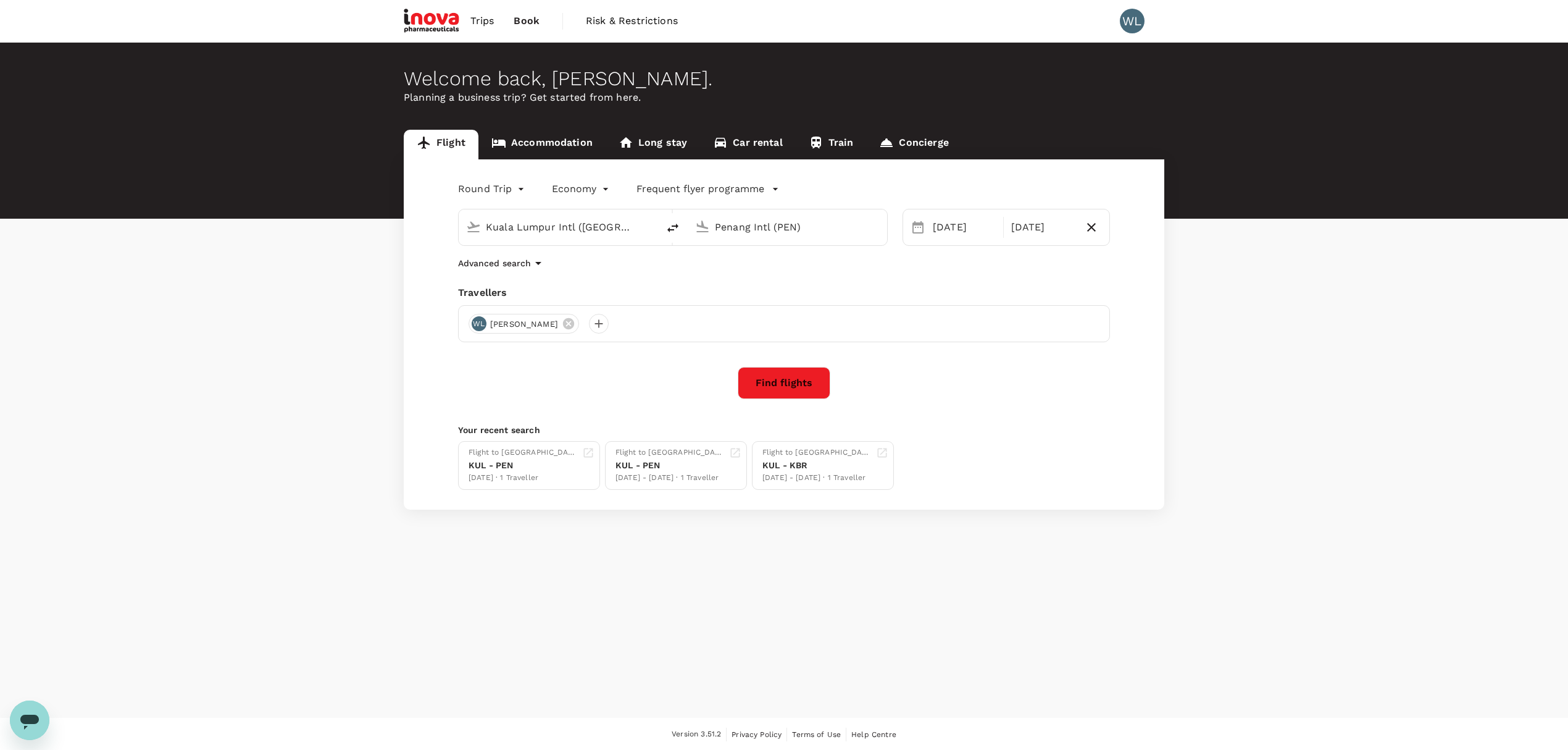
click at [704, 230] on icon at bounding box center [702, 227] width 15 height 15
click at [955, 233] on div "[DATE]" at bounding box center [964, 227] width 73 height 25
click at [1175, 334] on div "10" at bounding box center [1217, 334] width 24 height 24
drag, startPoint x: 1069, startPoint y: 336, endPoint x: 1063, endPoint y: 337, distance: 6.1
click at [1070, 336] on div "11" at bounding box center [1068, 334] width 24 height 24
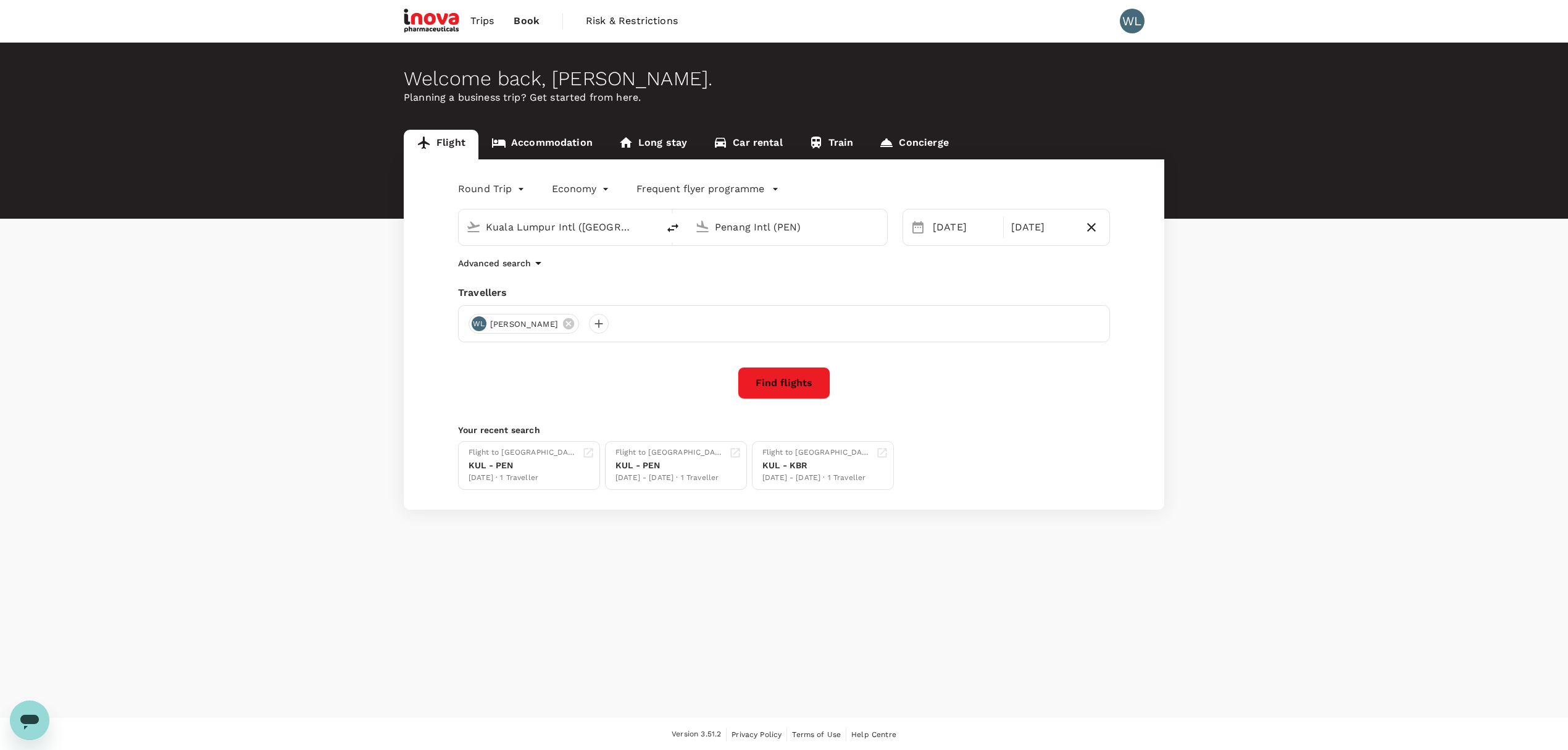
click at [700, 227] on icon at bounding box center [702, 226] width 12 height 12
drag, startPoint x: 813, startPoint y: 231, endPoint x: 688, endPoint y: 218, distance: 125.7
click at [688, 218] on div "Penang Intl (PEN)" at bounding box center [787, 227] width 199 height 36
paste input "Sultan [PERSON_NAME]"
click at [762, 272] on p "Sultan [PERSON_NAME]" at bounding box center [806, 276] width 217 height 13
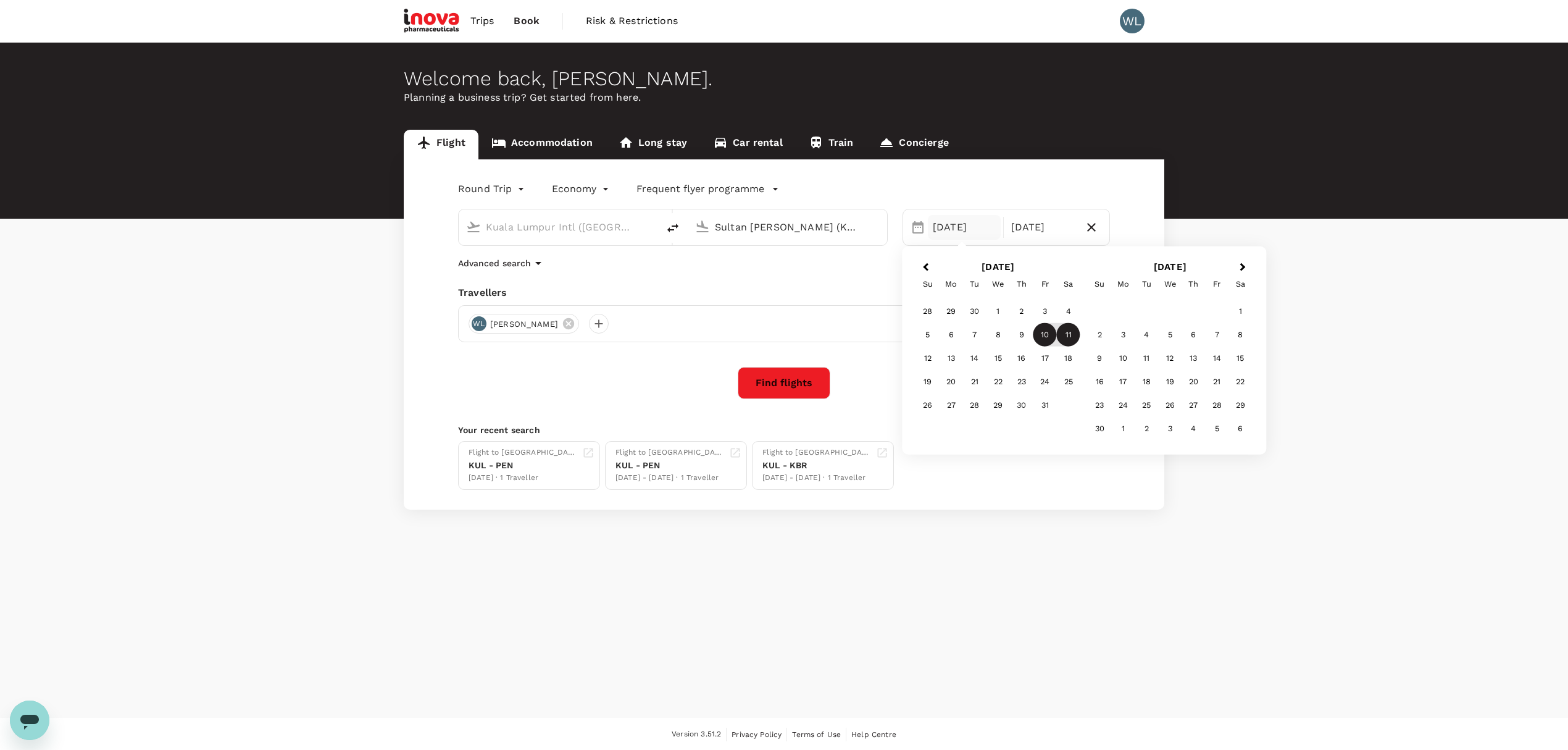
type input "Sultan [PERSON_NAME] (KBR)"
click at [791, 381] on button "Find flights" at bounding box center [784, 382] width 92 height 32
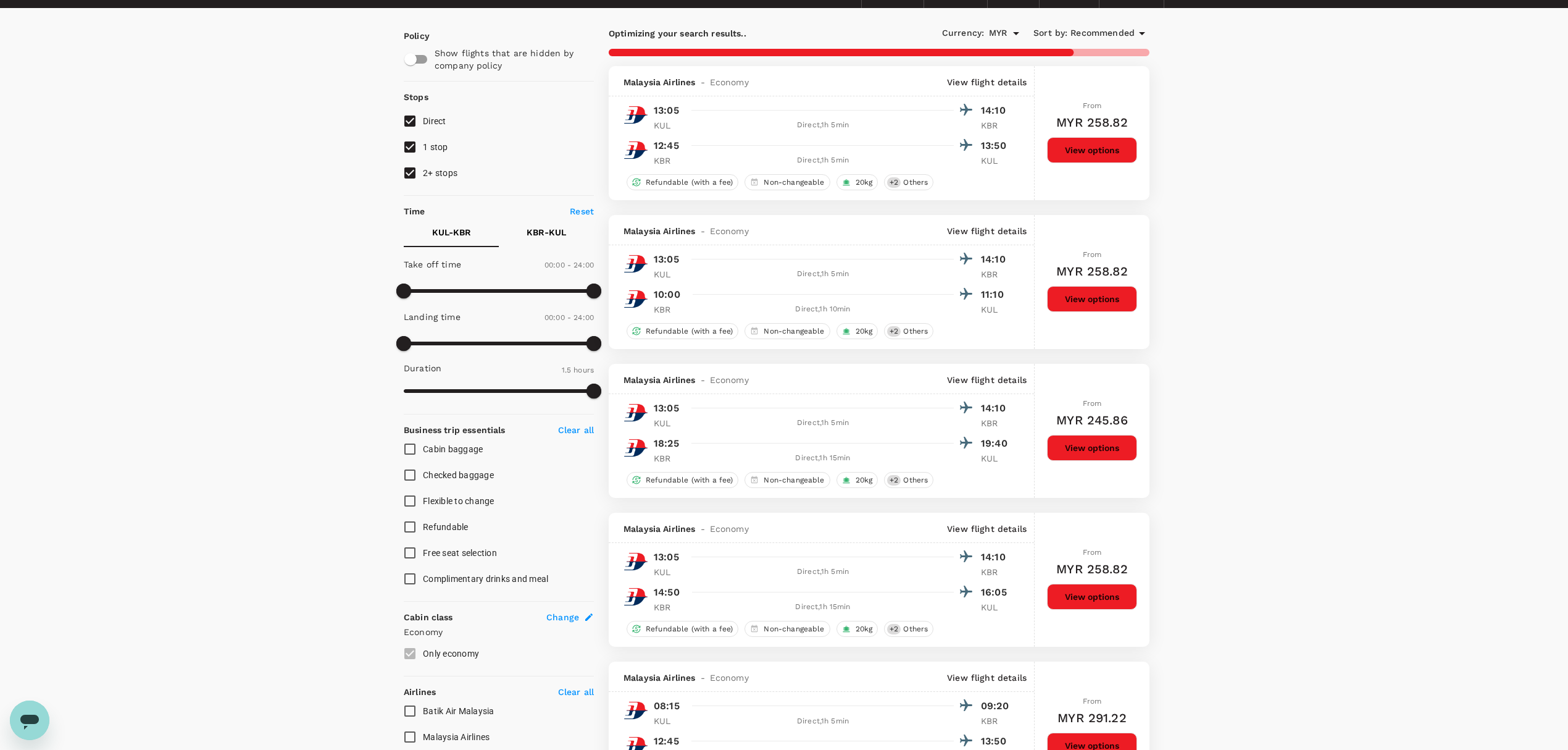
scroll to position [247, 0]
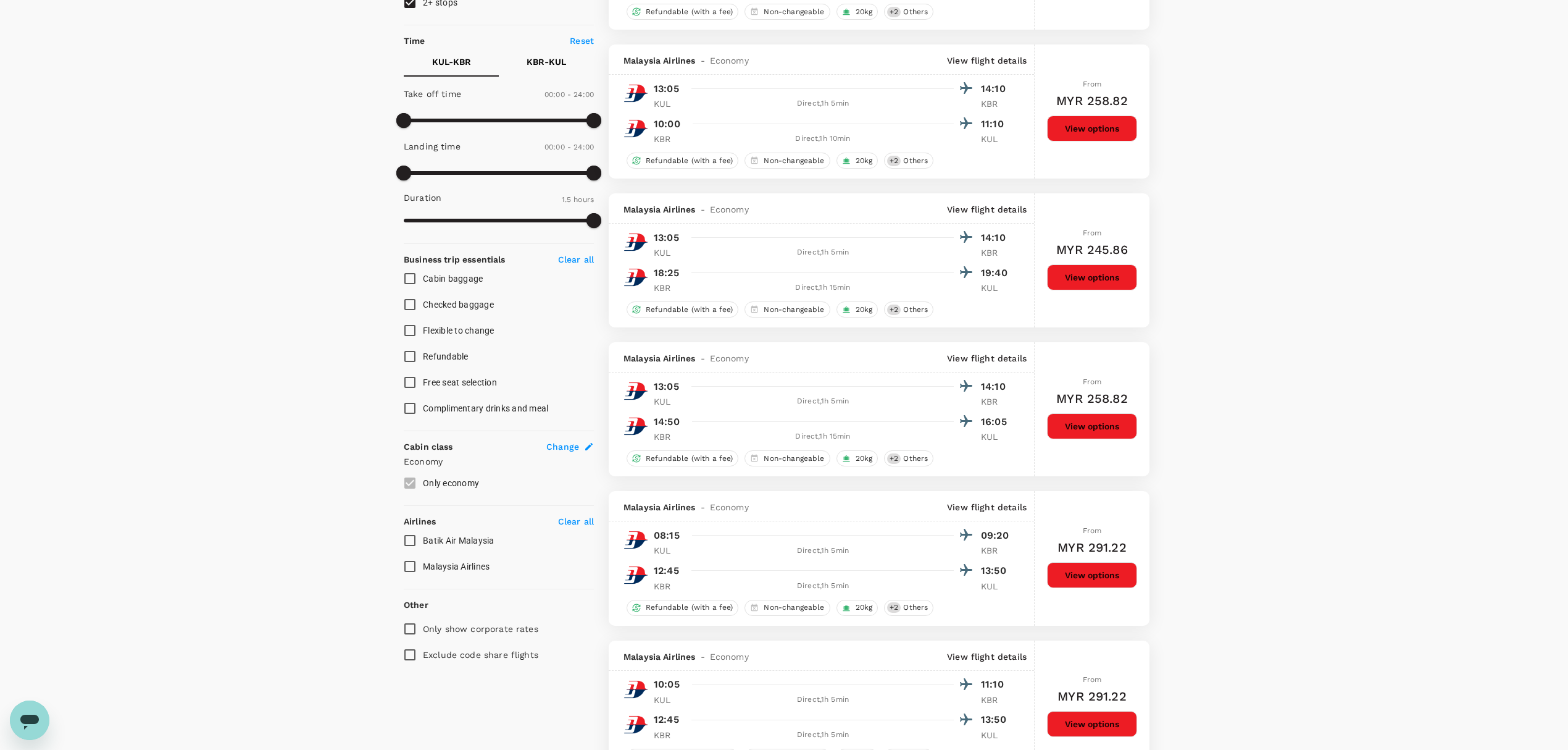
click at [406, 562] on input "Malaysia Airlines" at bounding box center [410, 566] width 26 height 26
checkbox input "true"
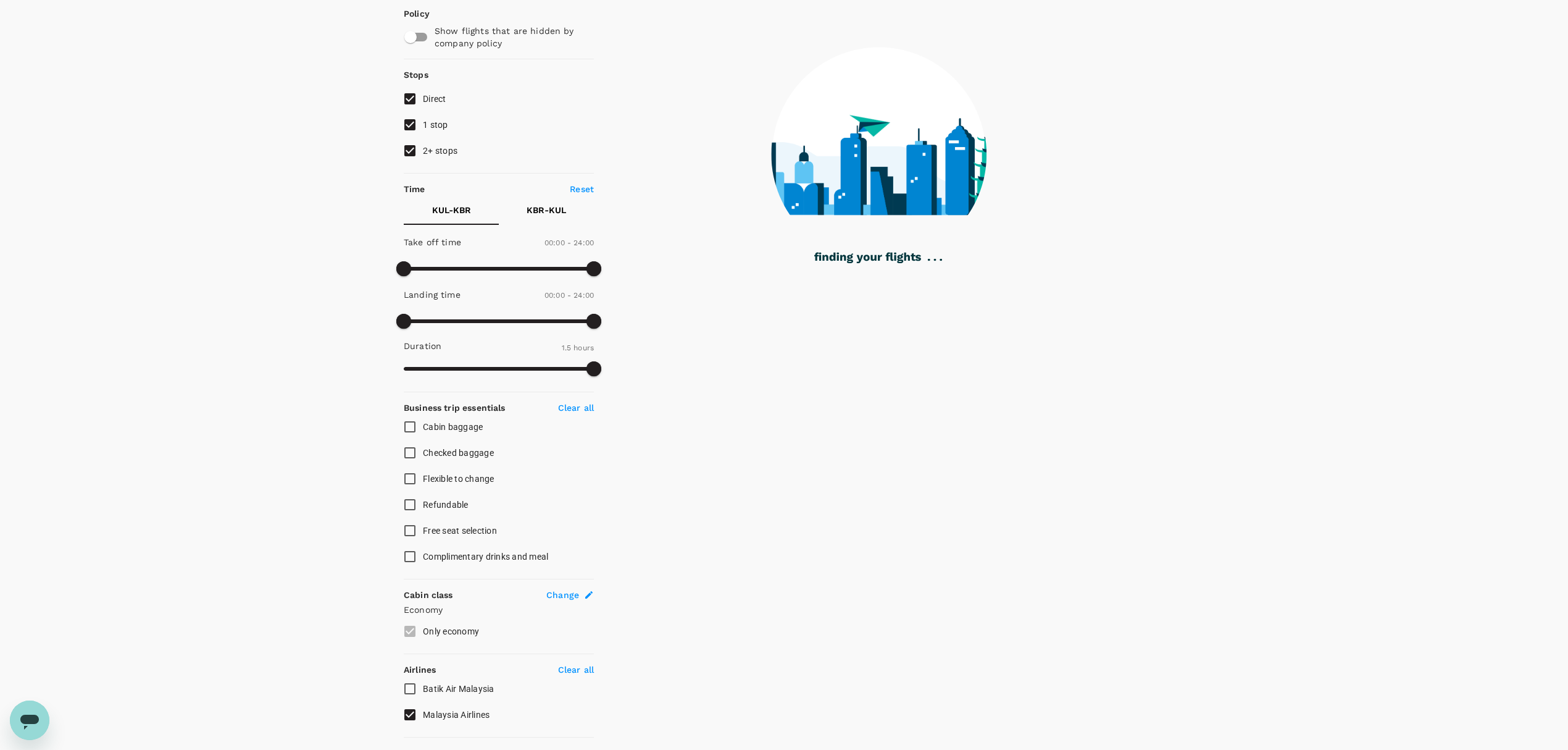
scroll to position [53, 0]
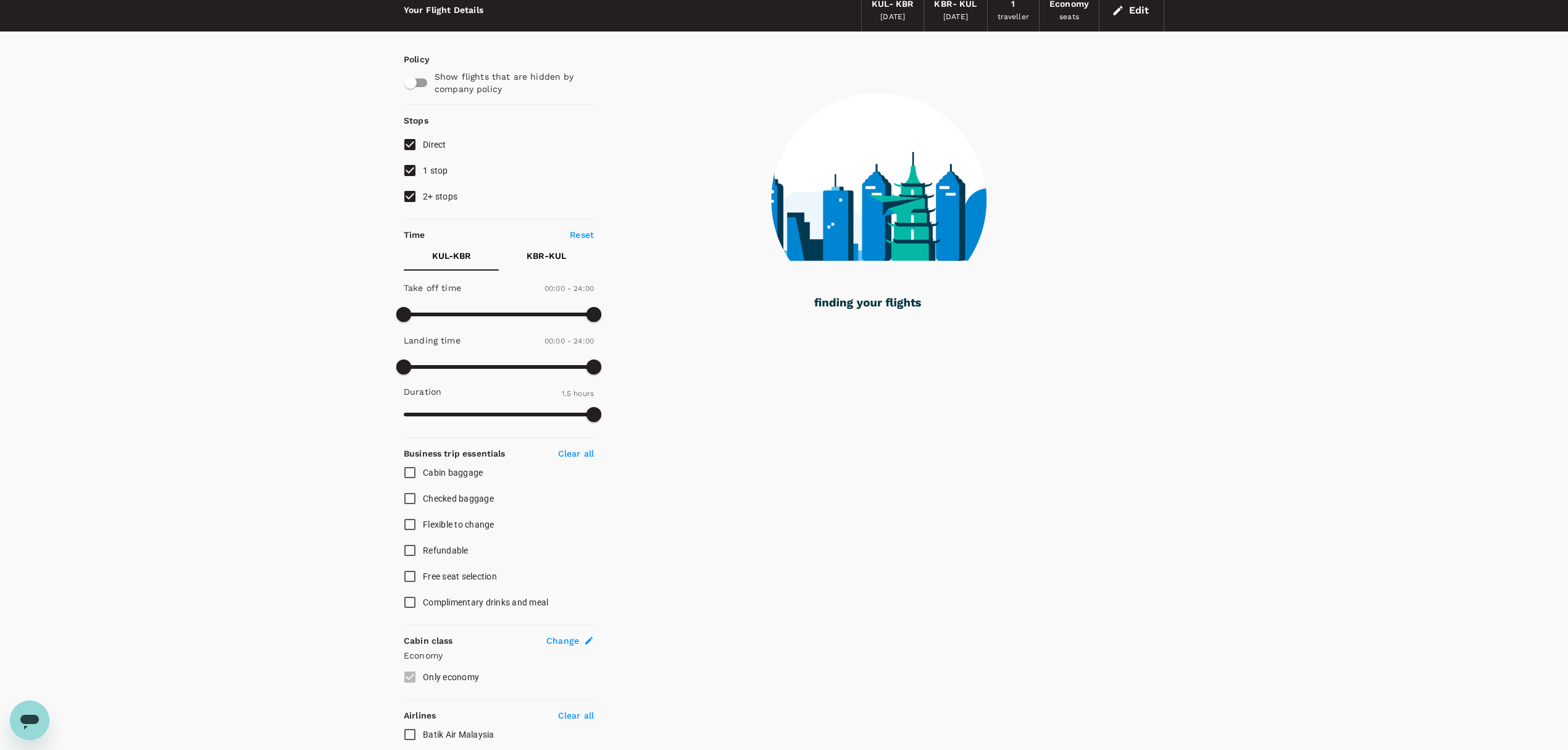
click at [410, 172] on input "1 stop" at bounding box center [410, 170] width 26 height 26
checkbox input "false"
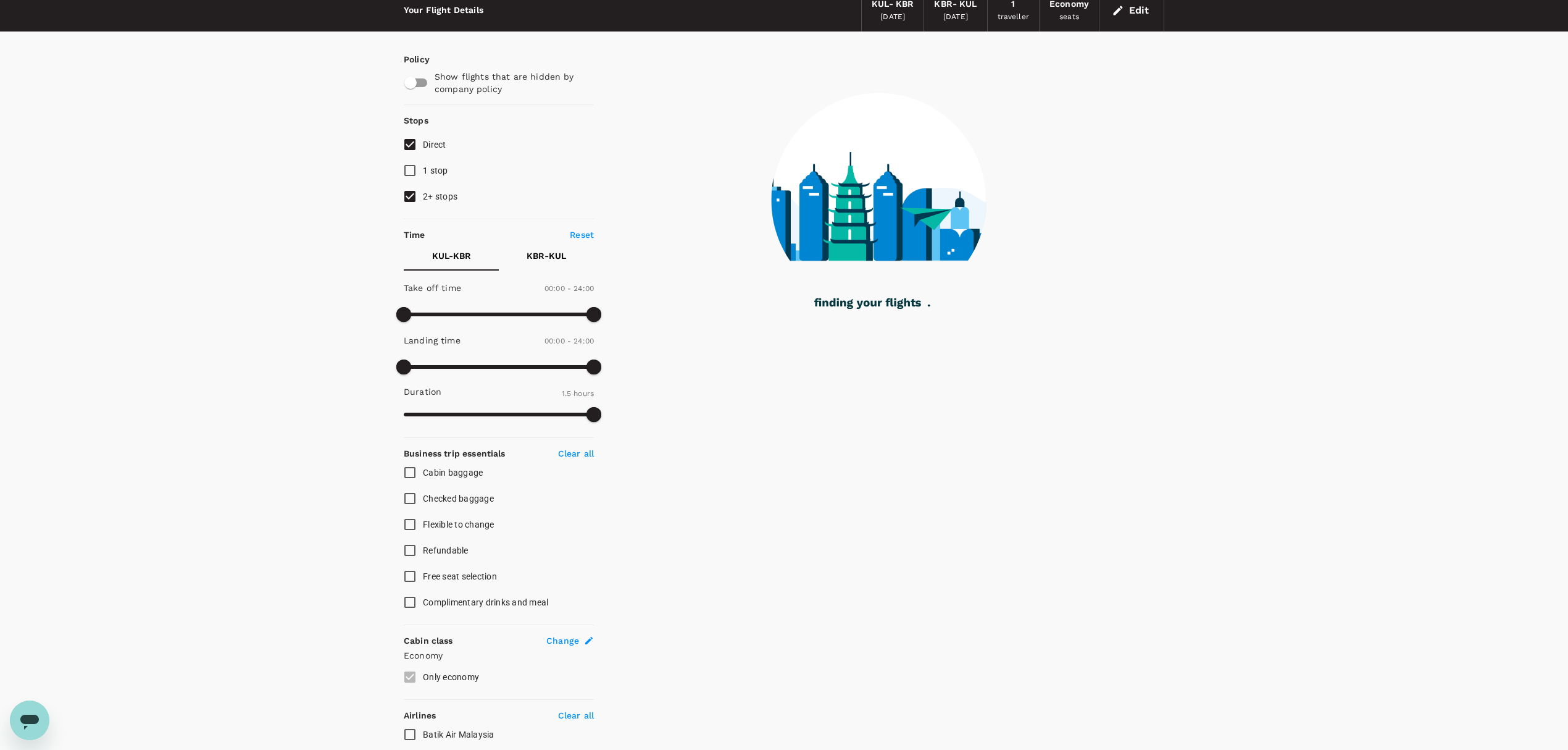
click at [410, 193] on input "2+ stops" at bounding box center [410, 196] width 26 height 26
checkbox input "false"
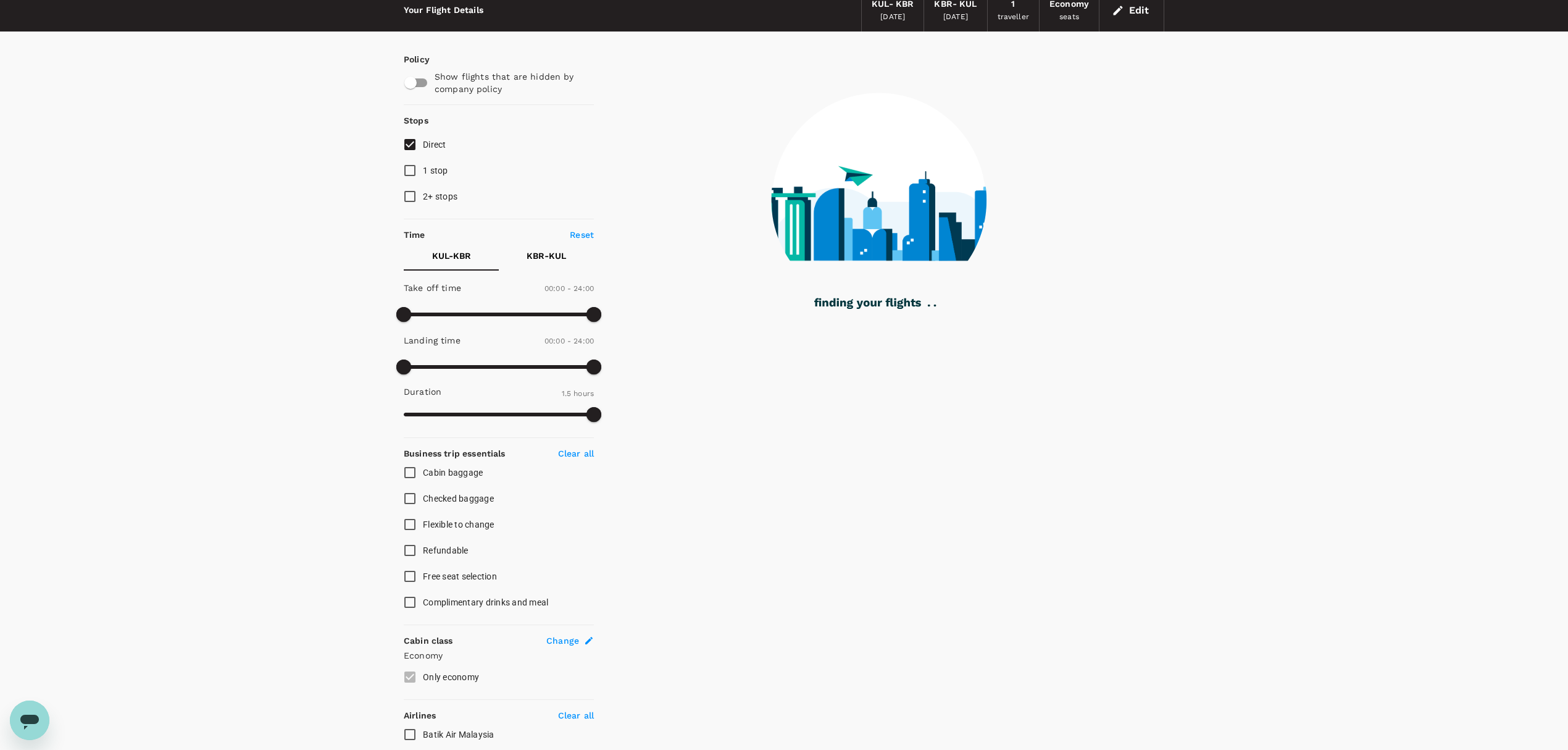
checkbox input "false"
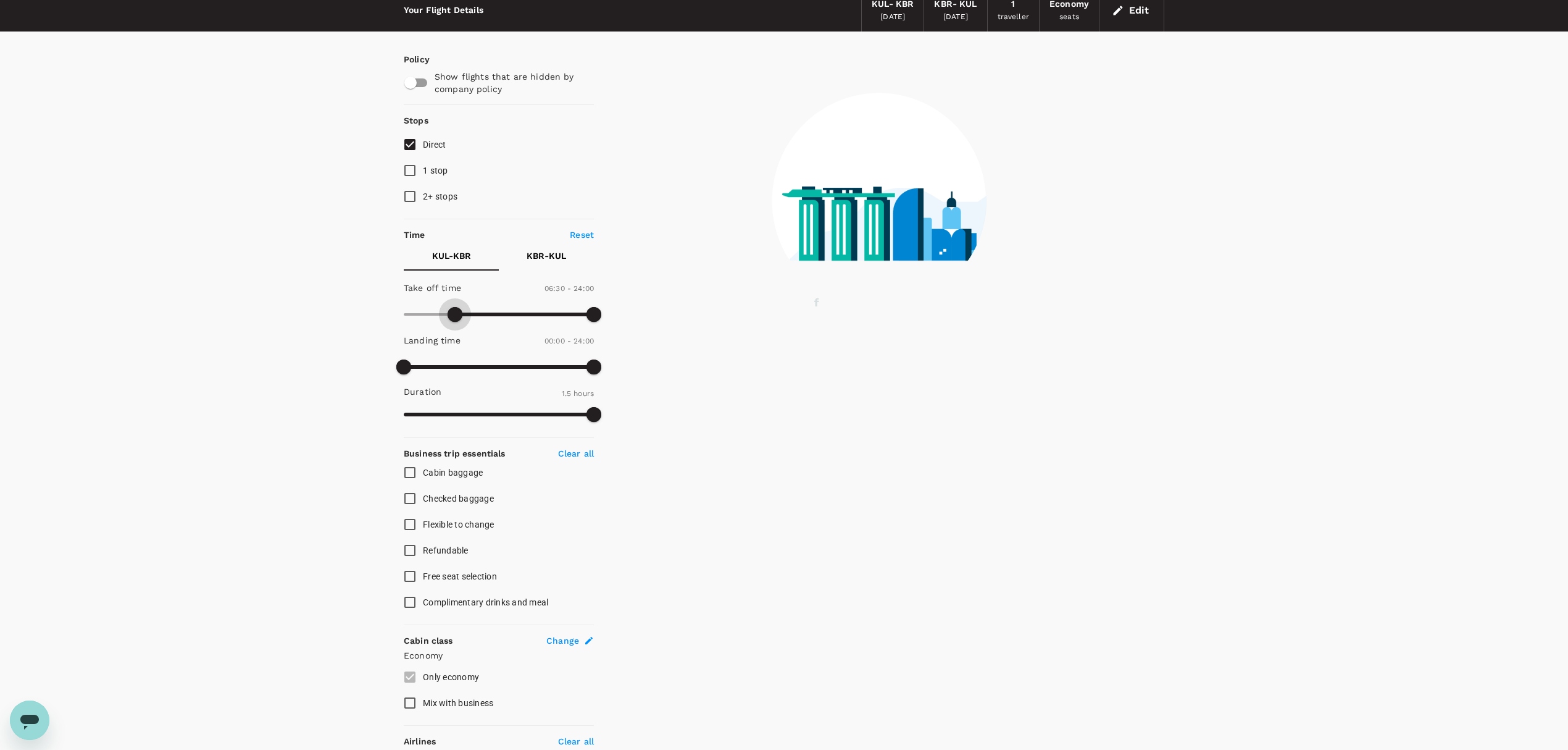
type input "570"
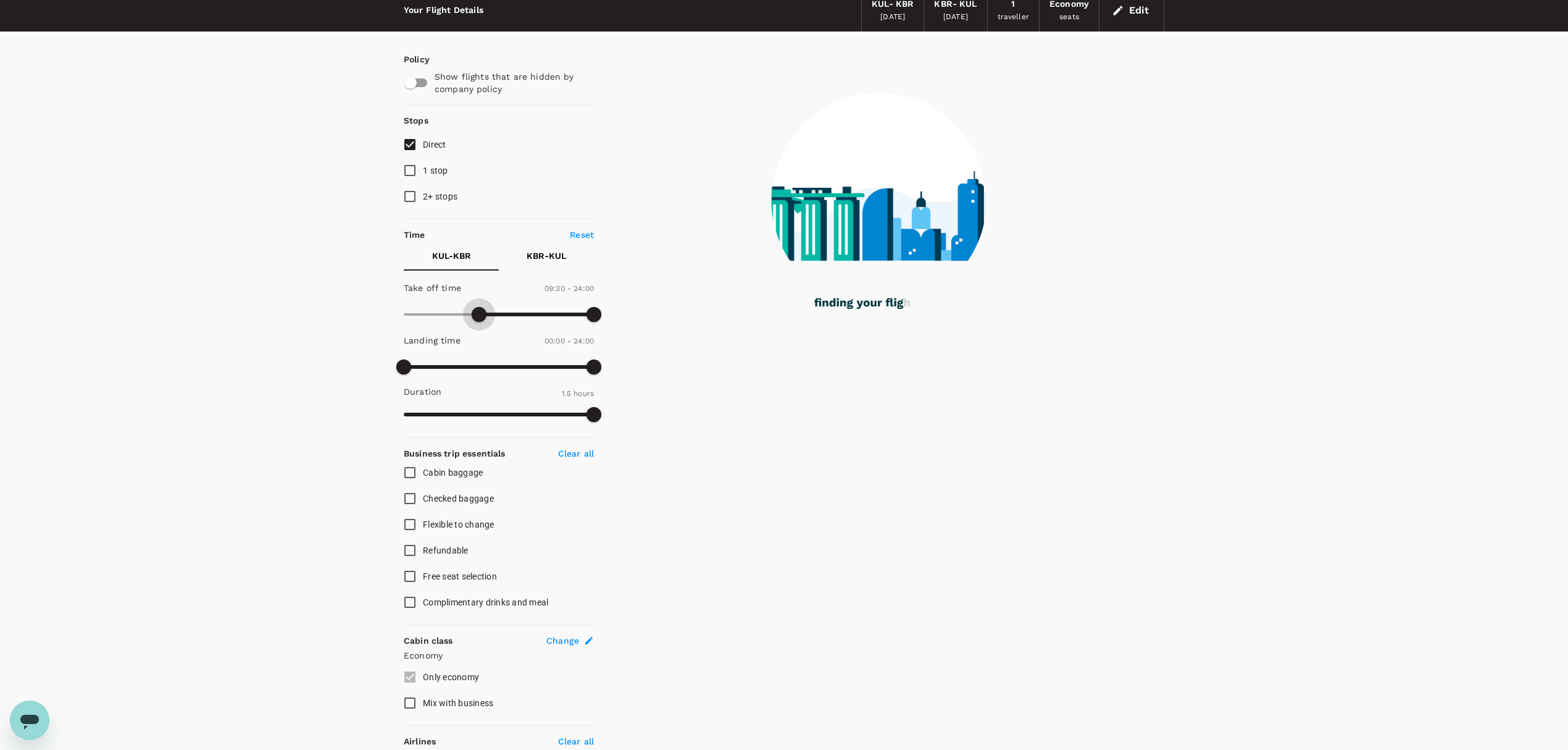
drag, startPoint x: 408, startPoint y: 312, endPoint x: 478, endPoint y: 315, distance: 70.1
click at [478, 315] on span at bounding box center [479, 314] width 15 height 15
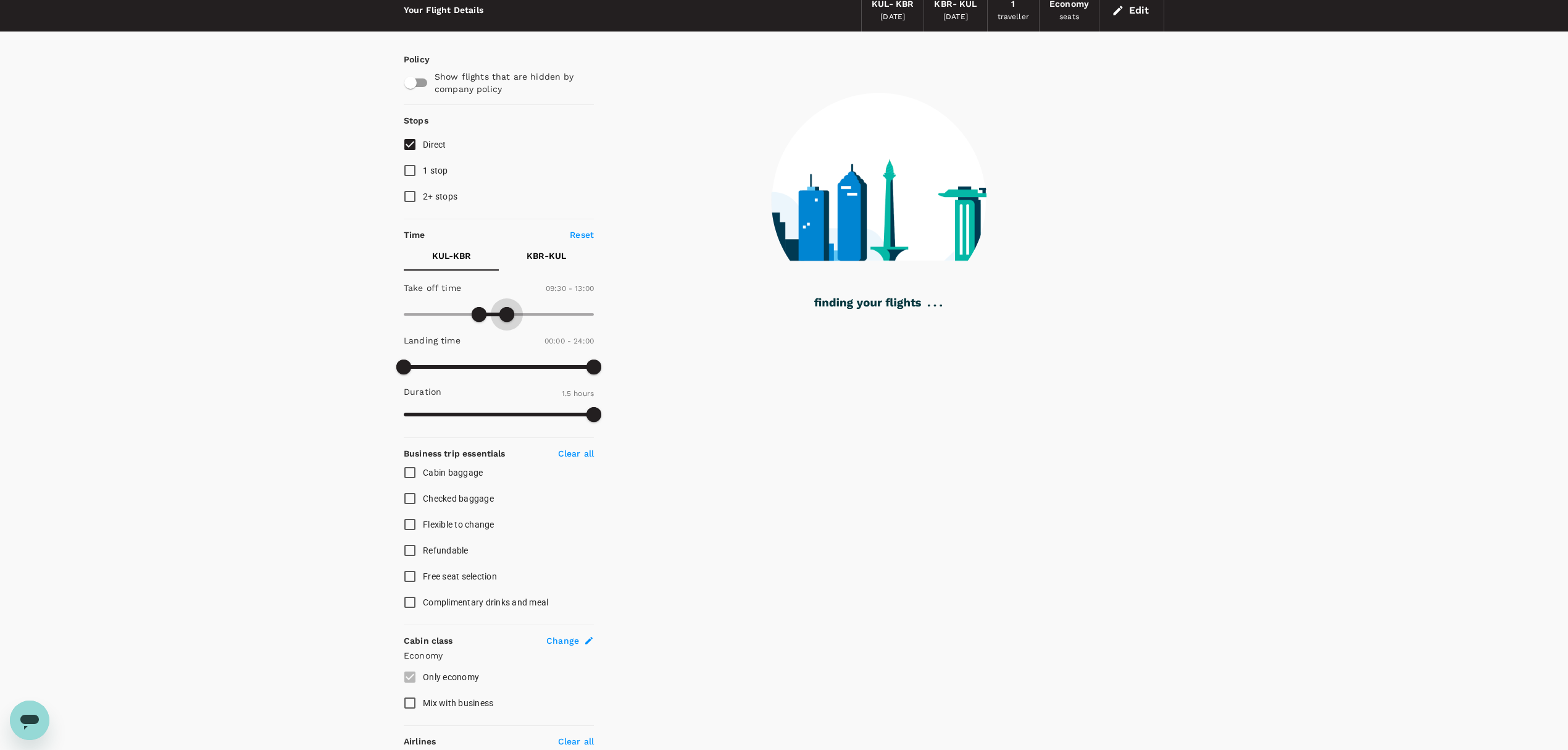
type input "750"
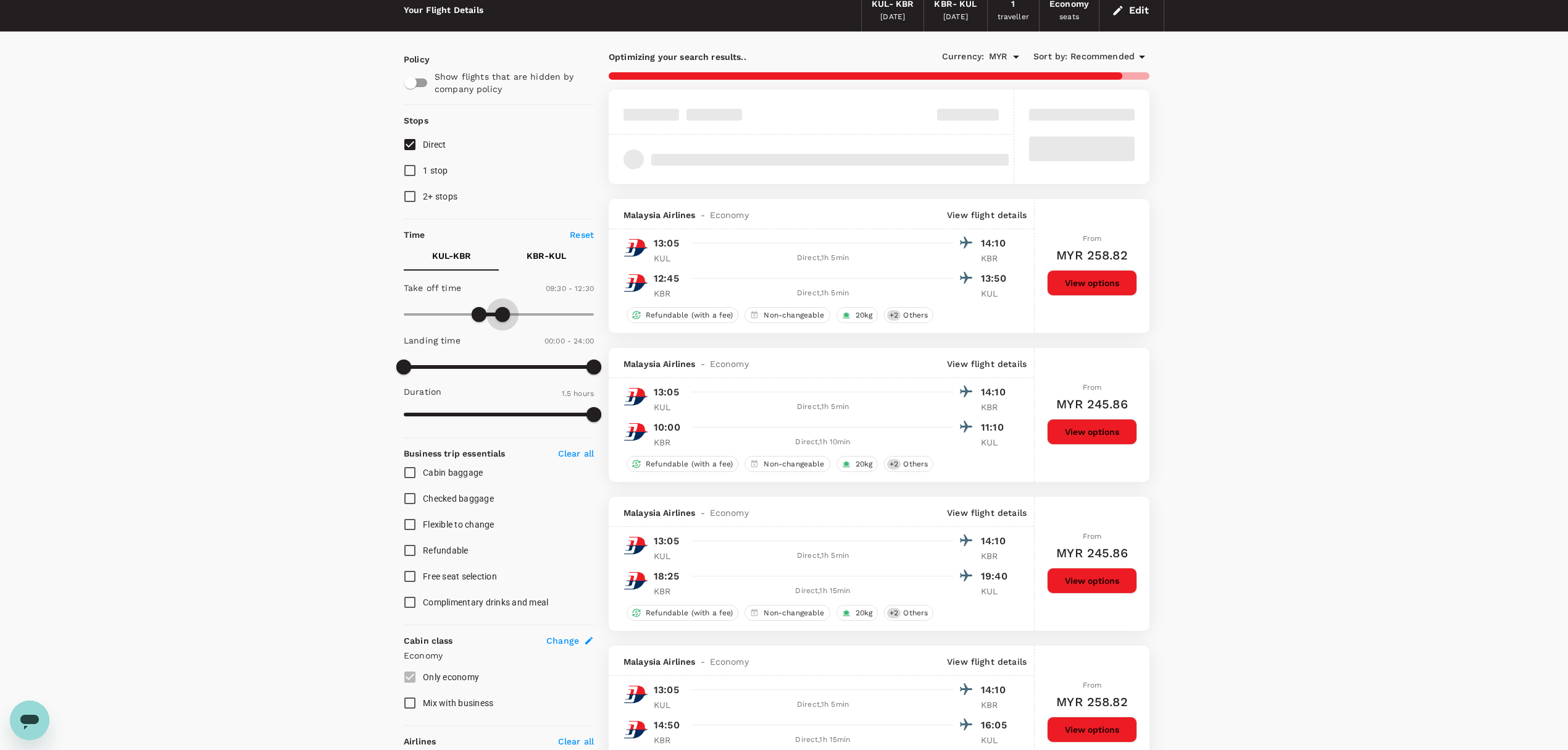
drag, startPoint x: 597, startPoint y: 314, endPoint x: 502, endPoint y: 317, distance: 95.0
click at [502, 317] on span at bounding box center [502, 314] width 15 height 15
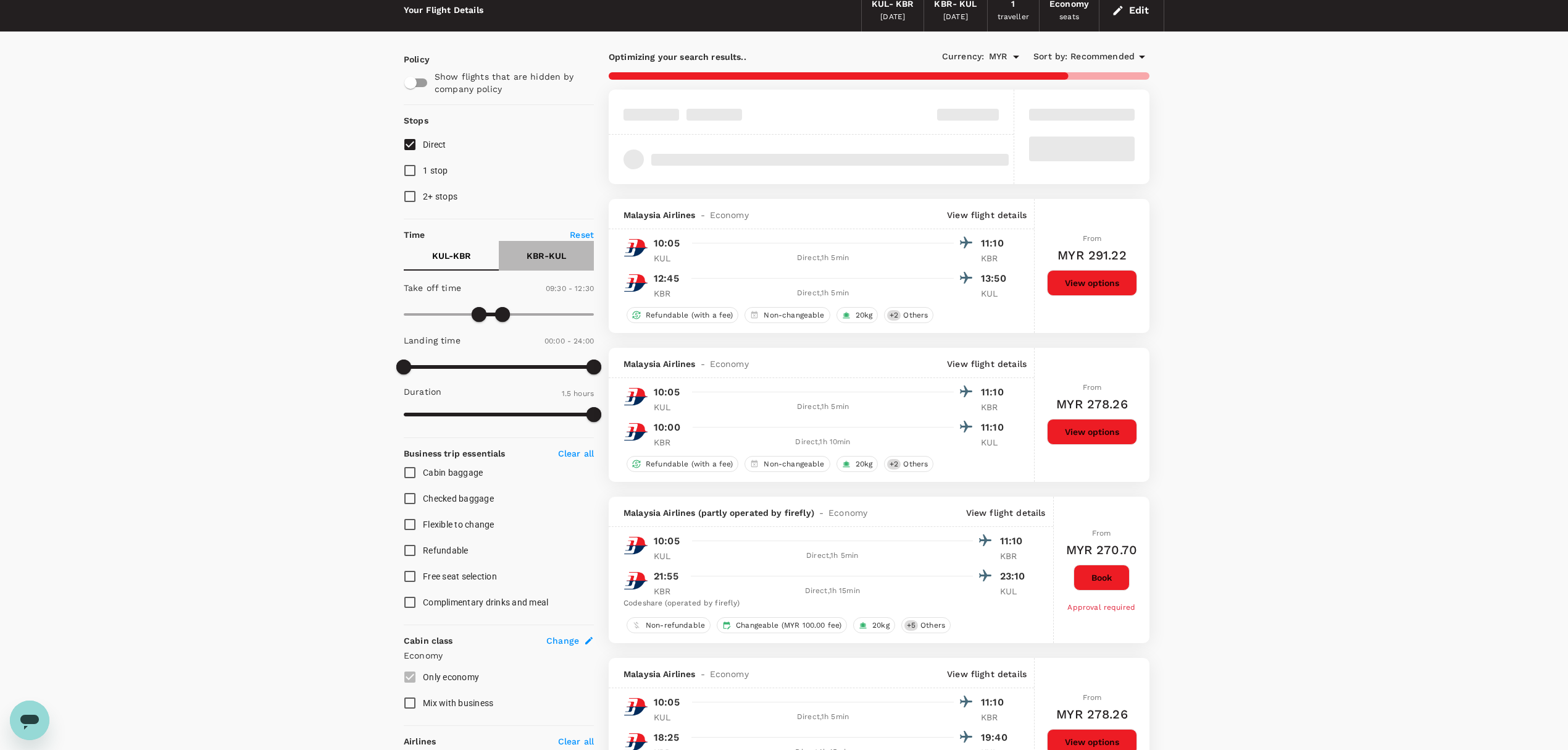
click at [541, 256] on p "KBR - KUL" at bounding box center [546, 256] width 39 height 13
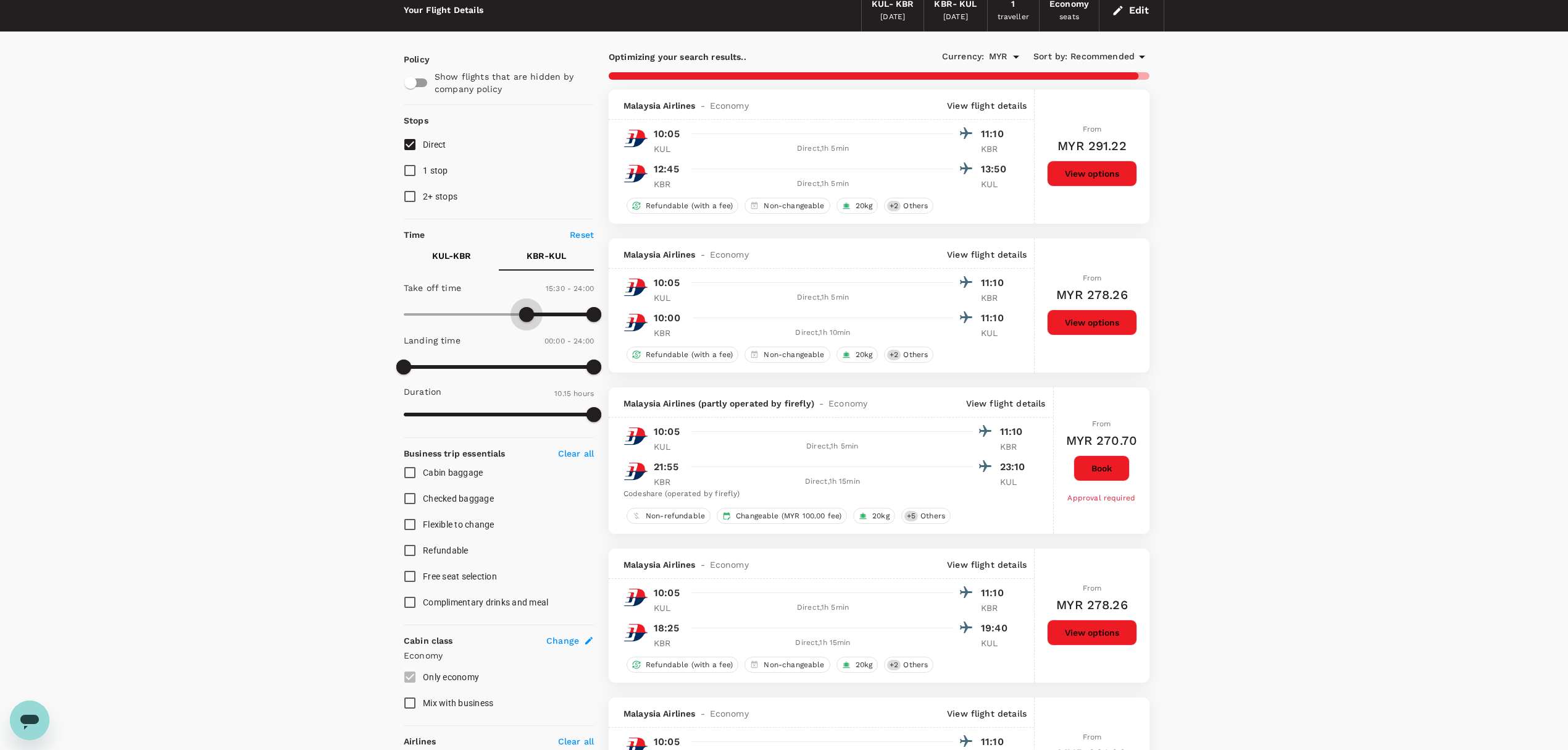
type input "900"
drag, startPoint x: 407, startPoint y: 316, endPoint x: 523, endPoint y: 317, distance: 116.0
click at [523, 317] on span at bounding box center [522, 314] width 15 height 15
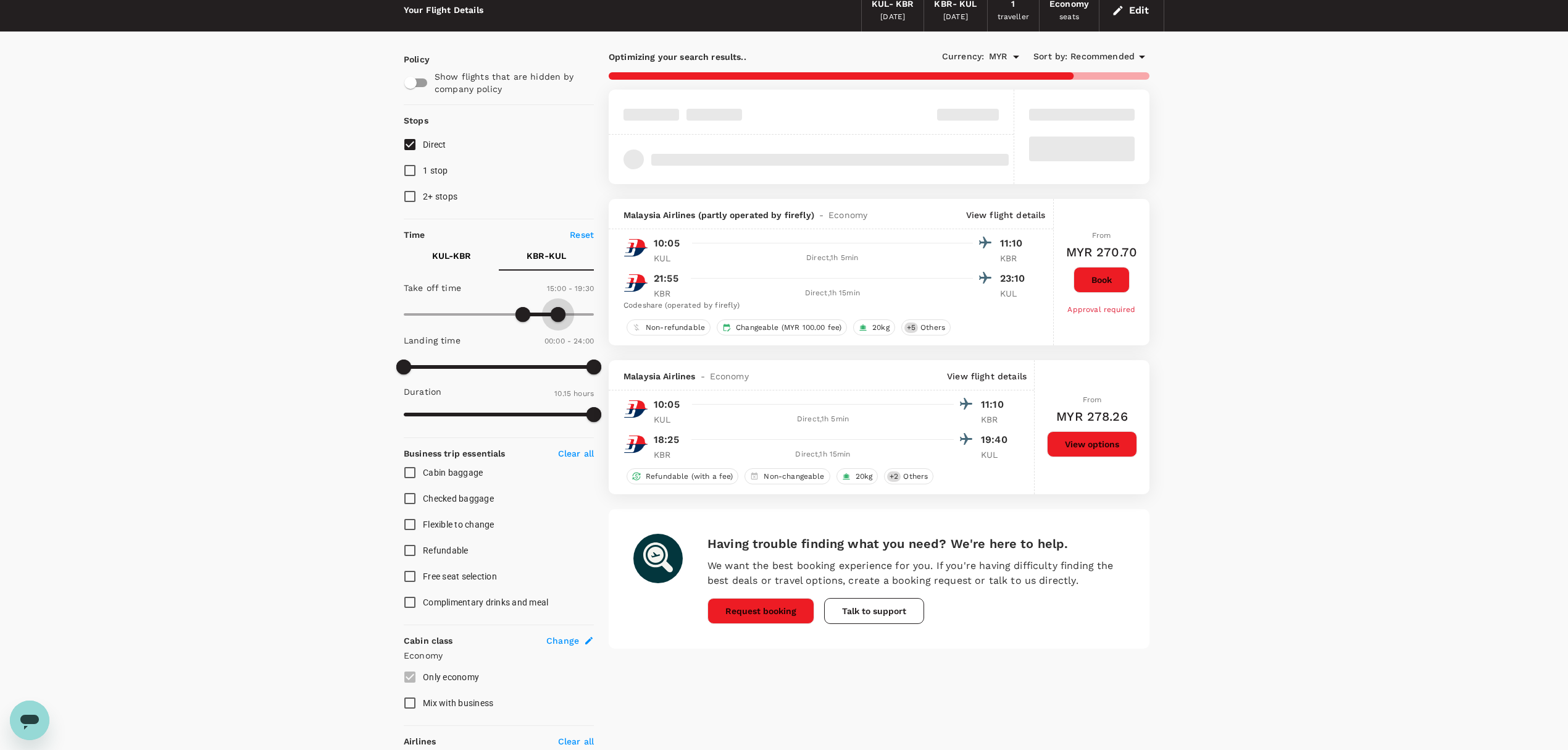
type input "1200"
drag, startPoint x: 586, startPoint y: 312, endPoint x: 561, endPoint y: 313, distance: 25.0
click at [561, 313] on span at bounding box center [563, 314] width 15 height 15
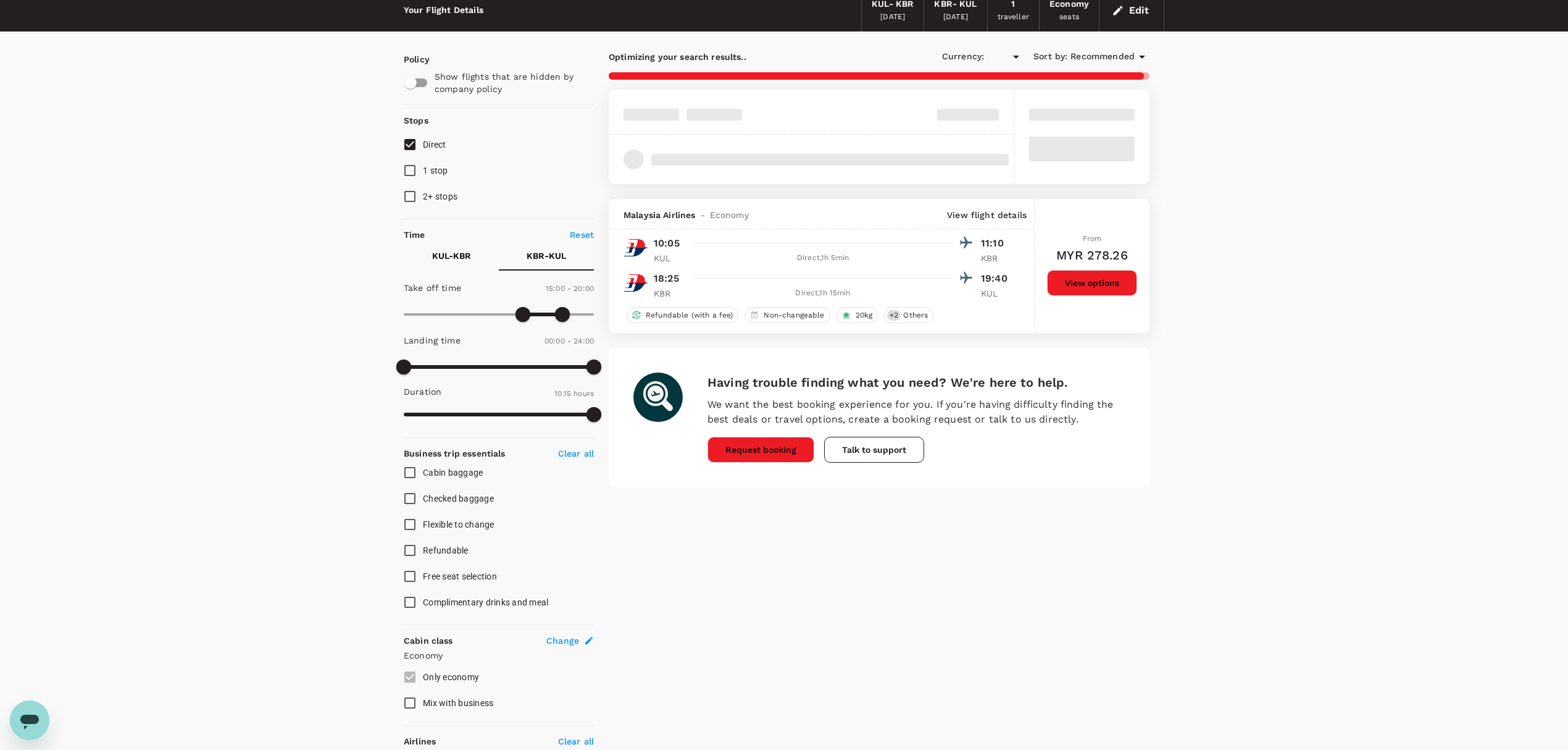
type input "MYR"
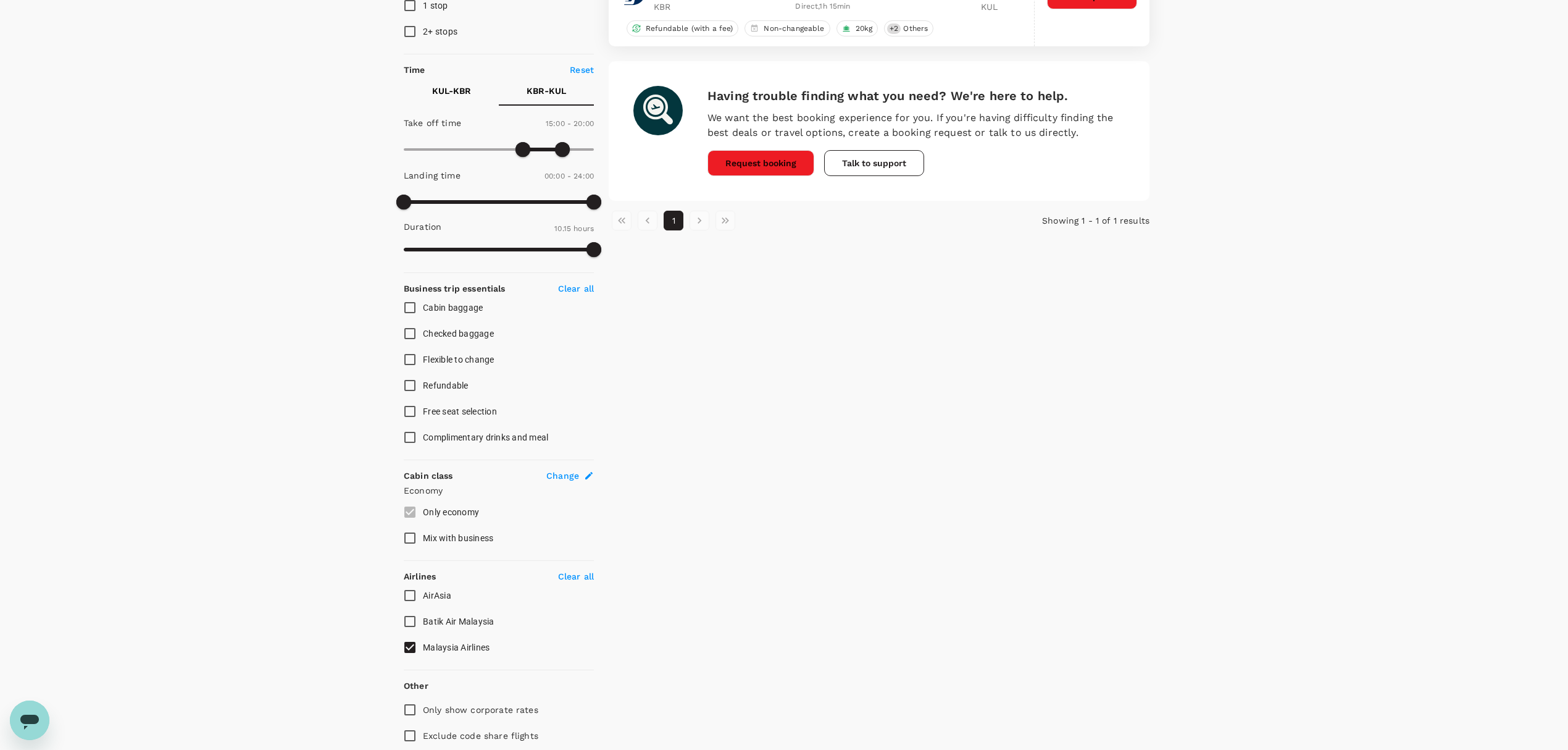
scroll to position [247, 0]
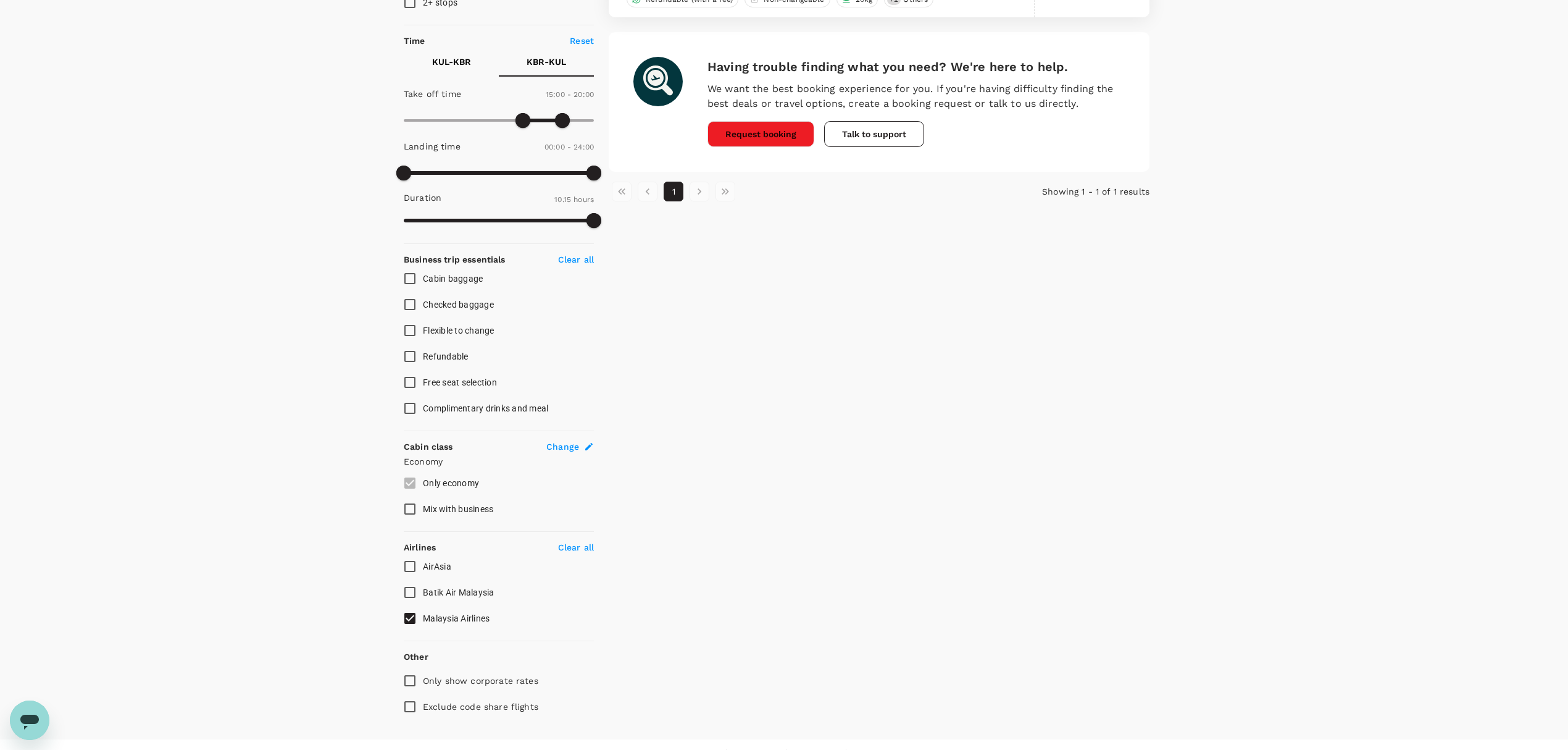
click at [574, 547] on p "Clear all" at bounding box center [575, 547] width 36 height 13
checkbox input "false"
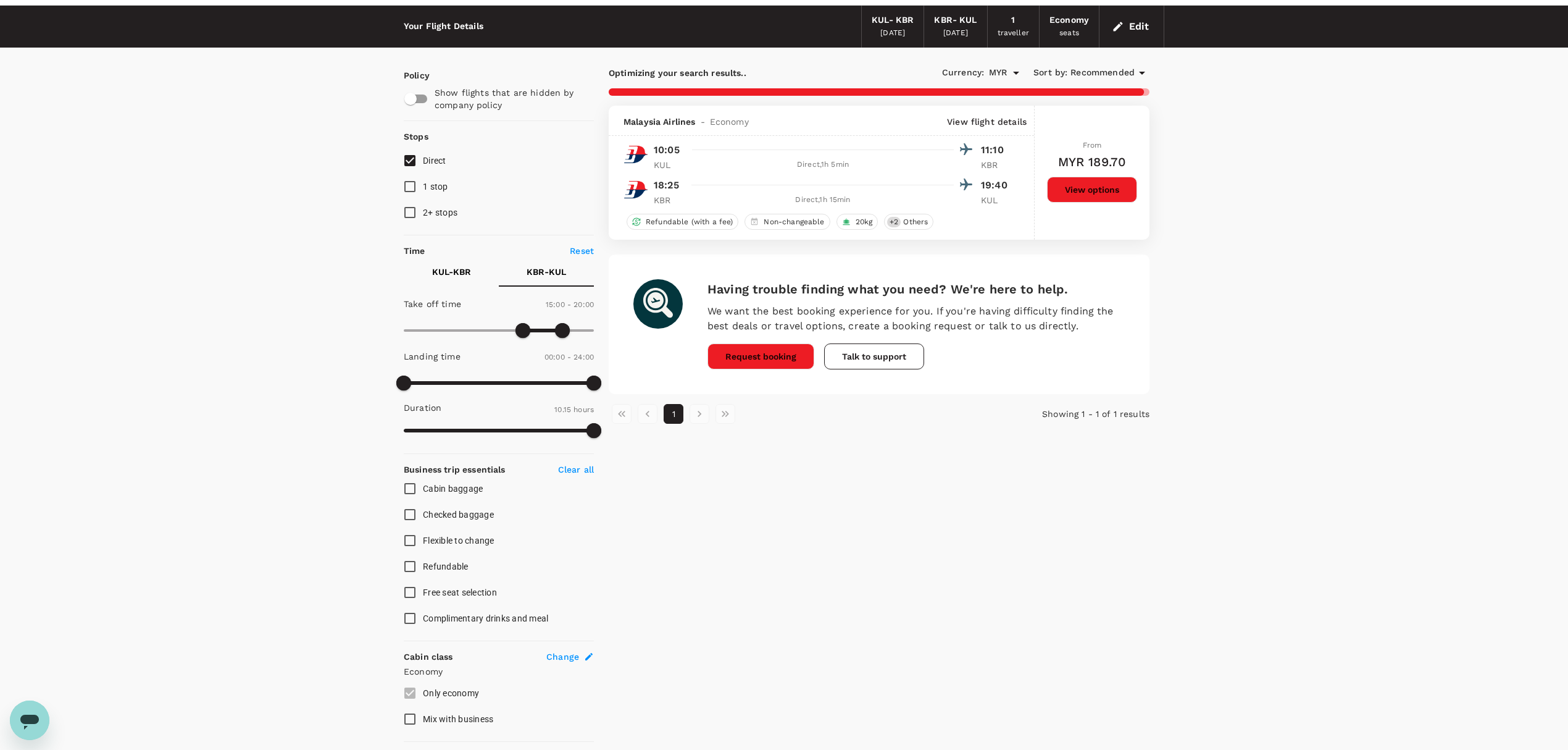
scroll to position [0, 0]
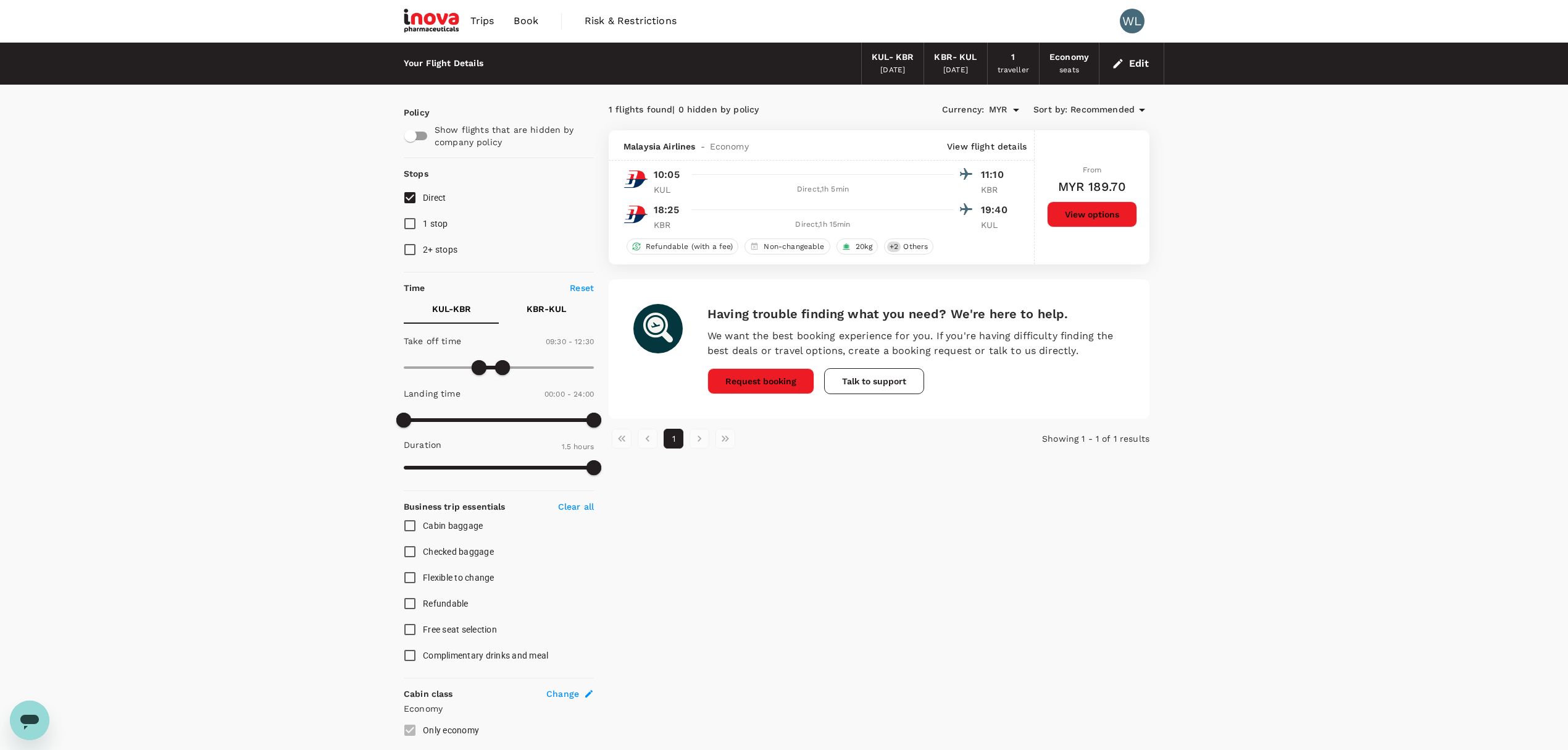
click at [527, 310] on p "KBR - KUL" at bounding box center [546, 309] width 39 height 13
drag, startPoint x: 553, startPoint y: 365, endPoint x: 546, endPoint y: 365, distance: 7.0
click at [546, 365] on span at bounding box center [546, 367] width 15 height 15
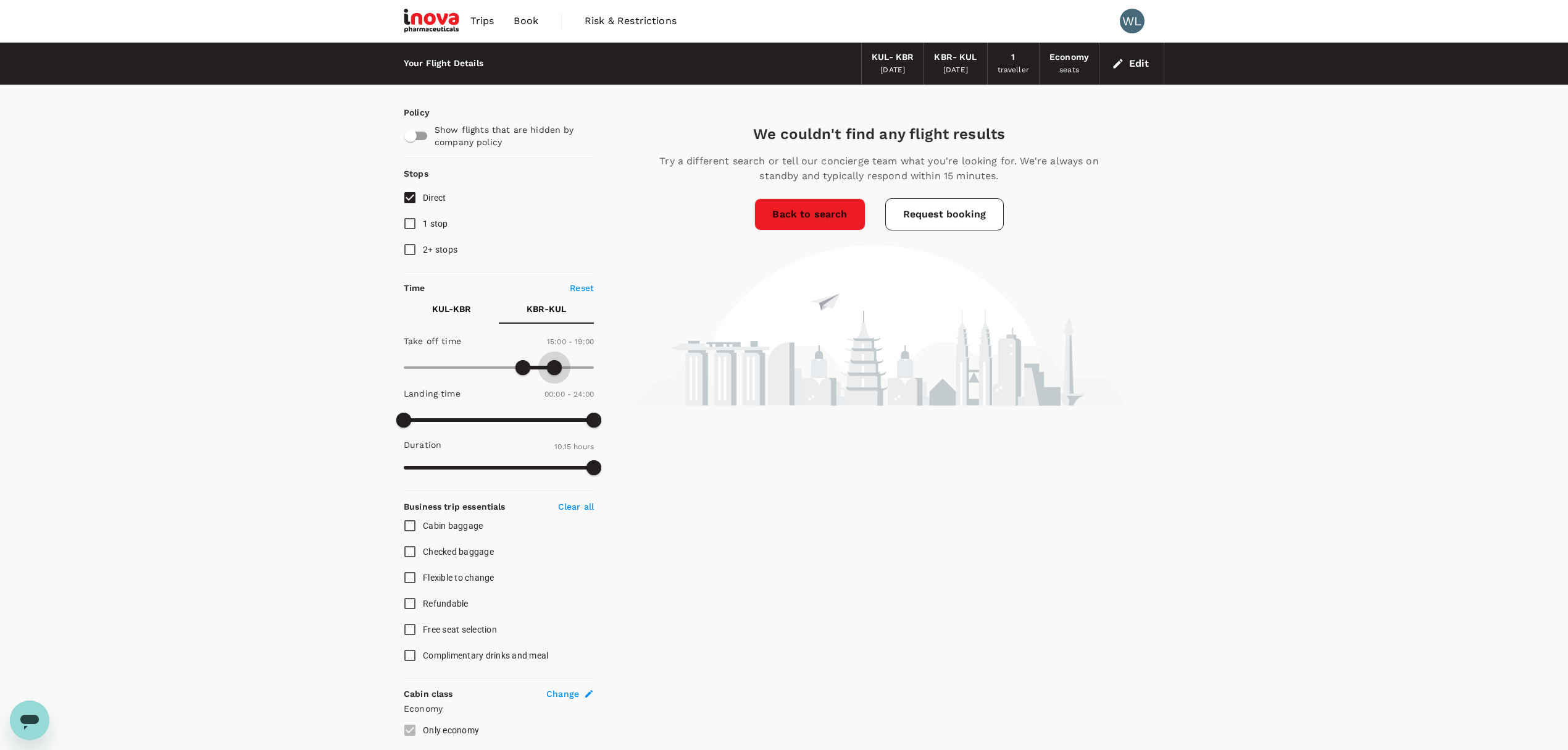
type input "1200"
drag, startPoint x: 552, startPoint y: 366, endPoint x: 562, endPoint y: 366, distance: 10.0
click at [562, 366] on span at bounding box center [563, 367] width 15 height 15
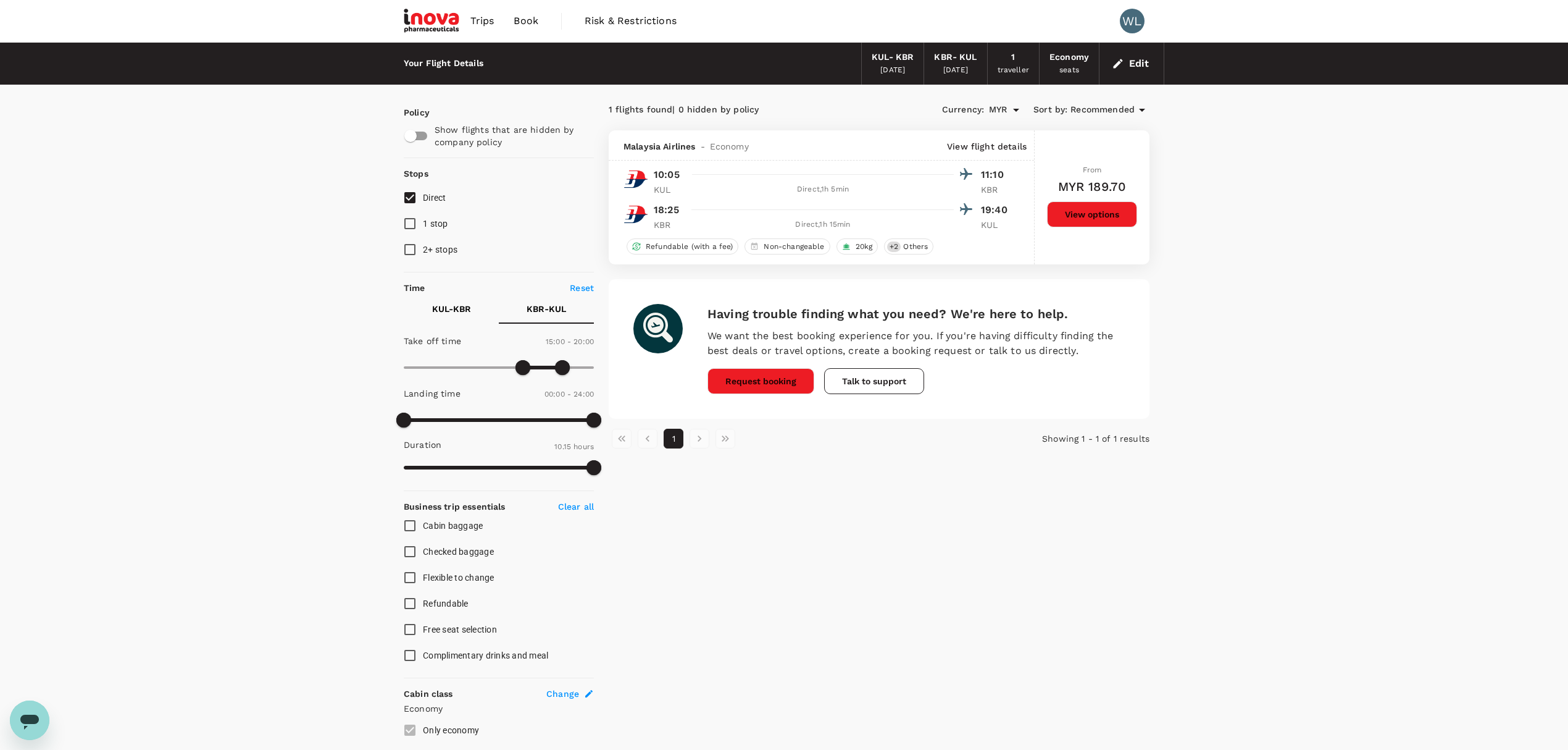
click at [1094, 220] on button "View options" at bounding box center [1091, 214] width 90 height 26
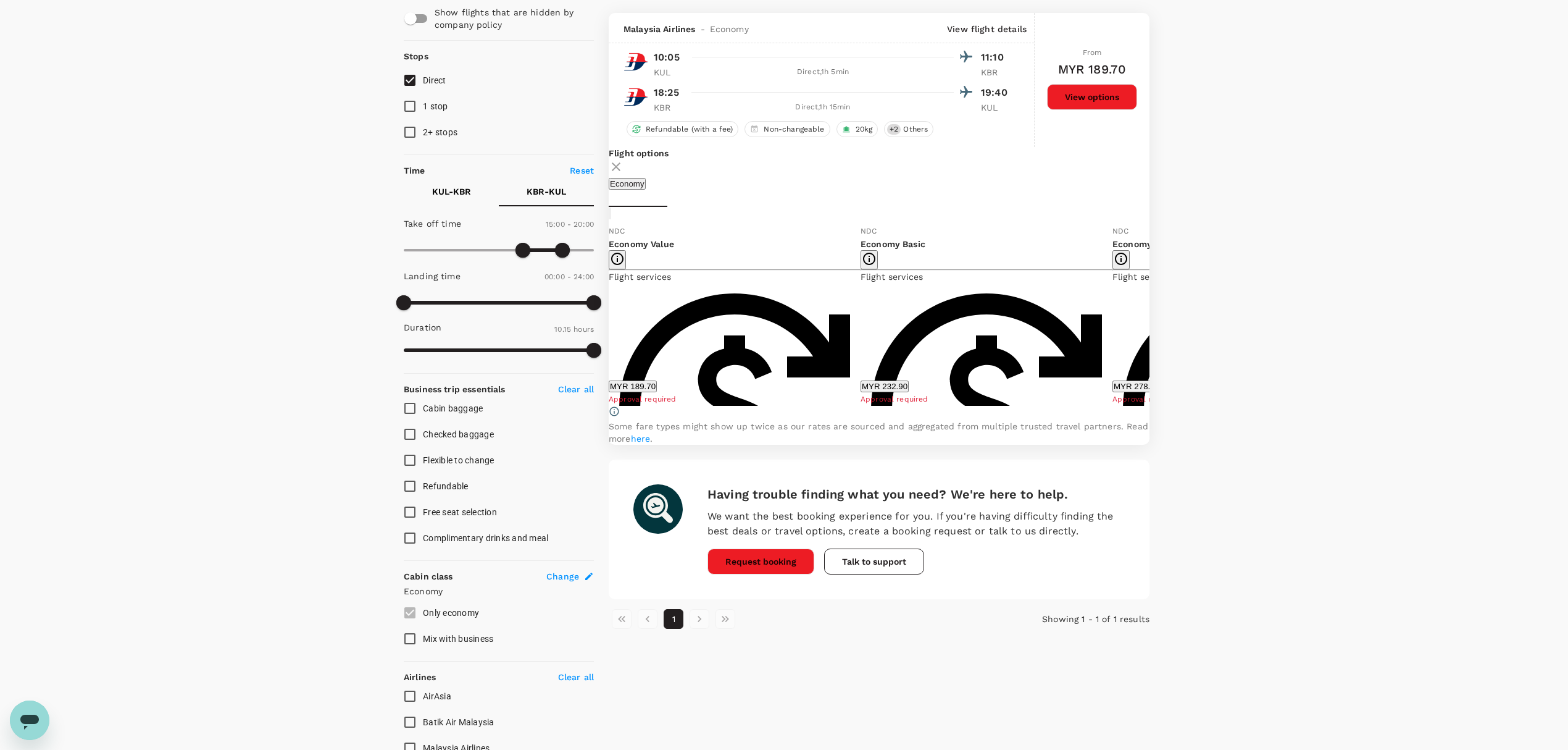
scroll to position [131, 0]
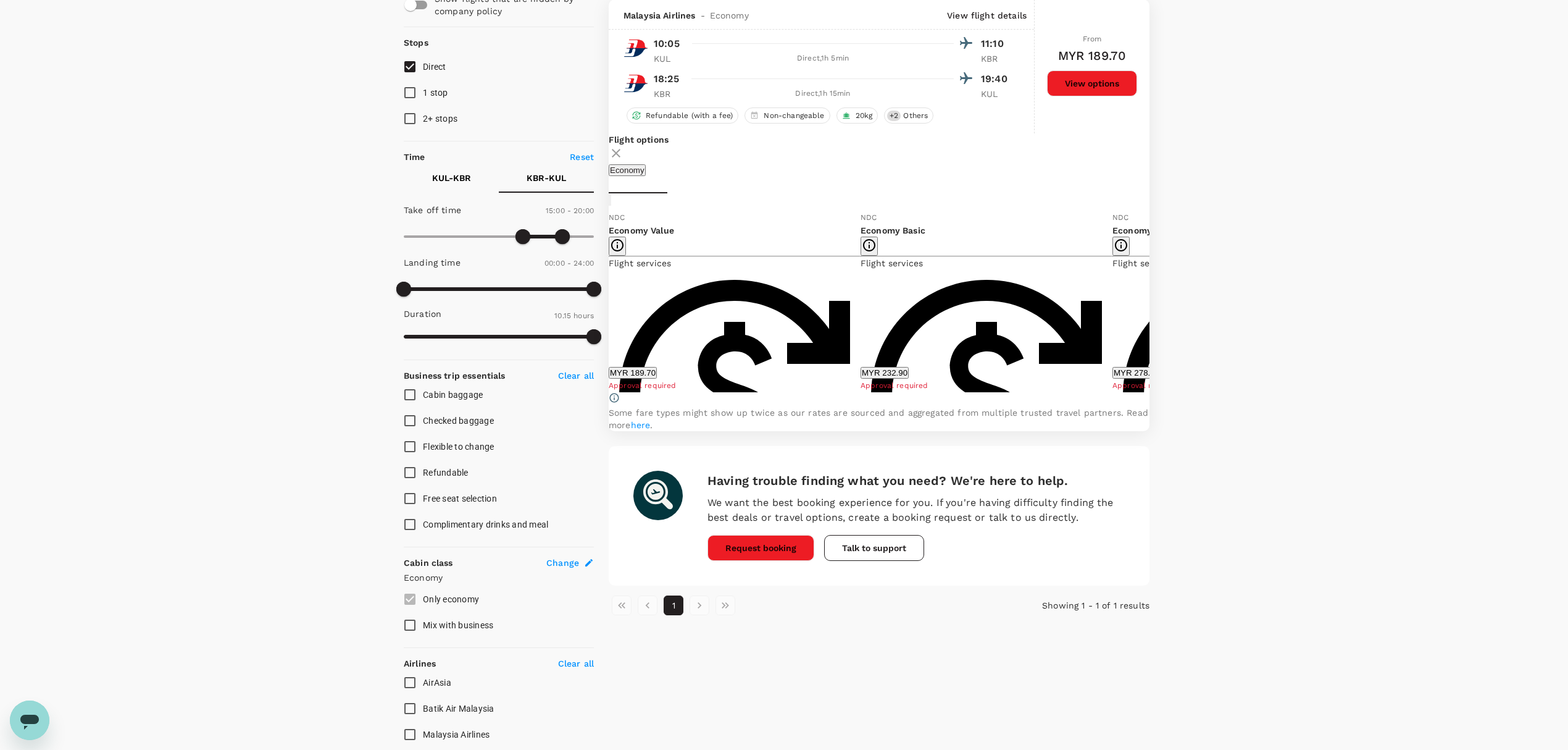
click at [657, 378] on button "MYR 189.70" at bounding box center [632, 372] width 48 height 12
